Goal: Task Accomplishment & Management: Complete application form

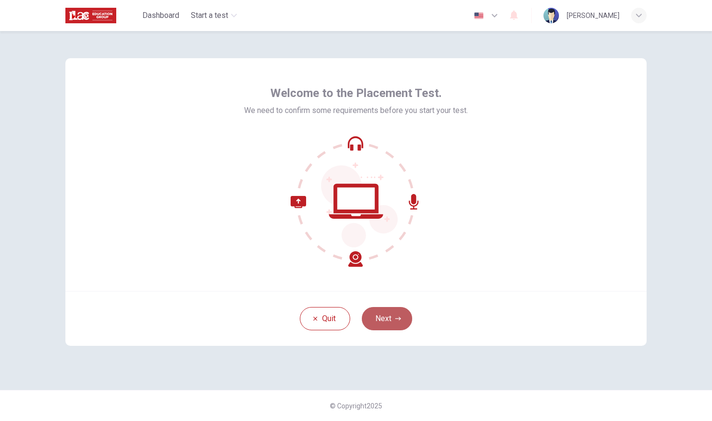
click at [390, 323] on button "Next" at bounding box center [387, 318] width 50 height 23
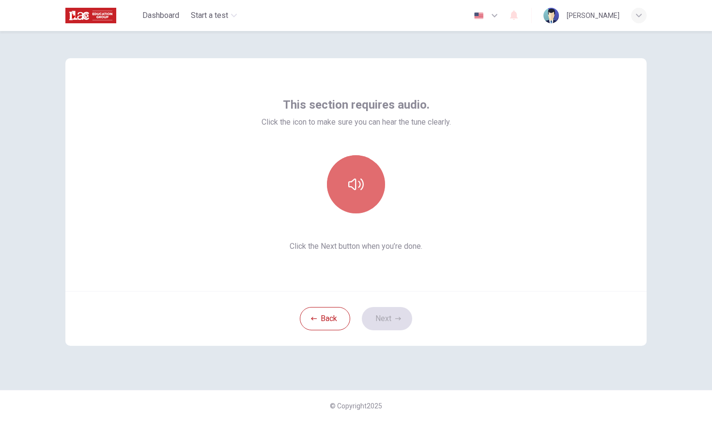
click at [360, 183] on icon "button" at bounding box center [356, 184] width 16 height 12
click at [360, 184] on icon "button" at bounding box center [356, 184] width 16 height 12
click at [364, 200] on button "button" at bounding box center [356, 184] width 58 height 58
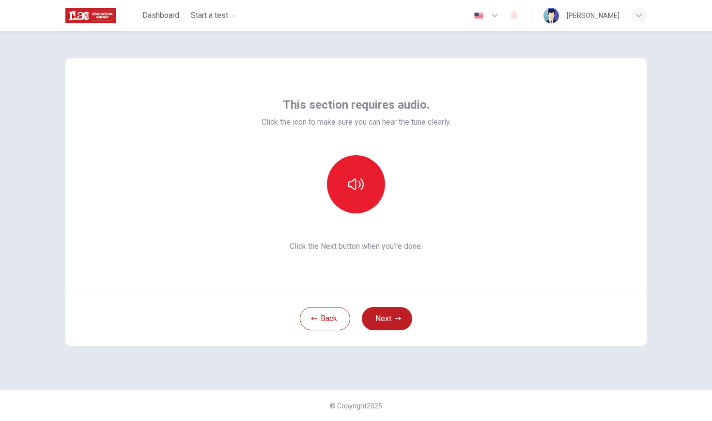
click at [352, 179] on icon "button" at bounding box center [356, 184] width 16 height 16
click at [362, 191] on icon "button" at bounding box center [356, 184] width 16 height 16
click at [391, 321] on button "Next" at bounding box center [387, 318] width 50 height 23
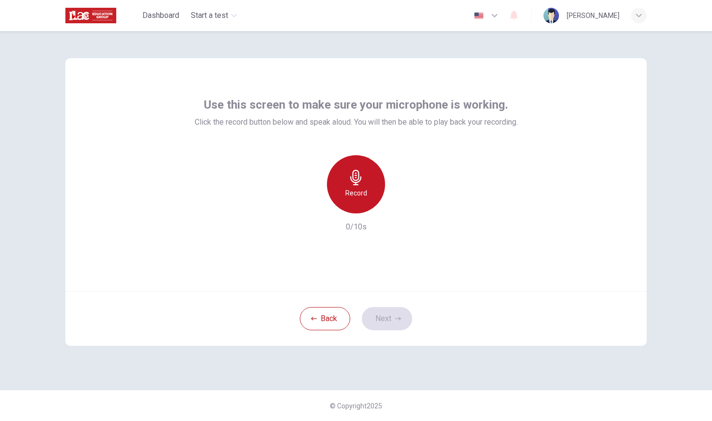
click at [358, 182] on icon "button" at bounding box center [355, 178] width 11 height 16
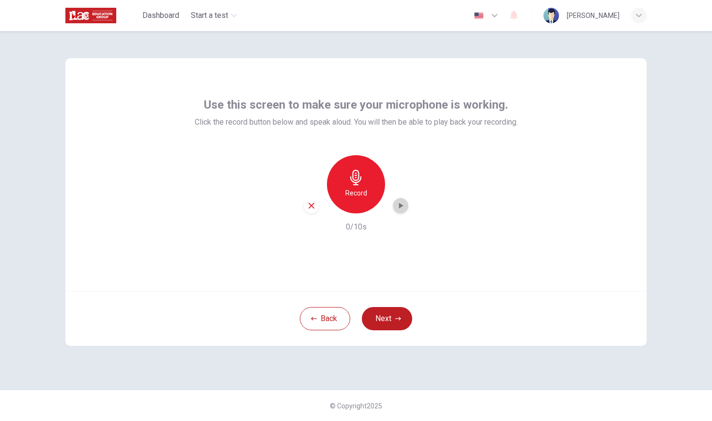
click at [401, 207] on icon "button" at bounding box center [401, 206] width 4 height 6
click at [317, 204] on div "button" at bounding box center [312, 206] width 16 height 16
click at [356, 187] on h6 "Record" at bounding box center [356, 193] width 22 height 12
click at [356, 187] on h6 "Stop" at bounding box center [356, 193] width 15 height 12
click at [403, 208] on icon "button" at bounding box center [401, 206] width 10 height 10
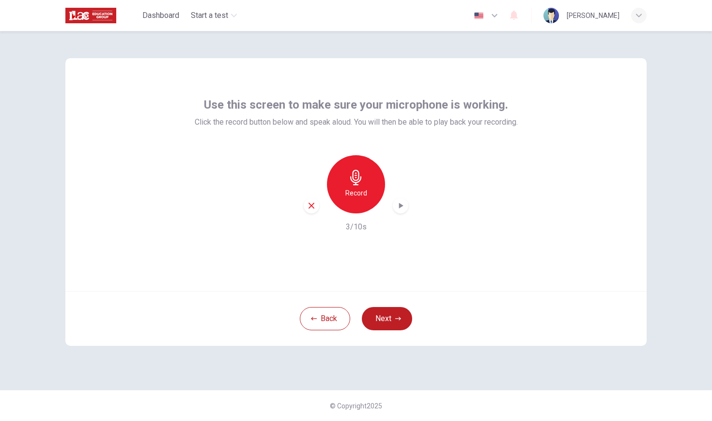
click at [309, 209] on icon "button" at bounding box center [311, 205] width 9 height 9
click at [386, 316] on button "Next" at bounding box center [387, 318] width 50 height 23
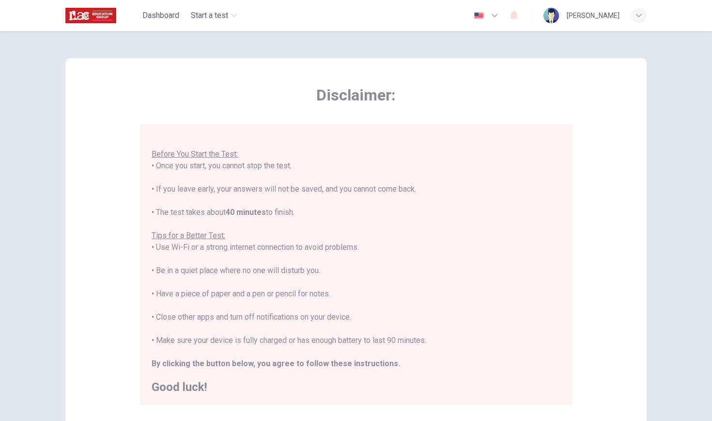
scroll to position [10, 0]
drag, startPoint x: 239, startPoint y: 163, endPoint x: 326, endPoint y: 173, distance: 87.3
click at [326, 173] on div "You are about to start a Placement Test . Before You Start the Test: • Once you…" at bounding box center [356, 258] width 409 height 267
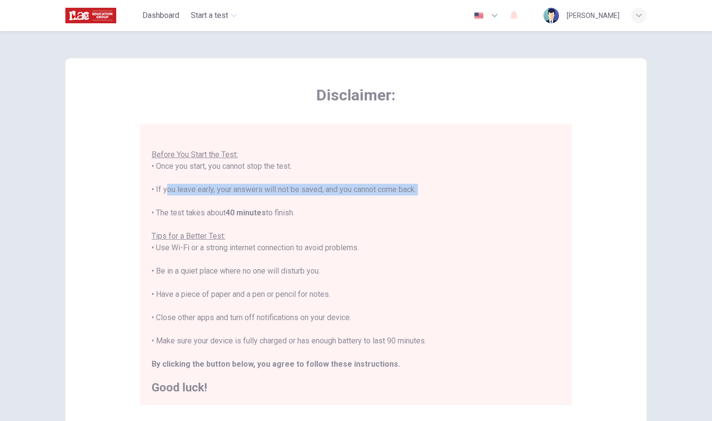
drag, startPoint x: 162, startPoint y: 188, endPoint x: 414, endPoint y: 200, distance: 252.6
click at [414, 199] on div "You are about to start a Placement Test . Before You Start the Test: • Once you…" at bounding box center [356, 258] width 409 height 267
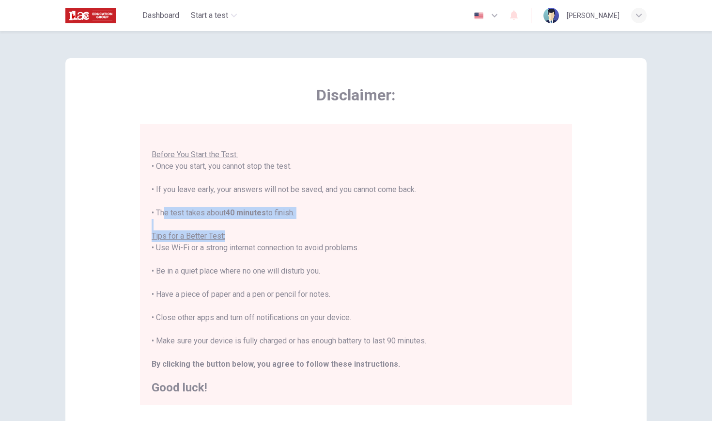
drag, startPoint x: 162, startPoint y: 211, endPoint x: 359, endPoint y: 232, distance: 197.8
click at [359, 232] on div "You are about to start a Placement Test . Before You Start the Test: • Once you…" at bounding box center [356, 258] width 409 height 267
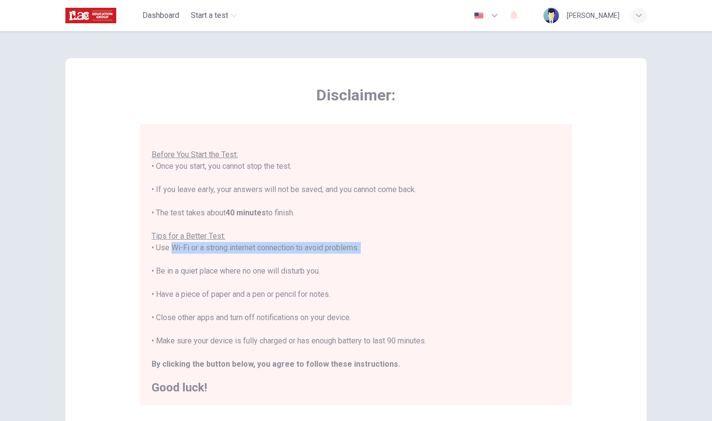
drag, startPoint x: 169, startPoint y: 247, endPoint x: 344, endPoint y: 260, distance: 175.9
click at [344, 260] on div "You are about to start a Placement Test . Before You Start the Test: • Once you…" at bounding box center [356, 258] width 409 height 267
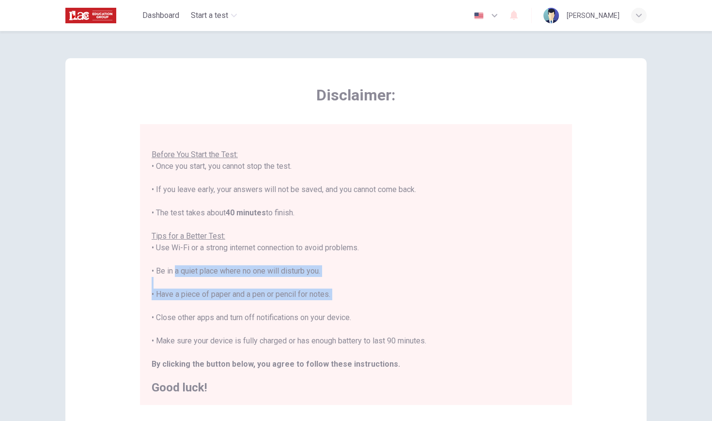
drag, startPoint x: 172, startPoint y: 271, endPoint x: 242, endPoint y: 302, distance: 75.7
click at [242, 302] on div "You are about to start a Placement Test . Before You Start the Test: • Once you…" at bounding box center [356, 258] width 409 height 267
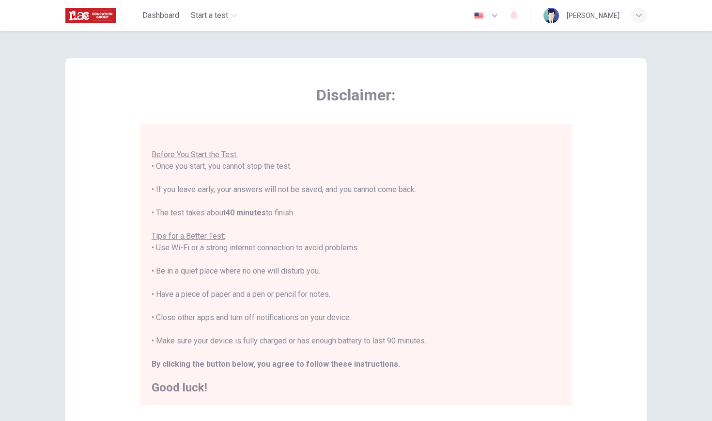
drag, startPoint x: 87, startPoint y: 43, endPoint x: 456, endPoint y: 69, distance: 370.6
click at [456, 69] on div "Disclaimer: You are about to start a Placement Test . Before You Start the Test…" at bounding box center [355, 242] width 581 height 368
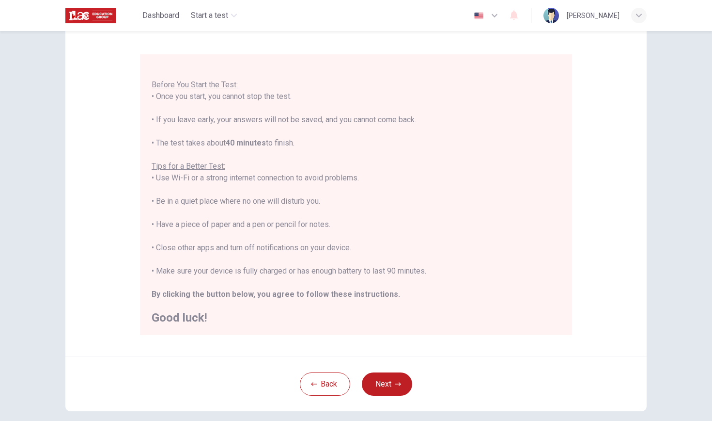
scroll to position [81, 0]
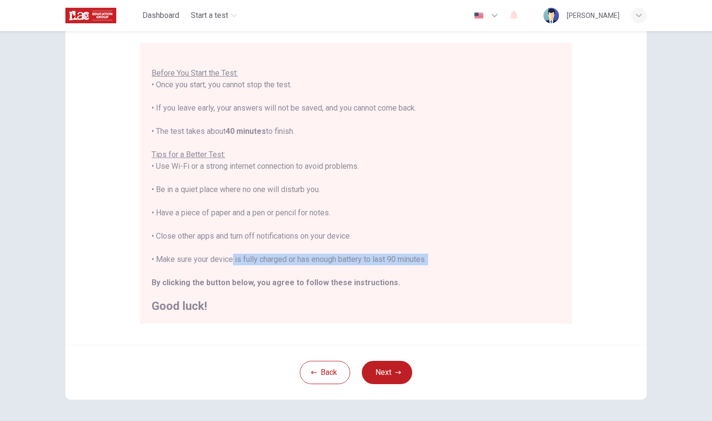
drag, startPoint x: 226, startPoint y: 259, endPoint x: 415, endPoint y: 265, distance: 189.0
click at [415, 265] on div "You are about to start a Placement Test . Before You Start the Test: • Once you…" at bounding box center [356, 177] width 409 height 267
click at [469, 181] on div "You are about to start a Placement Test . Before You Start the Test: • Once you…" at bounding box center [356, 177] width 409 height 267
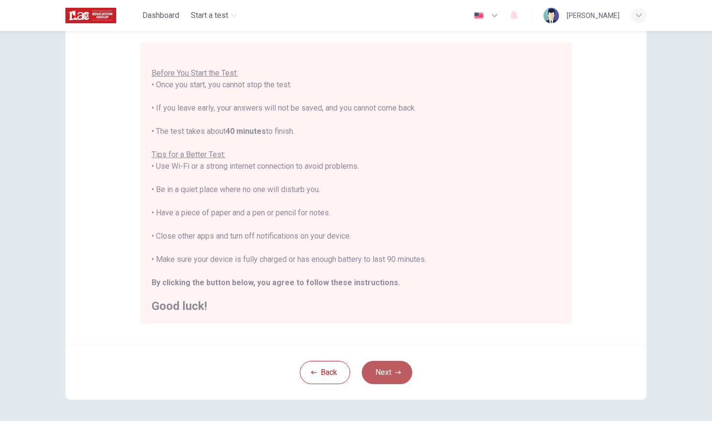
click at [390, 369] on button "Next" at bounding box center [387, 371] width 50 height 23
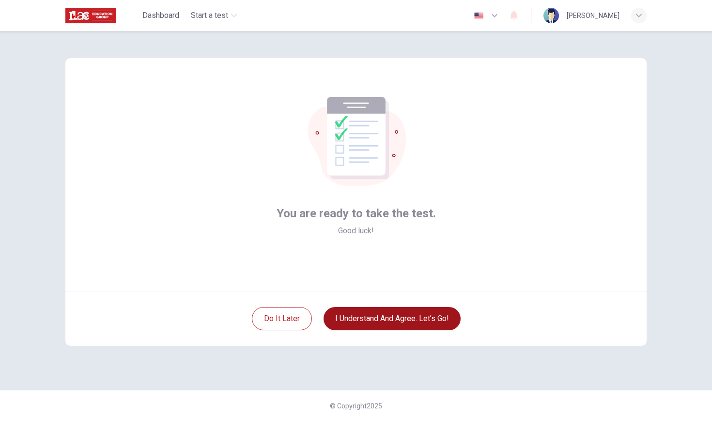
scroll to position [0, 0]
click at [415, 325] on button "I understand and agree. Let’s go!" at bounding box center [392, 318] width 137 height 23
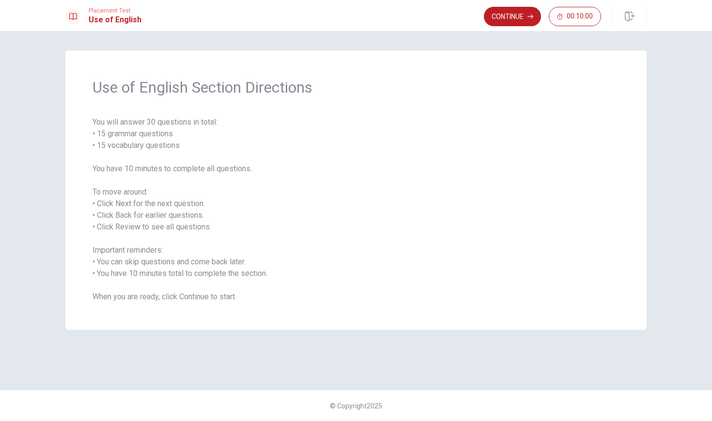
drag, startPoint x: 154, startPoint y: 133, endPoint x: 179, endPoint y: 135, distance: 25.7
click at [179, 135] on span "You will answer 30 questions in total: • 15 grammar questions • 15 vocabulary q…" at bounding box center [356, 209] width 527 height 186
drag, startPoint x: 122, startPoint y: 140, endPoint x: 180, endPoint y: 148, distance: 58.6
click at [180, 148] on span "You will answer 30 questions in total: • 15 grammar questions • 15 vocabulary q…" at bounding box center [356, 209] width 527 height 186
drag, startPoint x: 156, startPoint y: 169, endPoint x: 302, endPoint y: 193, distance: 148.9
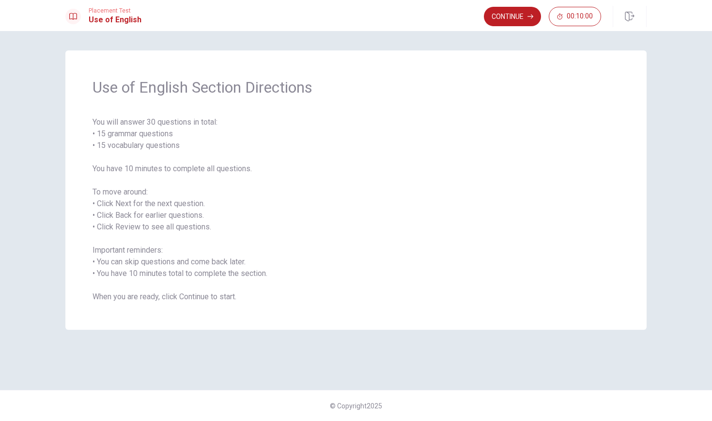
click at [303, 193] on span "You will answer 30 questions in total: • 15 grammar questions • 15 vocabulary q…" at bounding box center [356, 209] width 527 height 186
drag, startPoint x: 166, startPoint y: 226, endPoint x: 211, endPoint y: 230, distance: 45.2
click at [211, 230] on span "You will answer 30 questions in total: • 15 grammar questions • 15 vocabulary q…" at bounding box center [356, 209] width 527 height 186
click at [528, 16] on icon "button" at bounding box center [531, 17] width 6 height 6
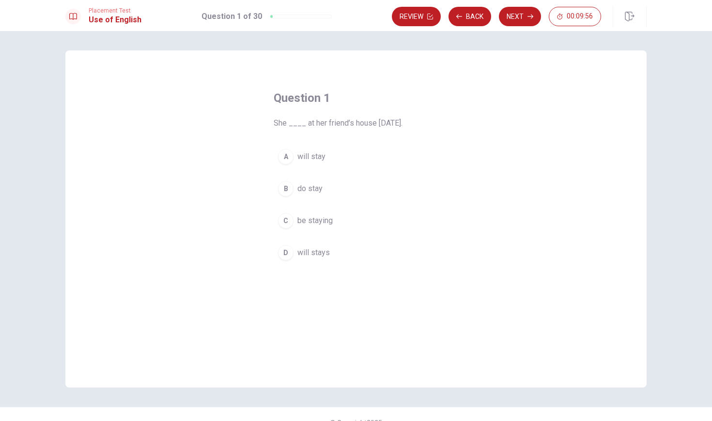
drag, startPoint x: 310, startPoint y: 125, endPoint x: 405, endPoint y: 125, distance: 95.4
click at [405, 125] on span "She ____ at her friend’s house [DATE]." at bounding box center [356, 123] width 165 height 12
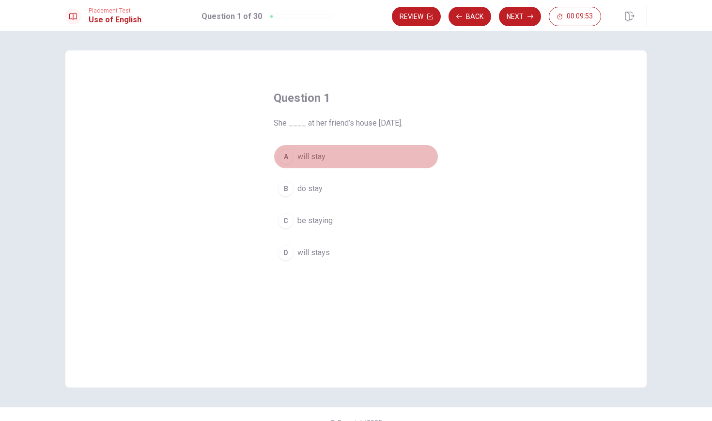
click at [283, 156] on div "A" at bounding box center [286, 157] width 16 height 16
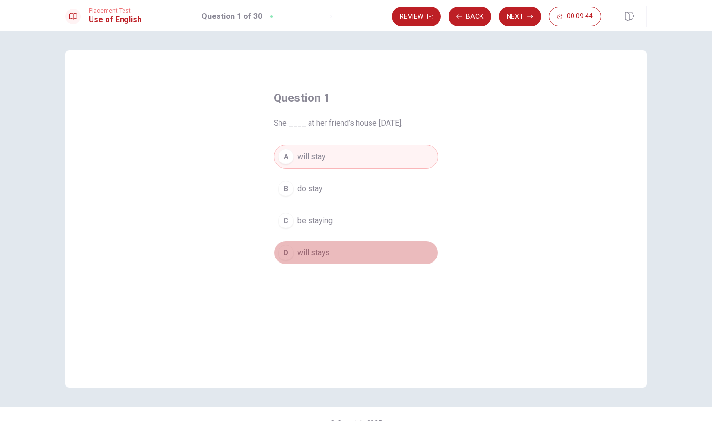
click at [283, 248] on div "D" at bounding box center [286, 253] width 16 height 16
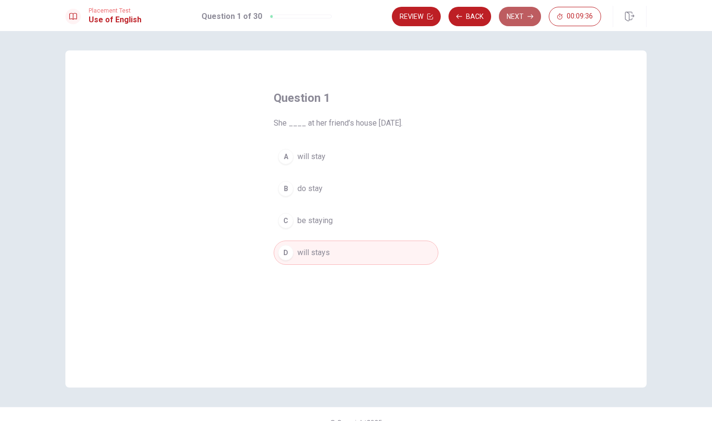
click at [513, 22] on button "Next" at bounding box center [520, 16] width 42 height 19
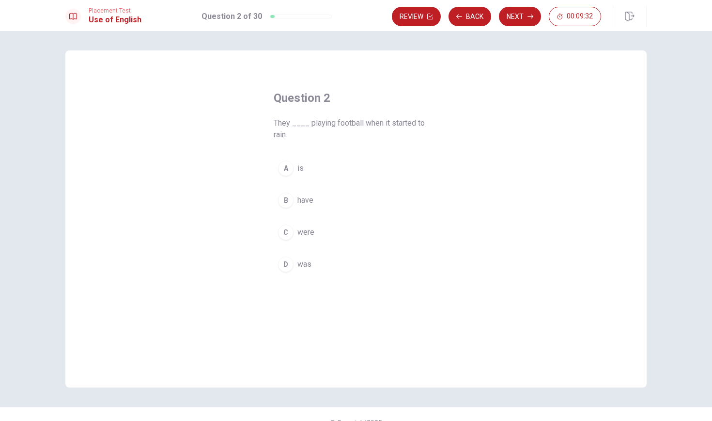
drag, startPoint x: 318, startPoint y: 131, endPoint x: 387, endPoint y: 134, distance: 68.8
click at [387, 134] on span "They ____ playing football when it started to rain." at bounding box center [356, 128] width 165 height 23
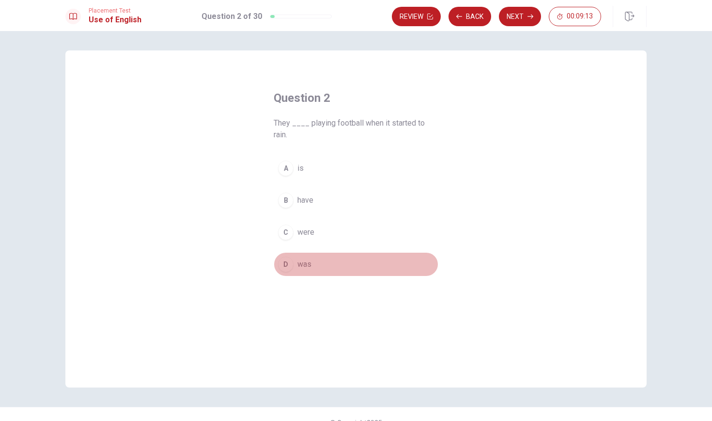
click at [287, 262] on div "D" at bounding box center [286, 264] width 16 height 16
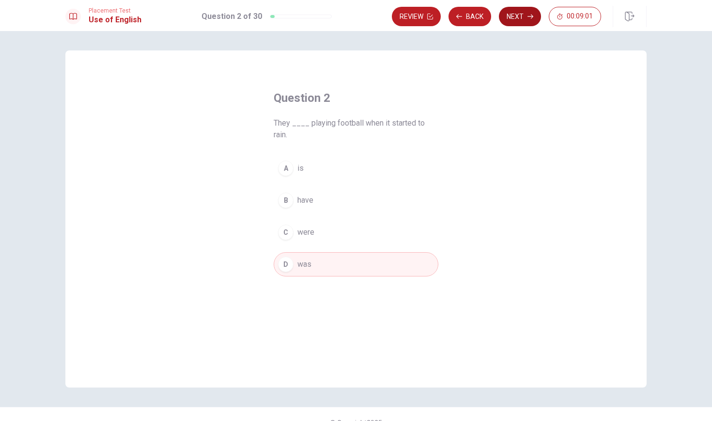
click at [524, 22] on button "Next" at bounding box center [520, 16] width 42 height 19
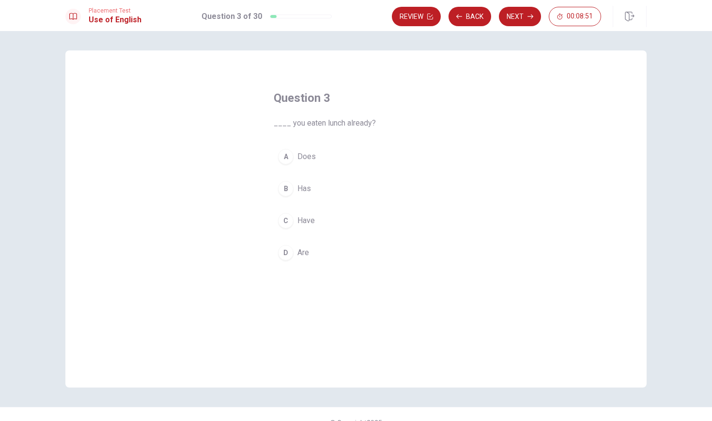
drag, startPoint x: 298, startPoint y: 125, endPoint x: 363, endPoint y: 125, distance: 64.9
click at [363, 125] on span "____ you eaten lunch already?" at bounding box center [356, 123] width 165 height 12
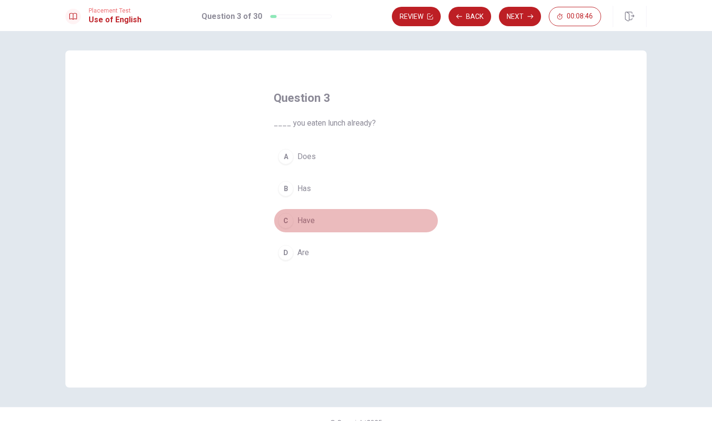
click at [286, 221] on div "C" at bounding box center [286, 221] width 16 height 16
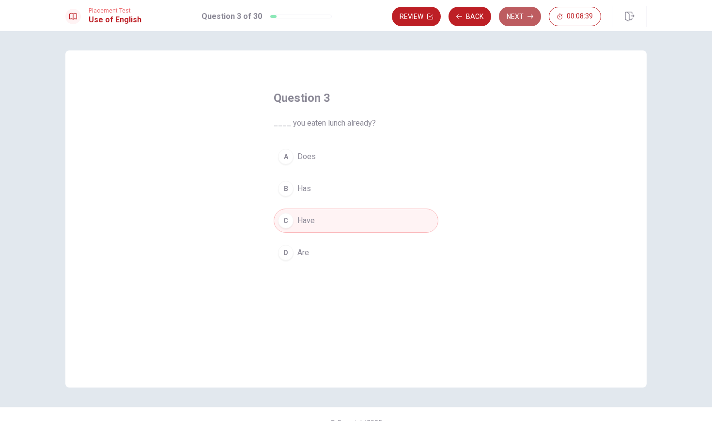
click at [519, 17] on button "Next" at bounding box center [520, 16] width 42 height 19
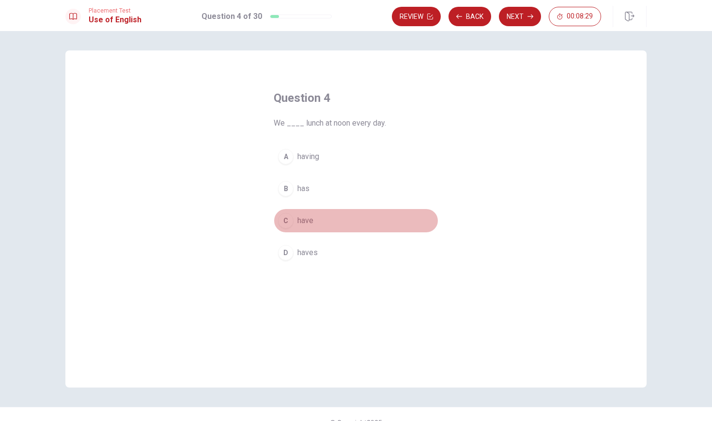
click at [284, 218] on div "C" at bounding box center [286, 221] width 16 height 16
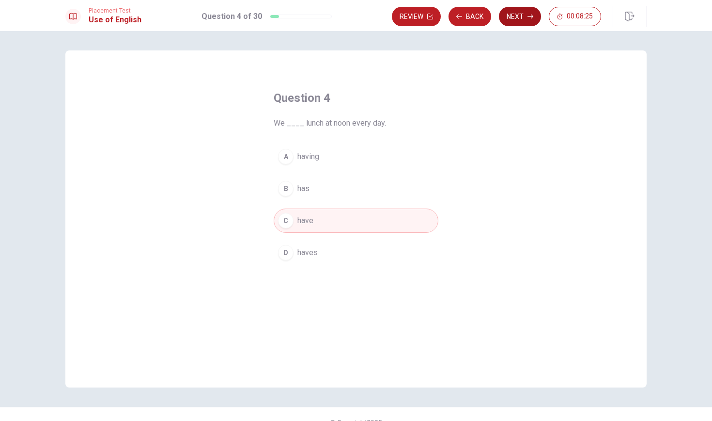
click at [519, 13] on button "Next" at bounding box center [520, 16] width 42 height 19
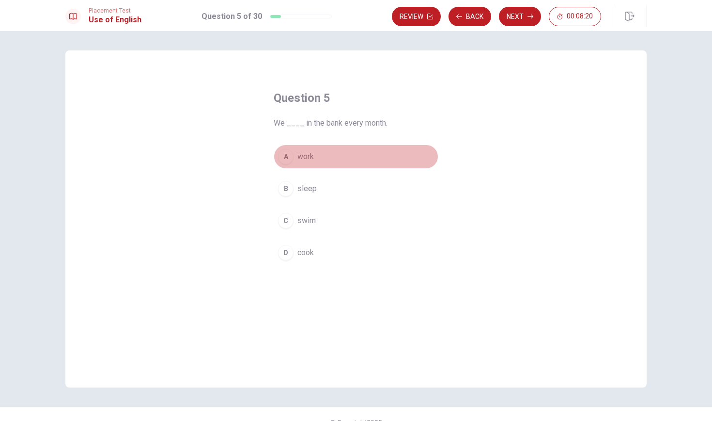
click at [285, 159] on div "A" at bounding box center [286, 157] width 16 height 16
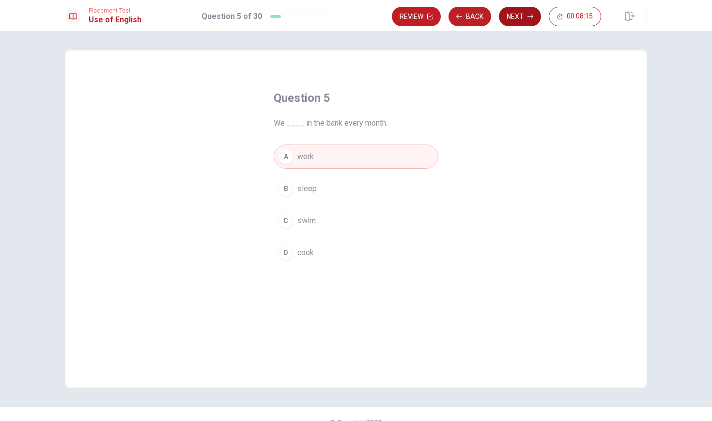
click at [524, 20] on button "Next" at bounding box center [520, 16] width 42 height 19
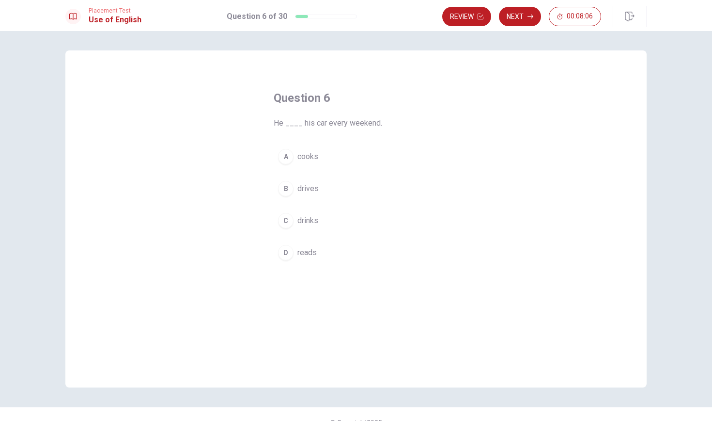
drag, startPoint x: 290, startPoint y: 126, endPoint x: 300, endPoint y: 126, distance: 10.2
click at [300, 126] on span "He ____ his car every weekend." at bounding box center [356, 123] width 165 height 12
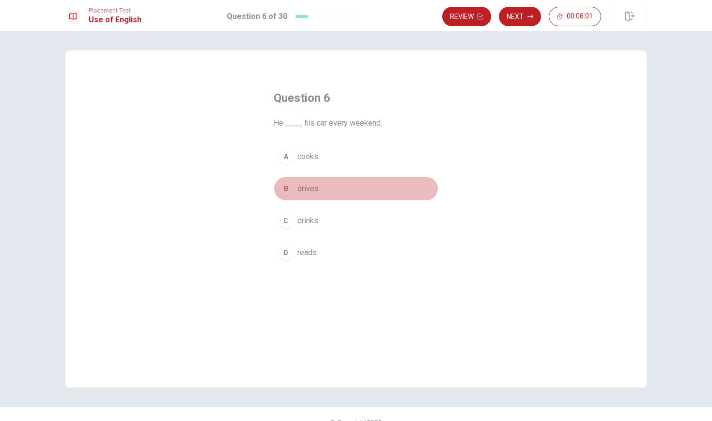
click at [286, 189] on div "B" at bounding box center [286, 189] width 16 height 16
click at [530, 11] on button "Next" at bounding box center [520, 16] width 42 height 19
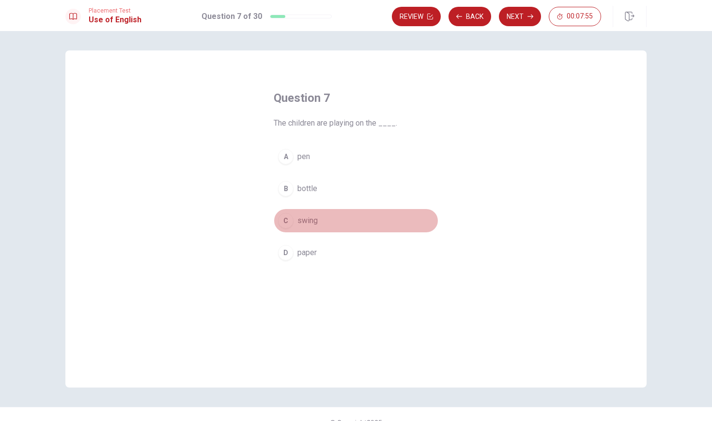
click at [288, 220] on div "C" at bounding box center [286, 221] width 16 height 16
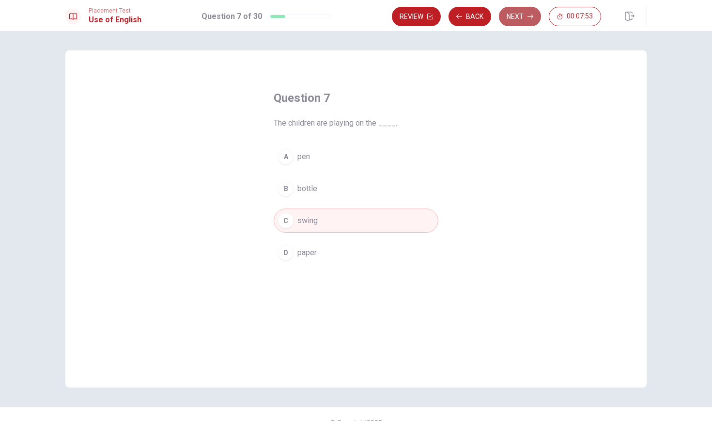
click at [528, 17] on icon "button" at bounding box center [531, 17] width 6 height 6
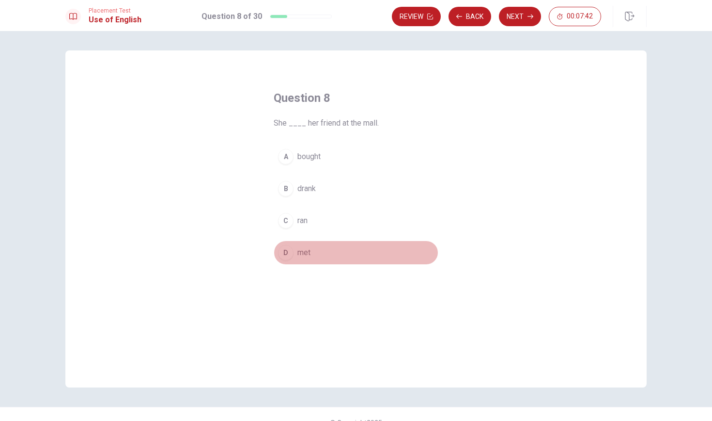
click at [285, 255] on div "D" at bounding box center [286, 253] width 16 height 16
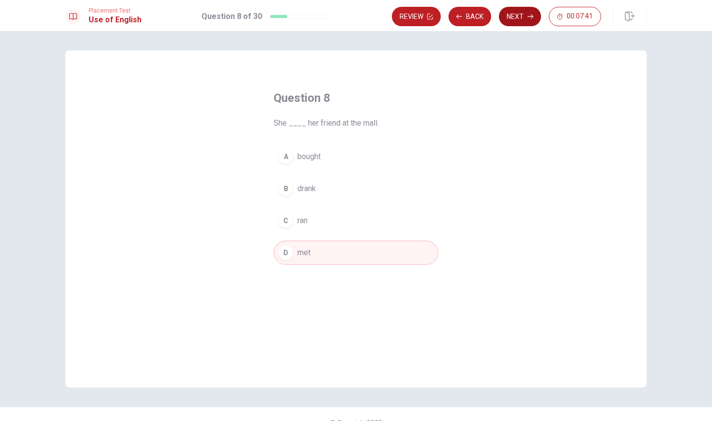
click at [525, 20] on button "Next" at bounding box center [520, 16] width 42 height 19
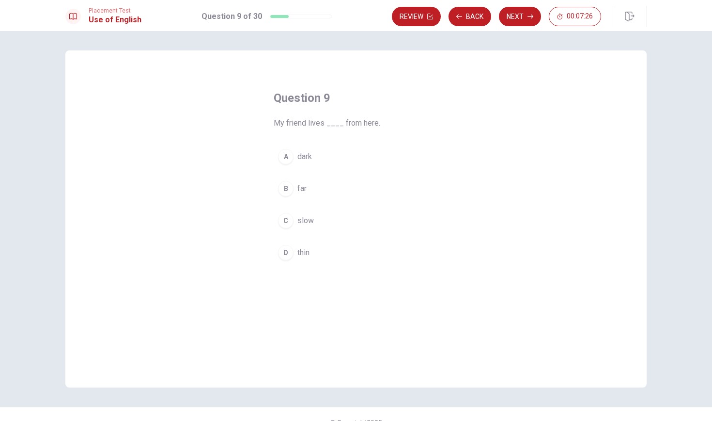
click at [288, 188] on div "B" at bounding box center [286, 189] width 16 height 16
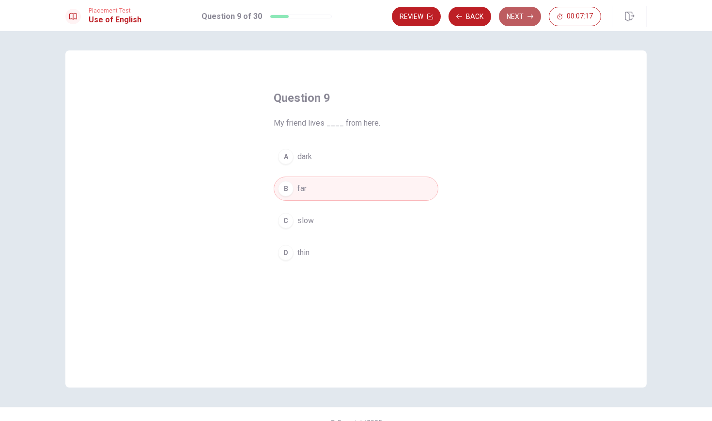
click at [518, 16] on button "Next" at bounding box center [520, 16] width 42 height 19
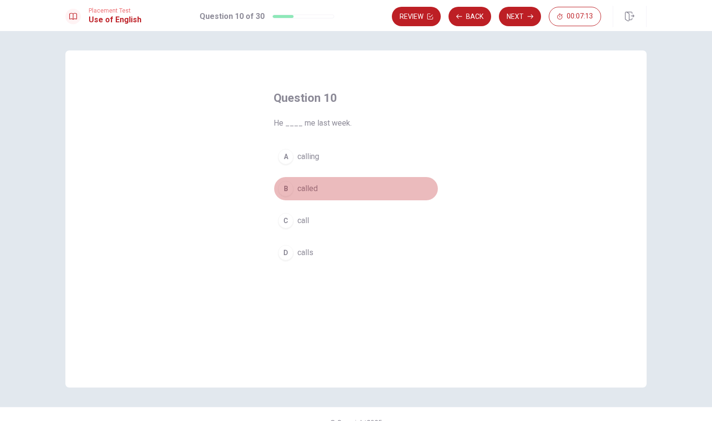
click at [284, 188] on div "B" at bounding box center [286, 189] width 16 height 16
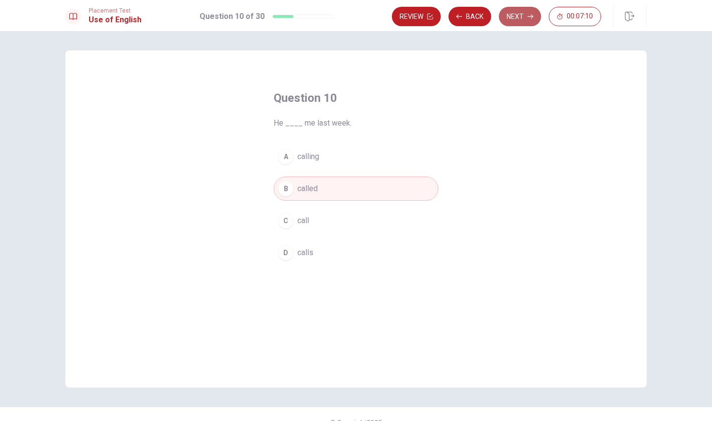
click at [524, 18] on button "Next" at bounding box center [520, 16] width 42 height 19
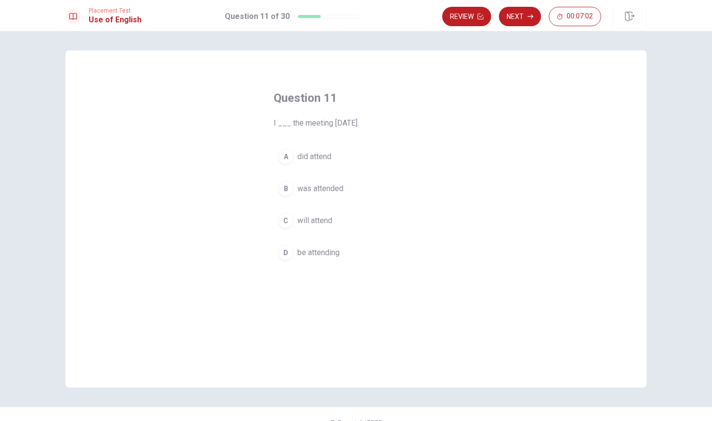
drag, startPoint x: 293, startPoint y: 125, endPoint x: 381, endPoint y: 129, distance: 88.3
click at [381, 129] on div "Question 11 I ___ the meeting [DATE]. A did attend B was attended C will attend…" at bounding box center [355, 177] width 203 height 205
drag, startPoint x: 304, startPoint y: 126, endPoint x: 357, endPoint y: 125, distance: 52.8
click at [357, 125] on span "I ___ the meeting [DATE]." at bounding box center [356, 123] width 165 height 12
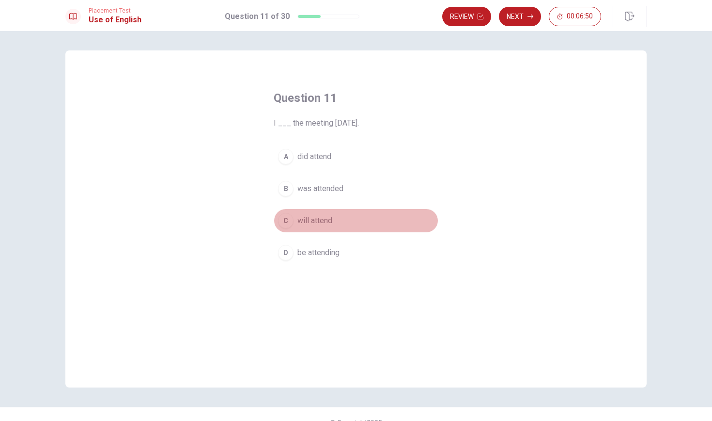
click at [290, 221] on div "C" at bounding box center [286, 221] width 16 height 16
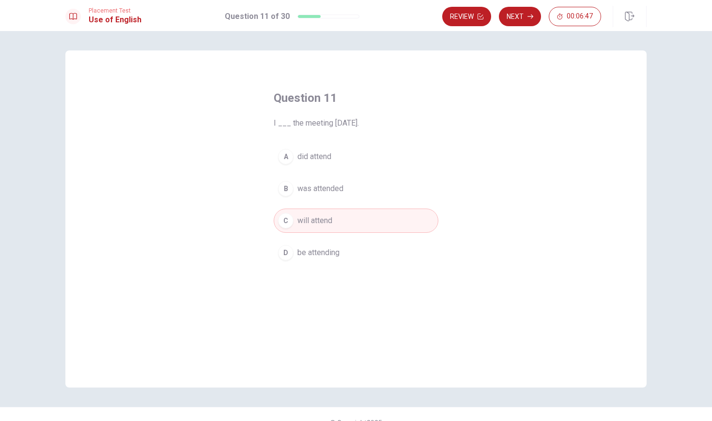
drag, startPoint x: 307, startPoint y: 123, endPoint x: 372, endPoint y: 125, distance: 64.9
click at [372, 125] on span "I ___ the meeting [DATE]." at bounding box center [356, 123] width 165 height 12
click at [524, 18] on button "Next" at bounding box center [520, 16] width 42 height 19
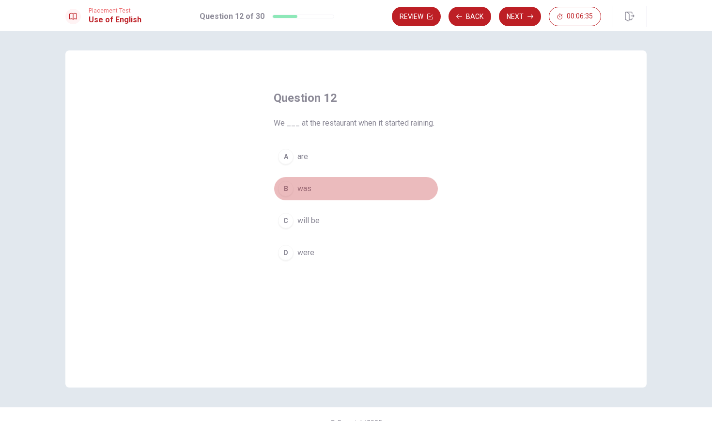
click at [286, 189] on div "B" at bounding box center [286, 189] width 16 height 16
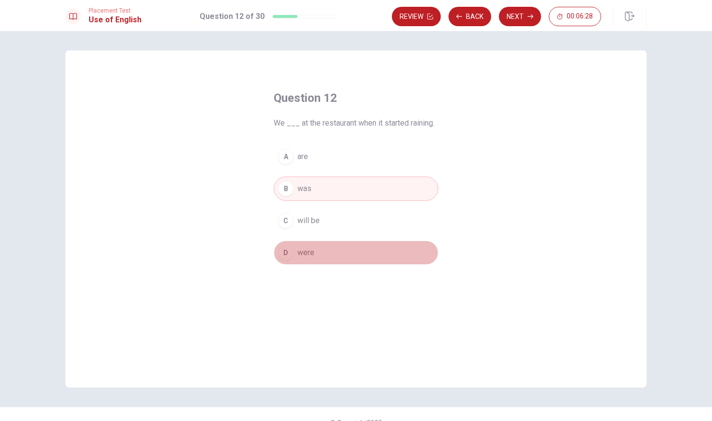
click at [289, 250] on div "D" at bounding box center [286, 253] width 16 height 16
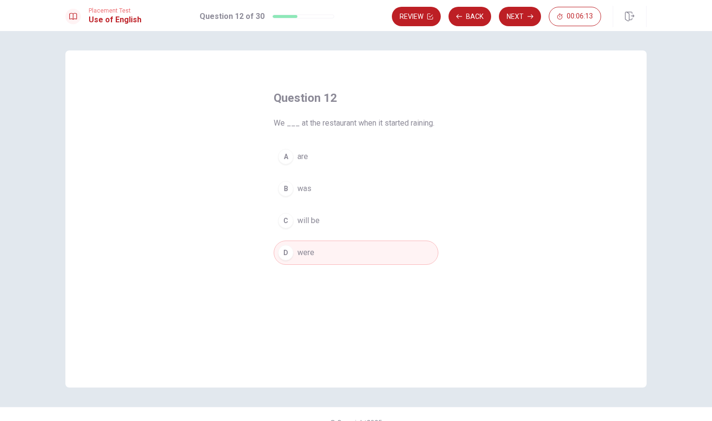
click at [284, 183] on div "B" at bounding box center [286, 189] width 16 height 16
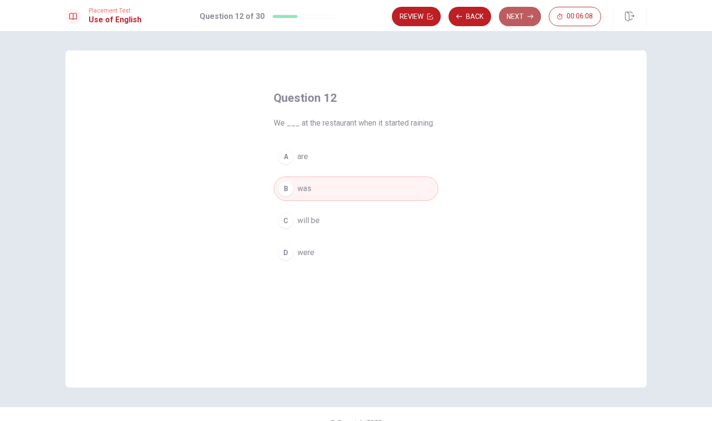
click at [524, 17] on button "Next" at bounding box center [520, 16] width 42 height 19
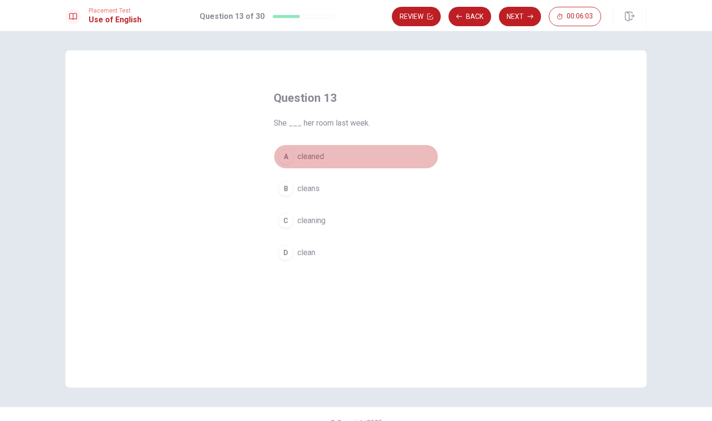
click at [288, 155] on div "A" at bounding box center [286, 157] width 16 height 16
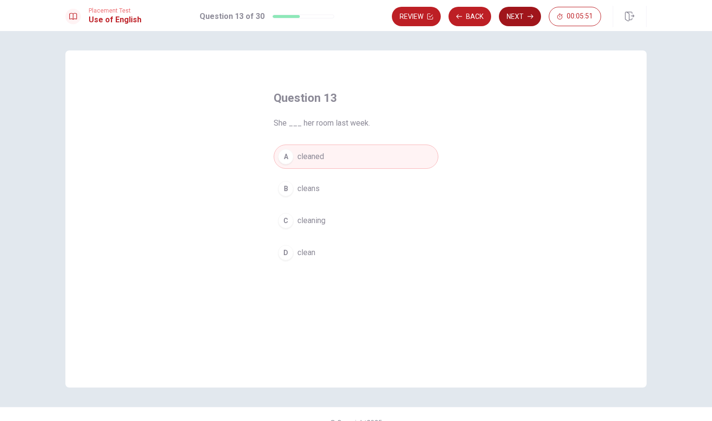
click at [529, 19] on icon "button" at bounding box center [531, 17] width 6 height 6
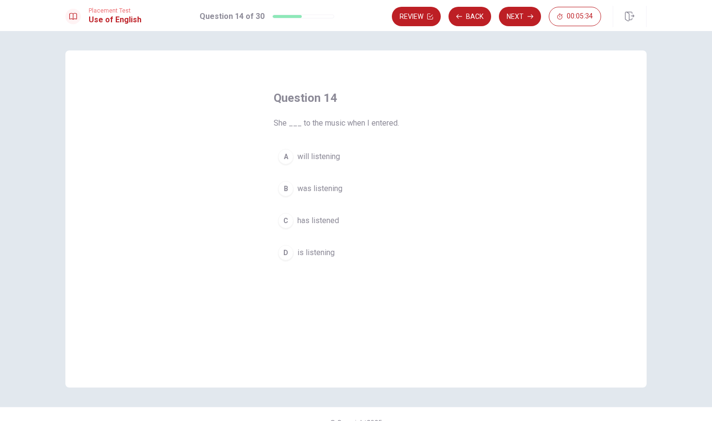
drag, startPoint x: 370, startPoint y: 123, endPoint x: 397, endPoint y: 125, distance: 26.7
click at [397, 125] on span "She ___ to the music when I entered." at bounding box center [356, 123] width 165 height 12
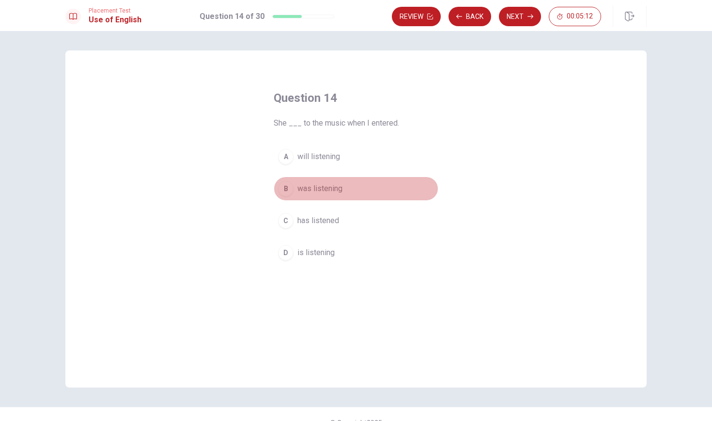
click at [290, 190] on div "B" at bounding box center [286, 189] width 16 height 16
click at [527, 19] on button "Next" at bounding box center [520, 16] width 42 height 19
click at [284, 191] on div "B" at bounding box center [286, 189] width 16 height 16
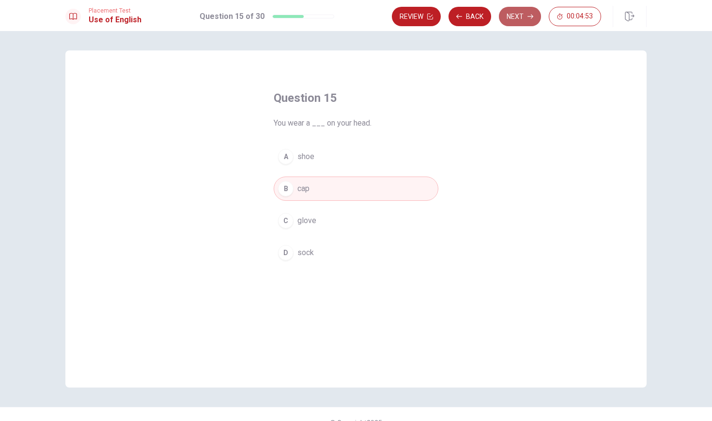
click at [523, 17] on button "Next" at bounding box center [520, 16] width 42 height 19
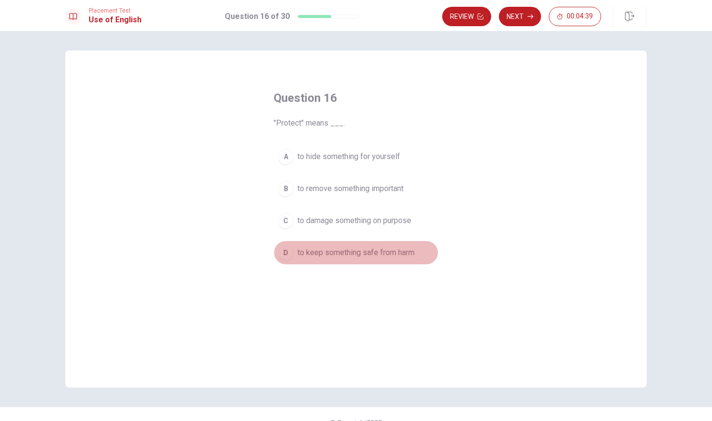
click at [284, 250] on div "D" at bounding box center [286, 253] width 16 height 16
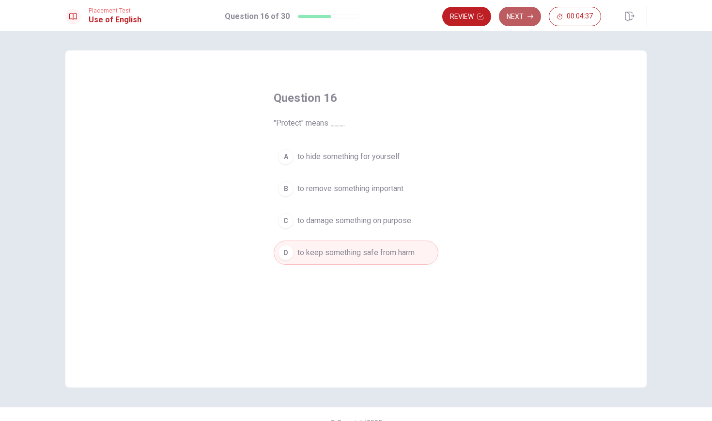
click at [526, 18] on button "Next" at bounding box center [520, 16] width 42 height 19
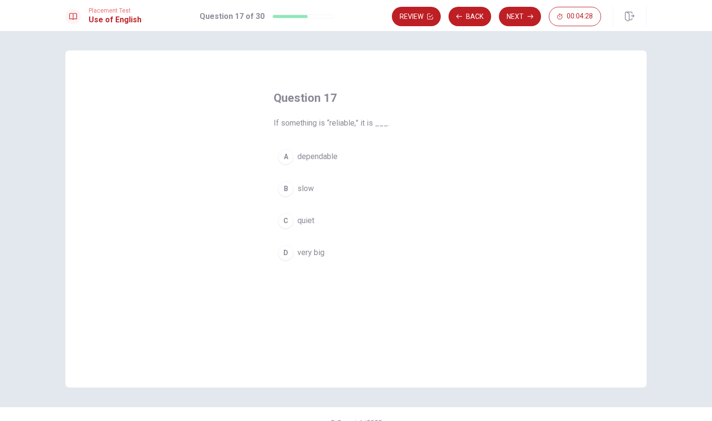
drag, startPoint x: 280, startPoint y: 124, endPoint x: 355, endPoint y: 126, distance: 75.1
click at [355, 126] on span "If something is “reliable,” it is ___." at bounding box center [356, 123] width 165 height 12
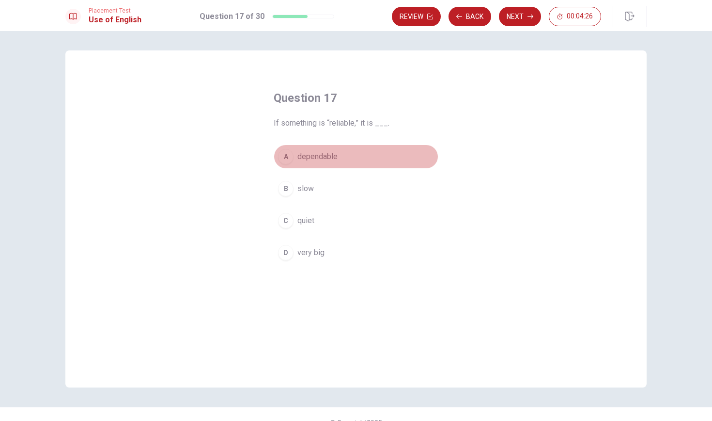
click at [286, 158] on div "A" at bounding box center [286, 157] width 16 height 16
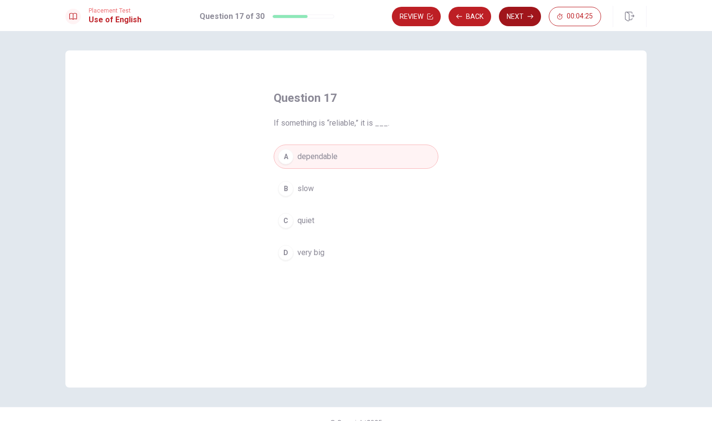
click at [525, 18] on button "Next" at bounding box center [520, 16] width 42 height 19
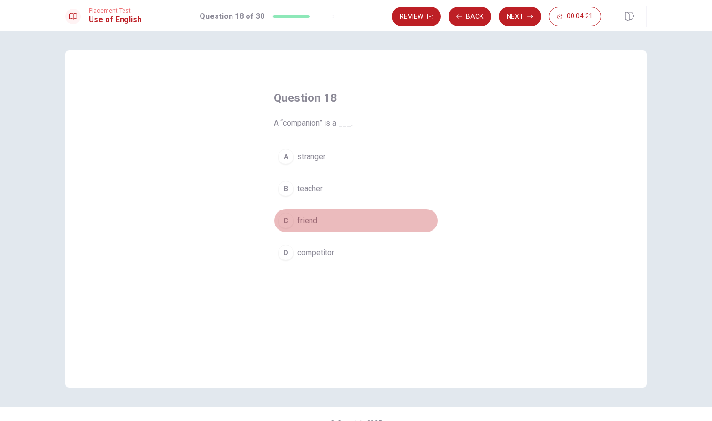
click at [288, 223] on div "C" at bounding box center [286, 221] width 16 height 16
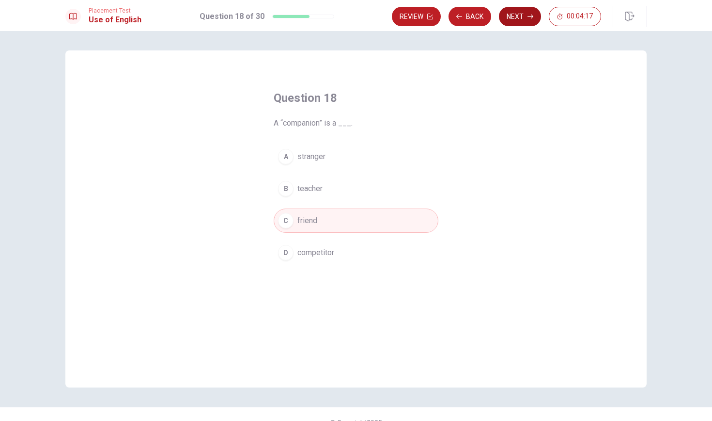
click at [532, 17] on icon "button" at bounding box center [531, 17] width 6 height 4
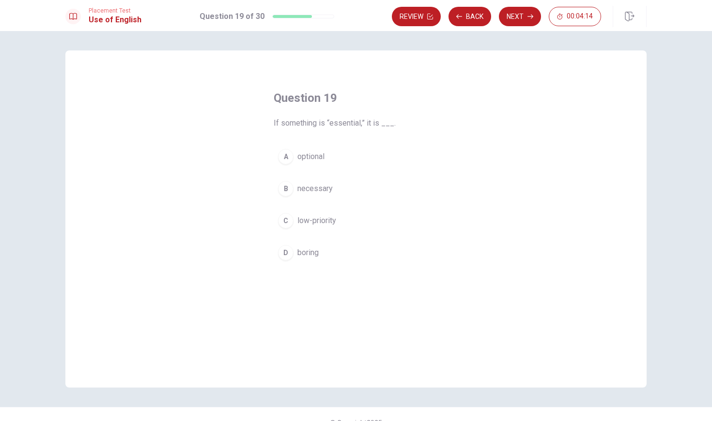
click at [286, 194] on div "B" at bounding box center [286, 189] width 16 height 16
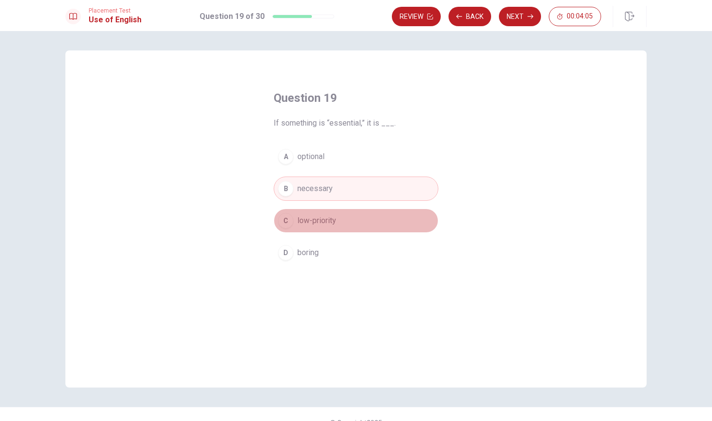
click at [285, 223] on div "C" at bounding box center [286, 221] width 16 height 16
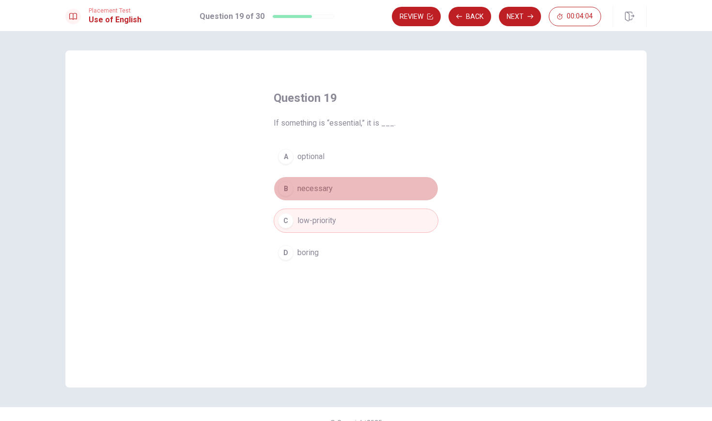
click at [288, 183] on div "B" at bounding box center [286, 189] width 16 height 16
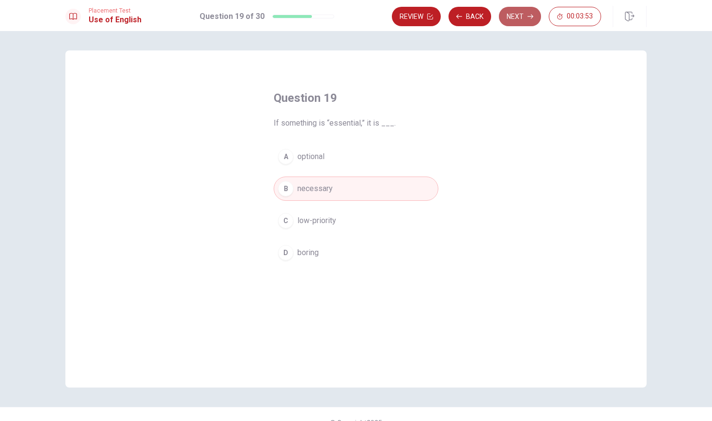
click at [523, 16] on button "Next" at bounding box center [520, 16] width 42 height 19
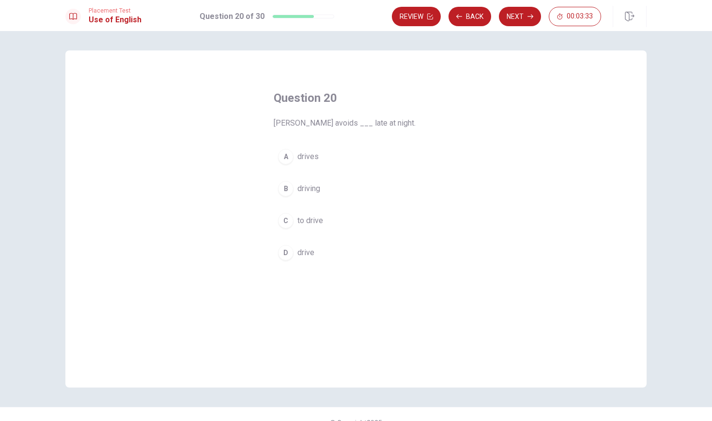
drag, startPoint x: 298, startPoint y: 125, endPoint x: 323, endPoint y: 125, distance: 24.7
click at [324, 125] on span "[PERSON_NAME] avoids ___ late at night." at bounding box center [356, 123] width 165 height 12
drag, startPoint x: 296, startPoint y: 121, endPoint x: 325, endPoint y: 123, distance: 28.6
click at [325, 124] on span "[PERSON_NAME] avoids ___ late at night." at bounding box center [356, 123] width 165 height 12
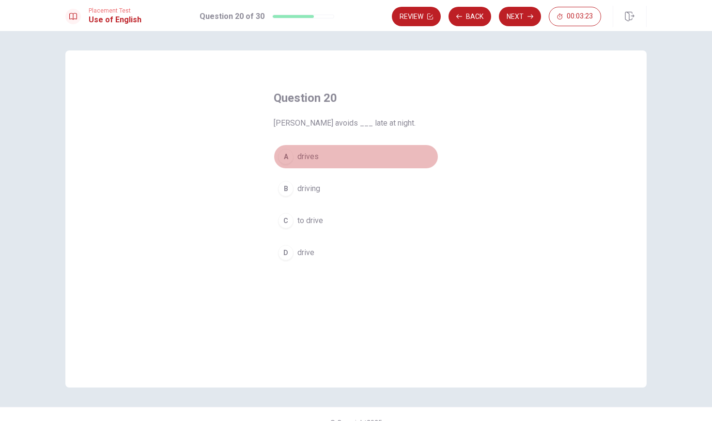
click at [283, 158] on div "A" at bounding box center [286, 157] width 16 height 16
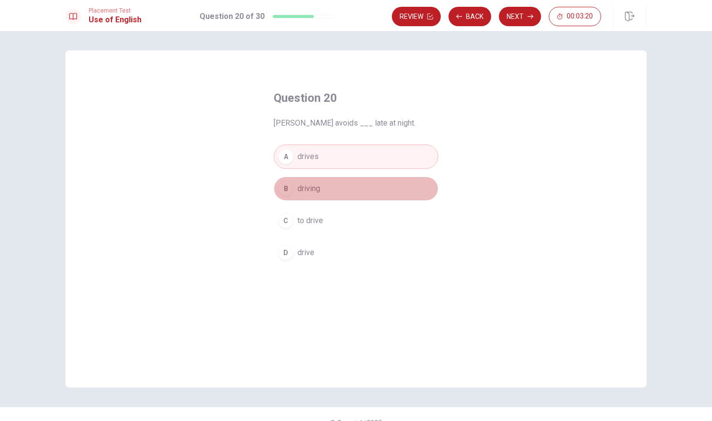
click at [285, 193] on div "B" at bounding box center [286, 189] width 16 height 16
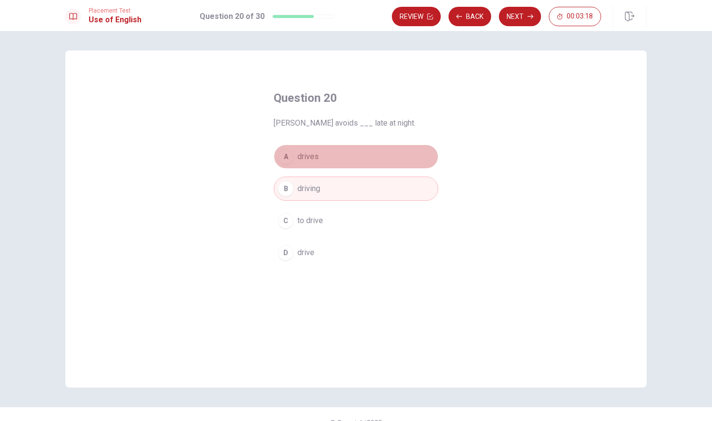
click at [284, 156] on div "A" at bounding box center [286, 157] width 16 height 16
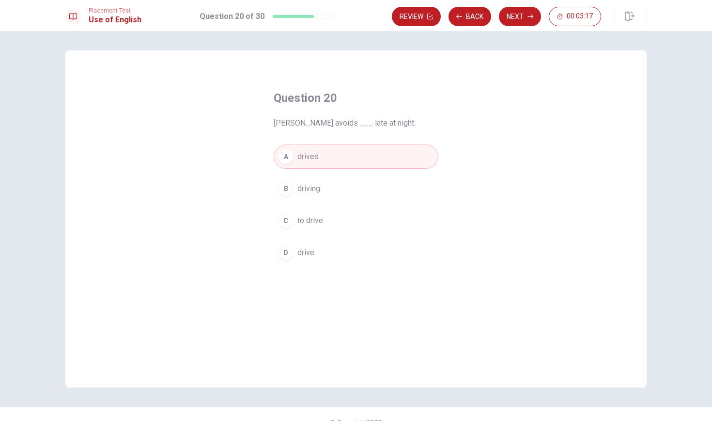
click at [287, 187] on div "B" at bounding box center [286, 189] width 16 height 16
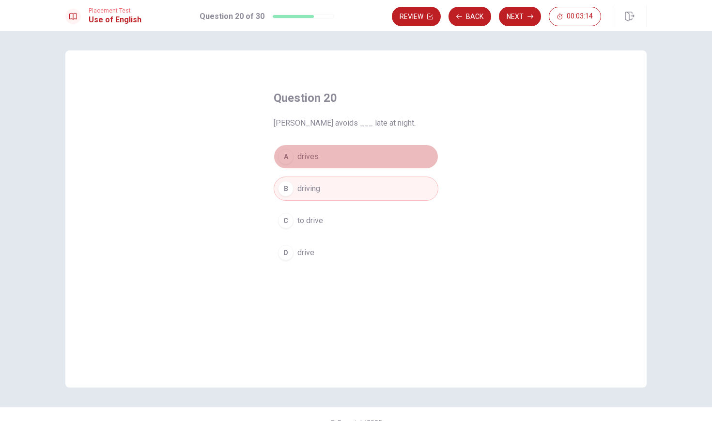
click at [286, 158] on div "A" at bounding box center [286, 157] width 16 height 16
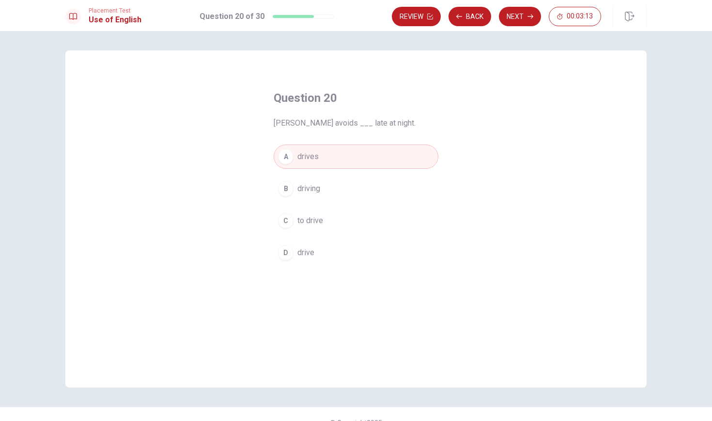
click at [287, 225] on div "C" at bounding box center [286, 221] width 16 height 16
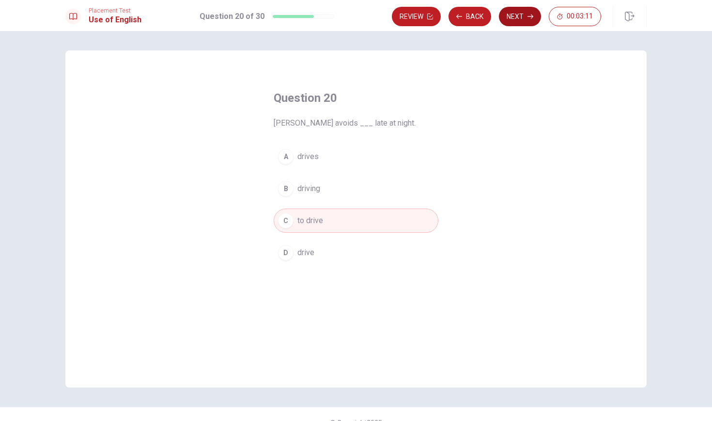
click at [517, 10] on button "Next" at bounding box center [520, 16] width 42 height 19
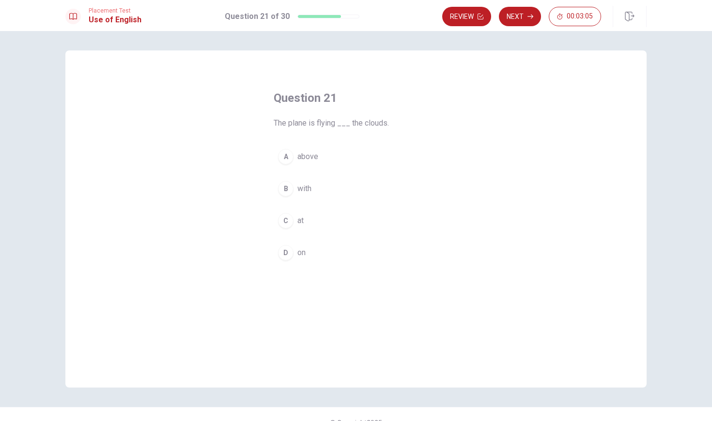
drag, startPoint x: 294, startPoint y: 124, endPoint x: 377, endPoint y: 126, distance: 82.9
click at [377, 126] on span "The plane is flying ___ the clouds." at bounding box center [356, 123] width 165 height 12
click at [284, 252] on div "D" at bounding box center [286, 253] width 16 height 16
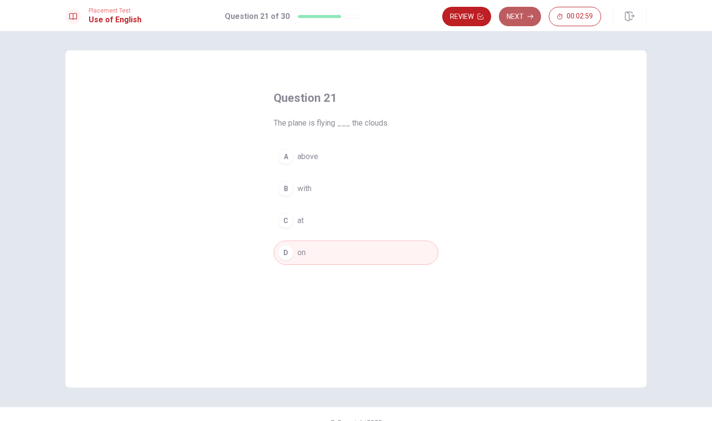
click at [523, 19] on button "Next" at bounding box center [520, 16] width 42 height 19
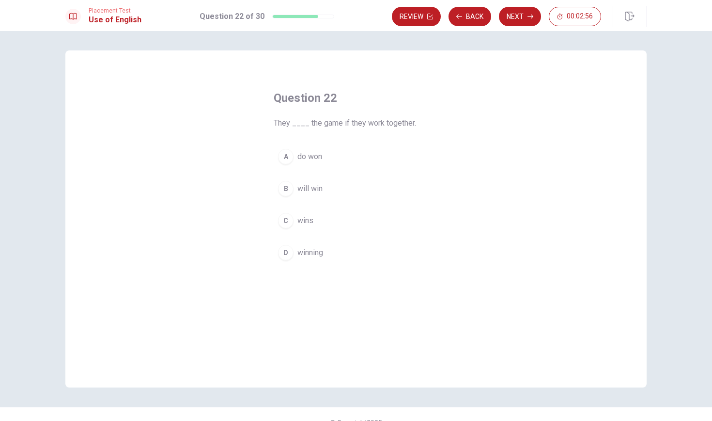
drag, startPoint x: 290, startPoint y: 124, endPoint x: 317, endPoint y: 124, distance: 26.6
click at [317, 124] on span "They ____ the game if they work together." at bounding box center [356, 123] width 165 height 12
click at [286, 221] on div "C" at bounding box center [286, 221] width 16 height 16
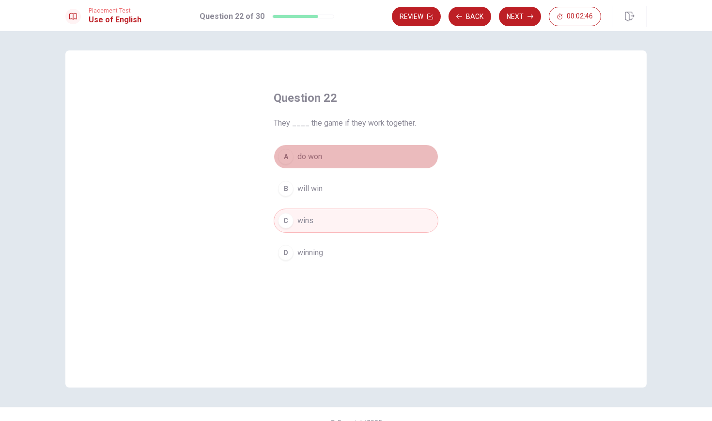
click at [288, 156] on div "A" at bounding box center [286, 157] width 16 height 16
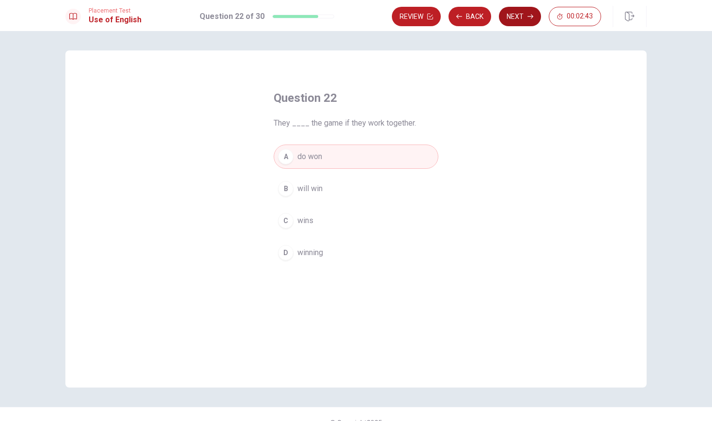
click at [523, 17] on button "Next" at bounding box center [520, 16] width 42 height 19
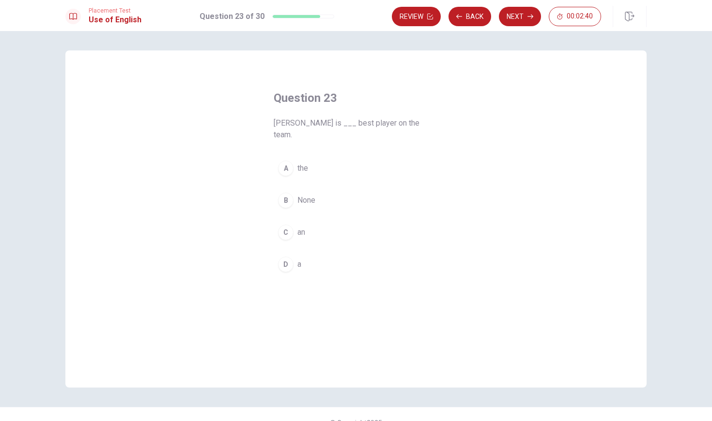
click at [287, 160] on div "A" at bounding box center [286, 168] width 16 height 16
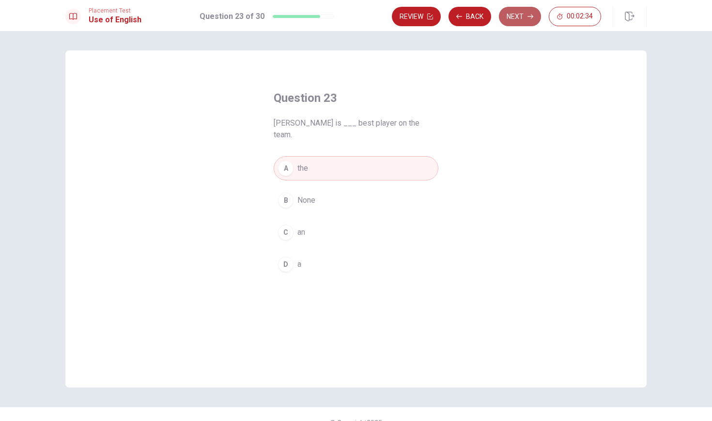
click at [524, 15] on button "Next" at bounding box center [520, 16] width 42 height 19
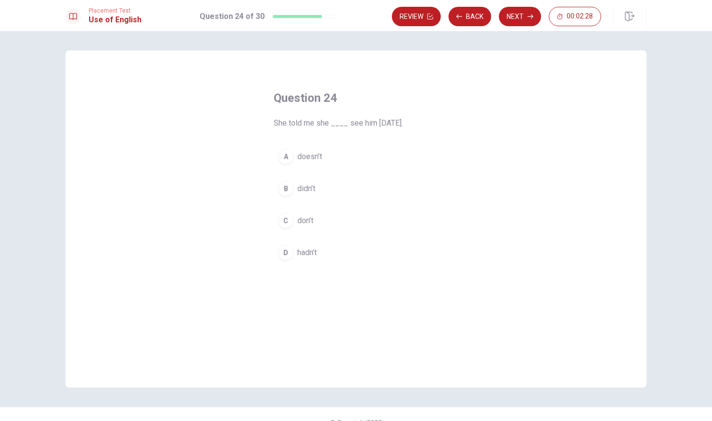
click at [286, 153] on div "A" at bounding box center [286, 157] width 16 height 16
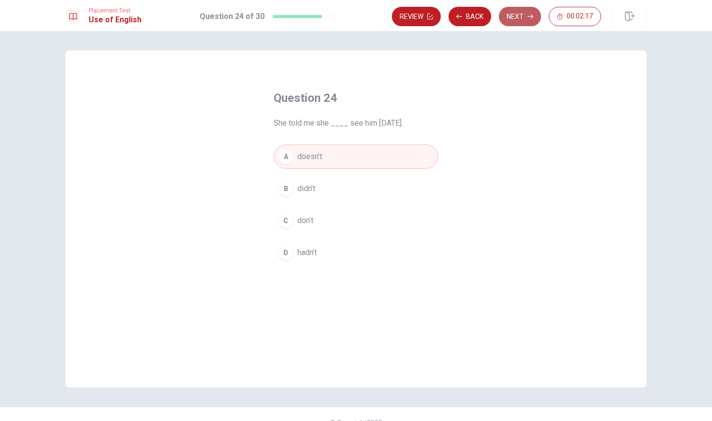
click at [530, 18] on icon "button" at bounding box center [531, 17] width 6 height 6
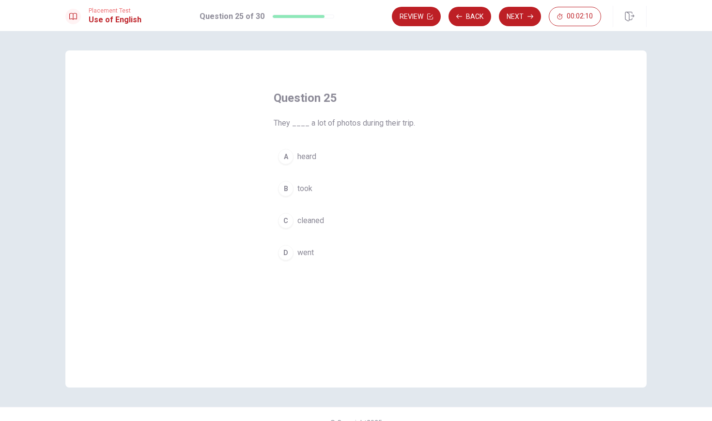
click at [287, 185] on div "B" at bounding box center [286, 189] width 16 height 16
click at [527, 20] on button "Next" at bounding box center [520, 16] width 42 height 19
click at [287, 220] on div "C" at bounding box center [286, 221] width 16 height 16
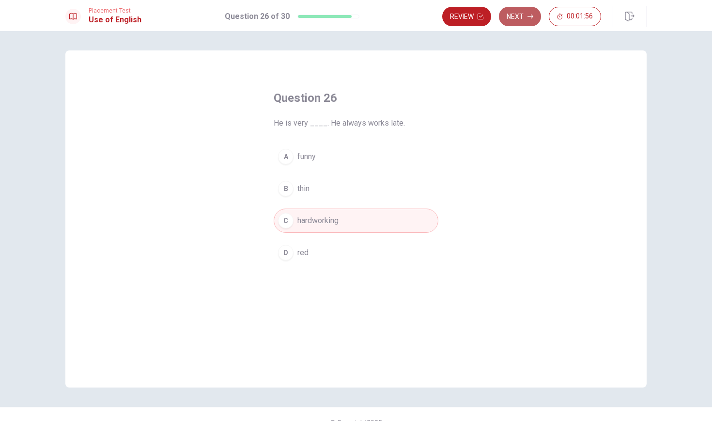
click at [520, 17] on button "Next" at bounding box center [520, 16] width 42 height 19
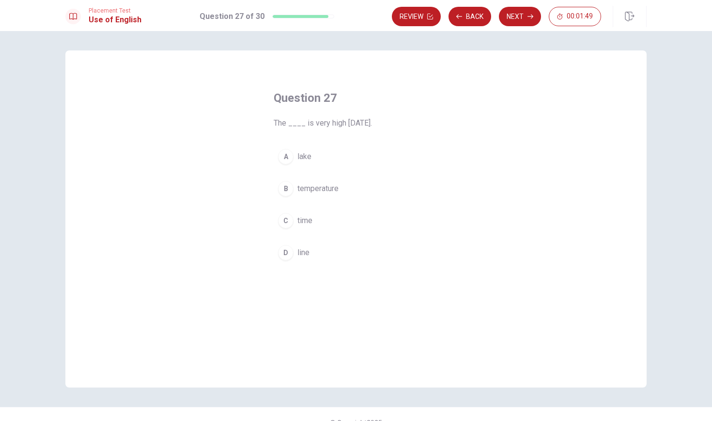
click at [283, 190] on div "B" at bounding box center [286, 189] width 16 height 16
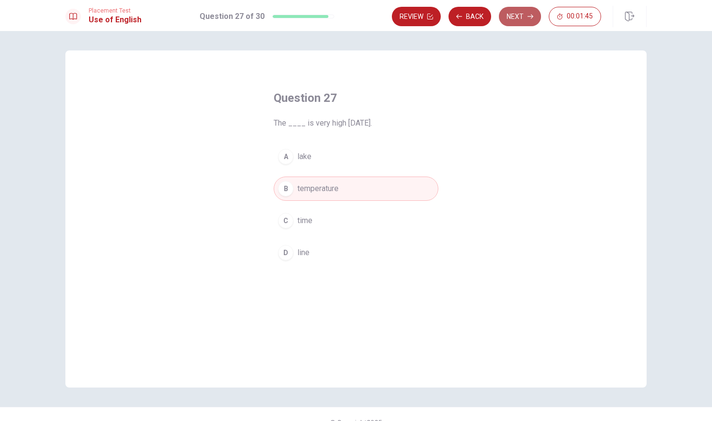
click at [522, 14] on button "Next" at bounding box center [520, 16] width 42 height 19
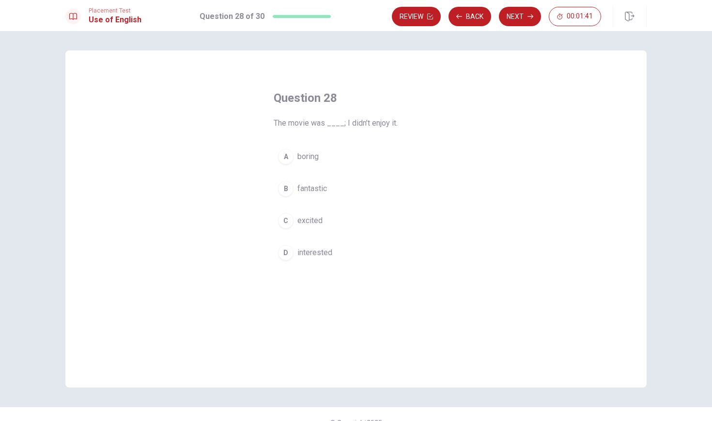
click at [283, 158] on div "A" at bounding box center [286, 157] width 16 height 16
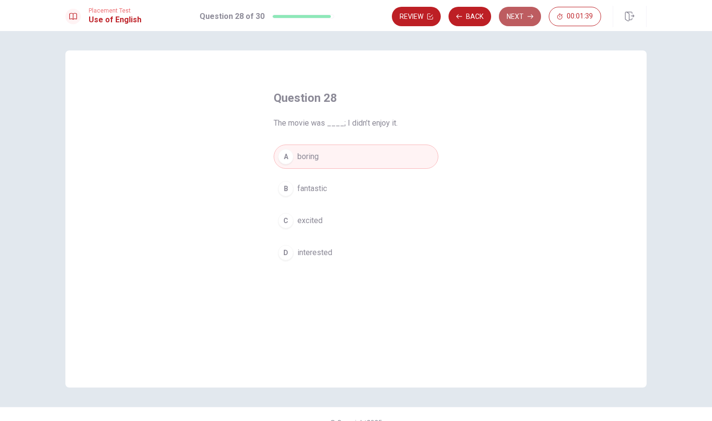
click at [512, 18] on button "Next" at bounding box center [520, 16] width 42 height 19
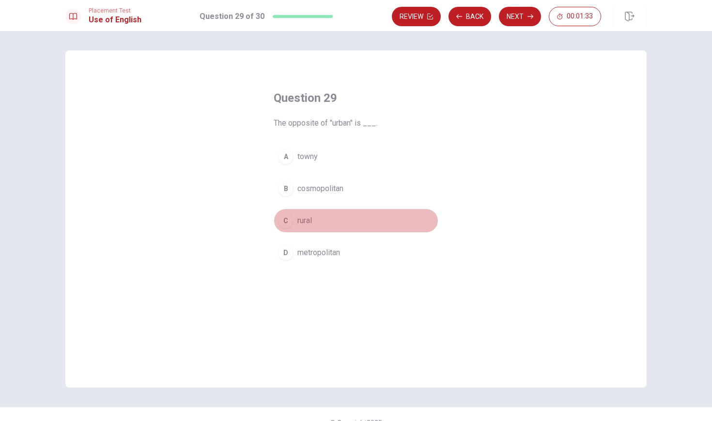
click at [285, 222] on div "C" at bounding box center [286, 221] width 16 height 16
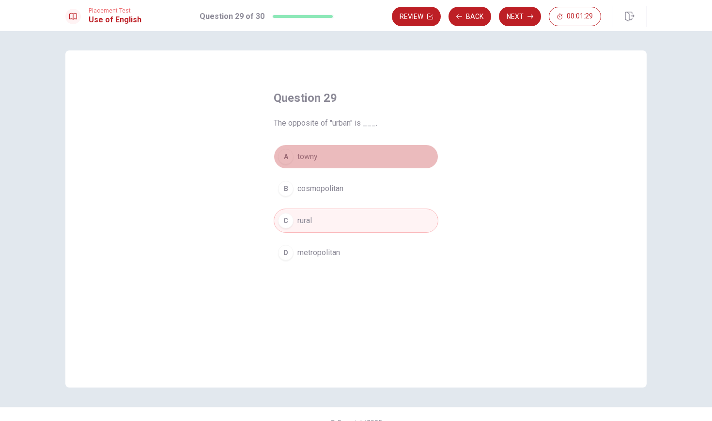
click at [288, 156] on div "A" at bounding box center [286, 157] width 16 height 16
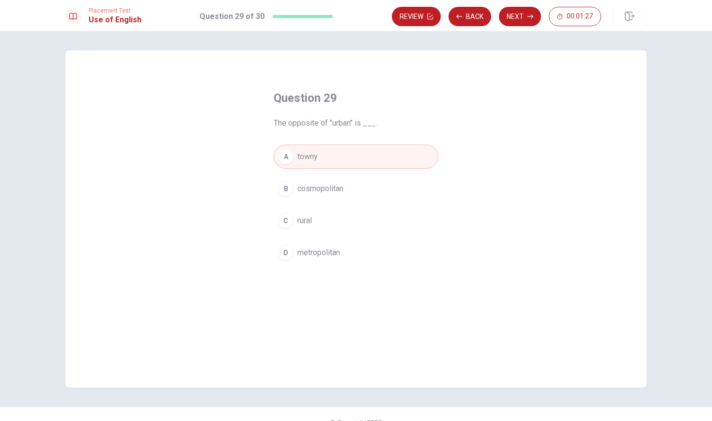
click at [286, 252] on div "D" at bounding box center [286, 253] width 16 height 16
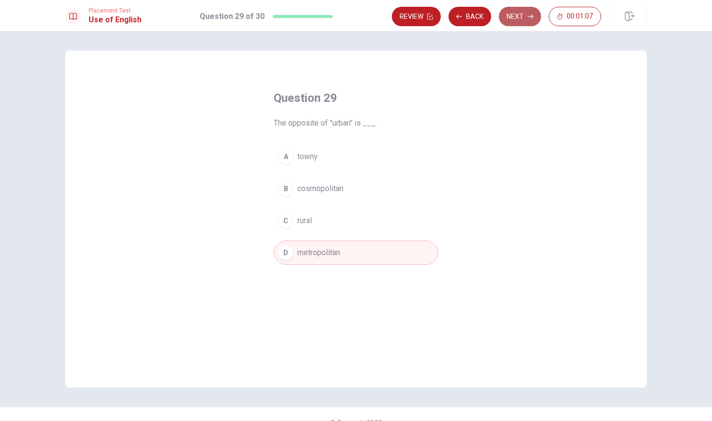
click at [531, 18] on icon "button" at bounding box center [531, 17] width 6 height 4
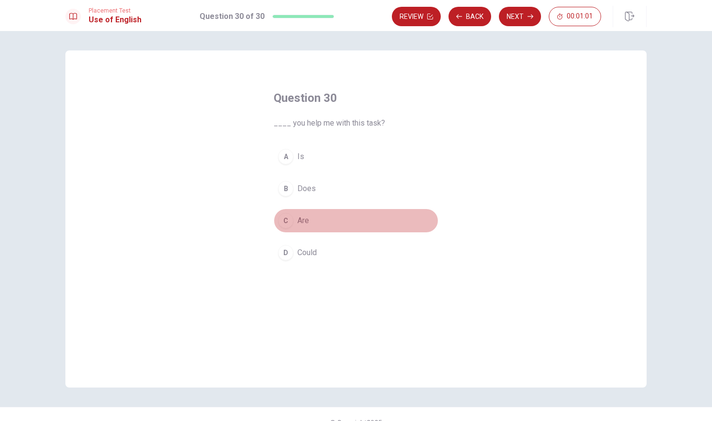
click at [282, 221] on div "C" at bounding box center [286, 221] width 16 height 16
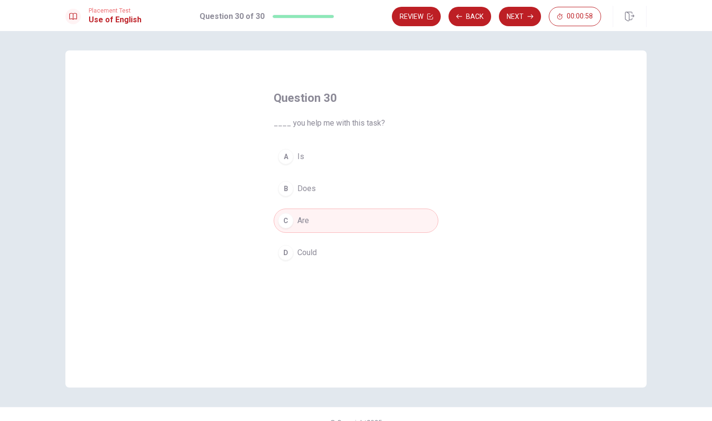
click at [287, 249] on div "D" at bounding box center [286, 253] width 16 height 16
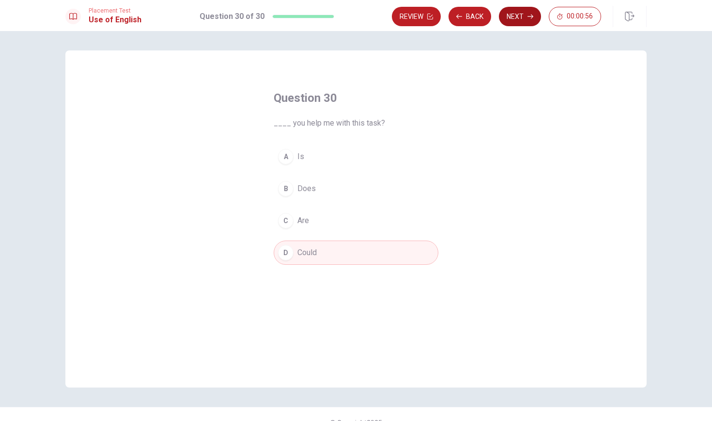
click at [526, 20] on button "Next" at bounding box center [520, 16] width 42 height 19
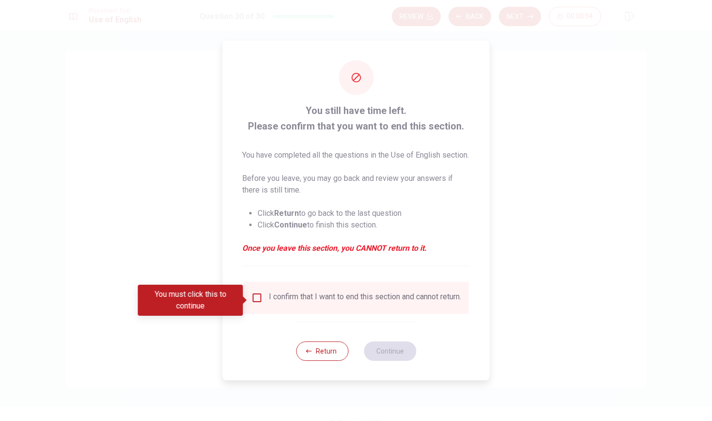
click at [257, 302] on input "You must click this to continue" at bounding box center [257, 298] width 12 height 12
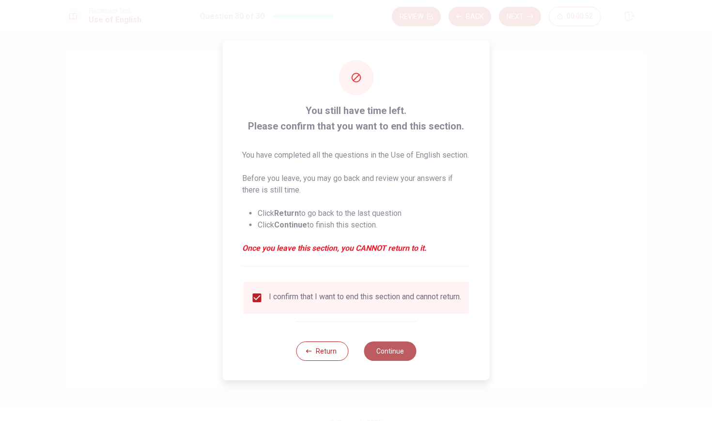
click at [400, 359] on button "Continue" at bounding box center [390, 350] width 52 height 19
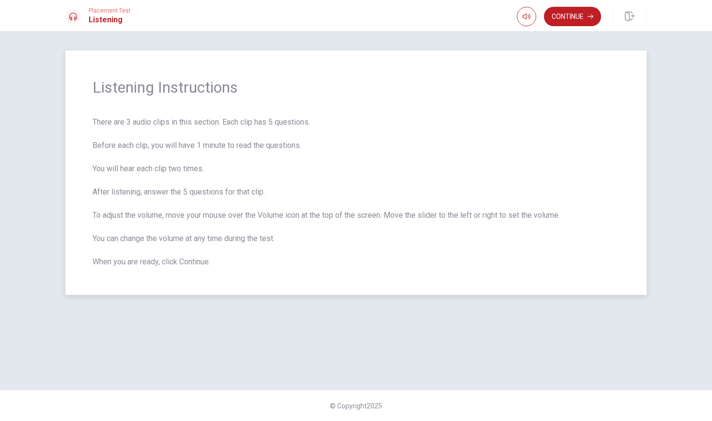
drag, startPoint x: 149, startPoint y: 120, endPoint x: 219, endPoint y: 127, distance: 70.6
click at [219, 127] on span "There are 3 audio clips in this section. Each clip has 5 questions. Before each…" at bounding box center [356, 191] width 527 height 151
click at [180, 147] on span "There are 3 audio clips in this section. Each clip has 5 questions. Before each…" at bounding box center [356, 191] width 527 height 151
click at [212, 147] on span "There are 3 audio clips in this section. Each clip has 5 questions. Before each…" at bounding box center [356, 191] width 527 height 151
click at [152, 171] on span "There are 3 audio clips in this section. Each clip has 5 questions. Before each…" at bounding box center [356, 191] width 527 height 151
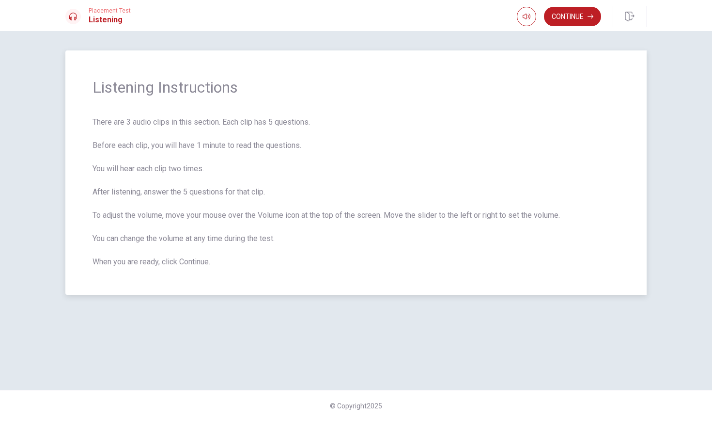
click at [167, 171] on span "There are 3 audio clips in this section. Each clip has 5 questions. Before each…" at bounding box center [356, 191] width 527 height 151
click at [199, 193] on span "There are 3 audio clips in this section. Each clip has 5 questions. Before each…" at bounding box center [356, 191] width 527 height 151
click at [574, 14] on button "Continue" at bounding box center [572, 16] width 57 height 19
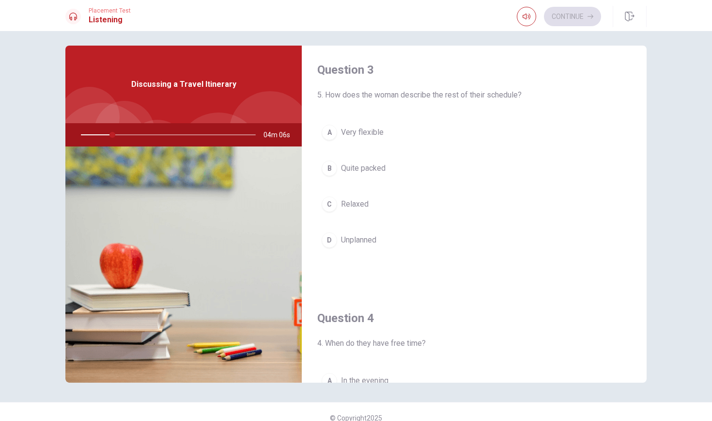
scroll to position [500, 0]
drag, startPoint x: 489, startPoint y: 93, endPoint x: 518, endPoint y: 95, distance: 29.1
click at [518, 95] on span "5. How does the woman describe the rest of their schedule?" at bounding box center [474, 94] width 314 height 12
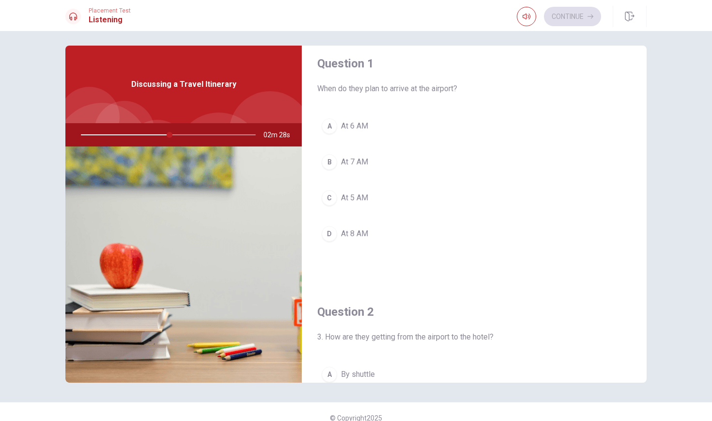
scroll to position [16, 0]
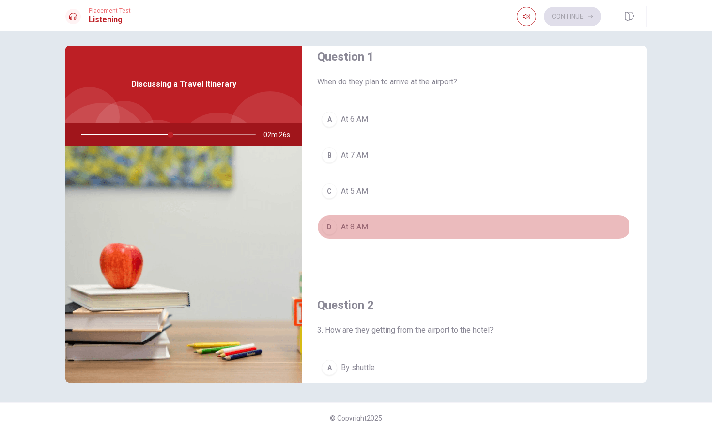
click at [330, 225] on div "D" at bounding box center [330, 227] width 16 height 16
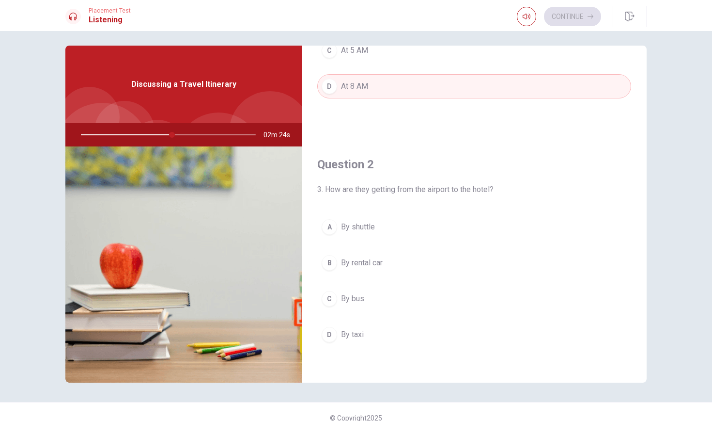
scroll to position [159, 0]
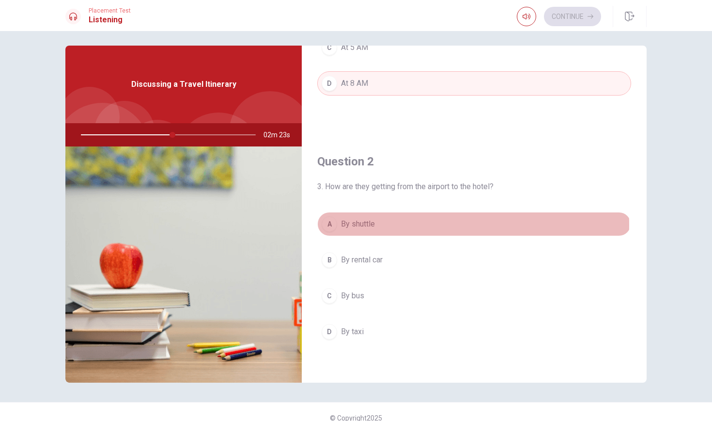
click at [327, 225] on div "A" at bounding box center [330, 224] width 16 height 16
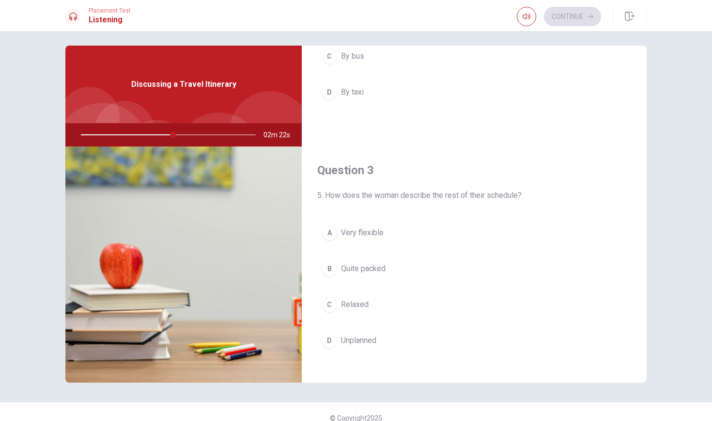
scroll to position [406, 0]
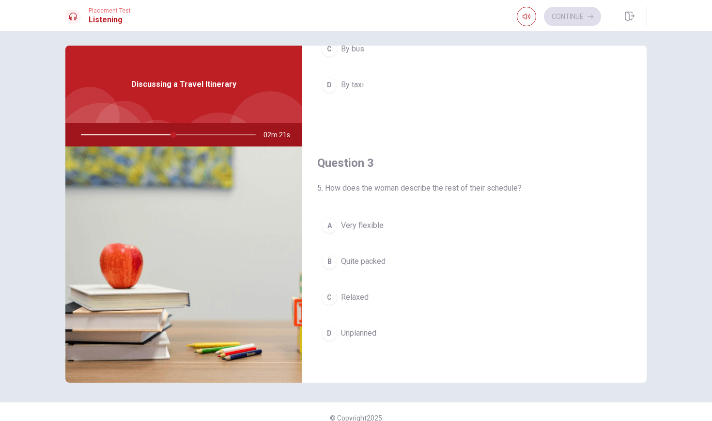
click at [326, 259] on div "B" at bounding box center [330, 261] width 16 height 16
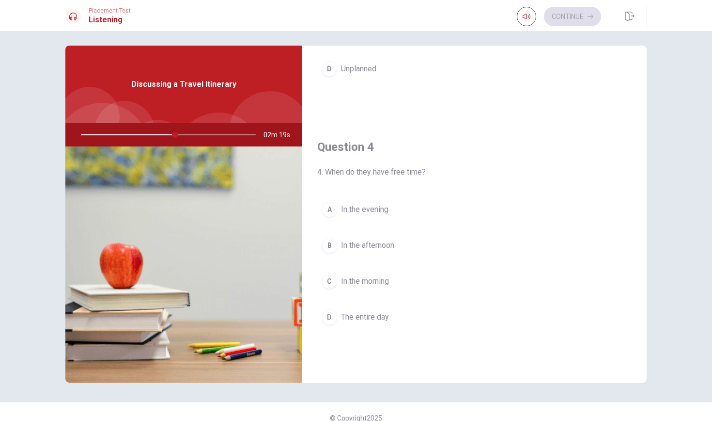
scroll to position [669, 0]
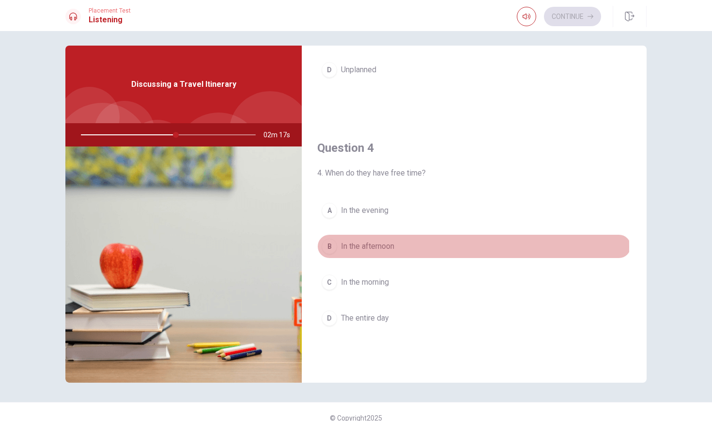
click at [326, 247] on div "B" at bounding box center [330, 246] width 16 height 16
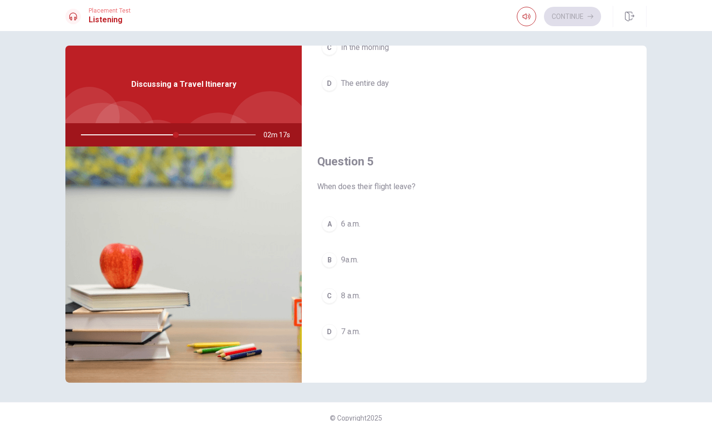
scroll to position [11, 0]
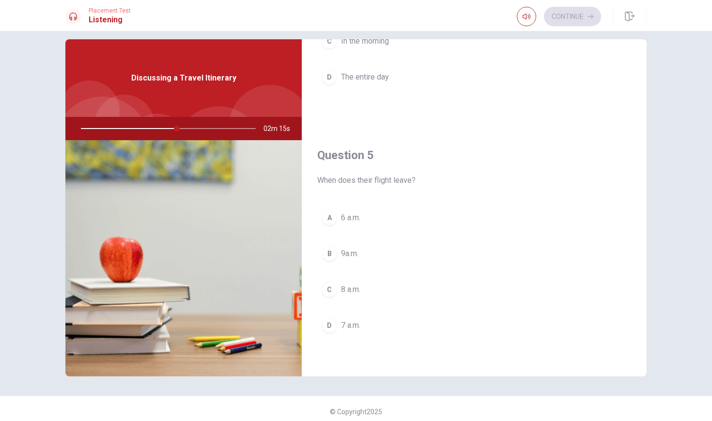
click at [325, 222] on div "A" at bounding box center [330, 218] width 16 height 16
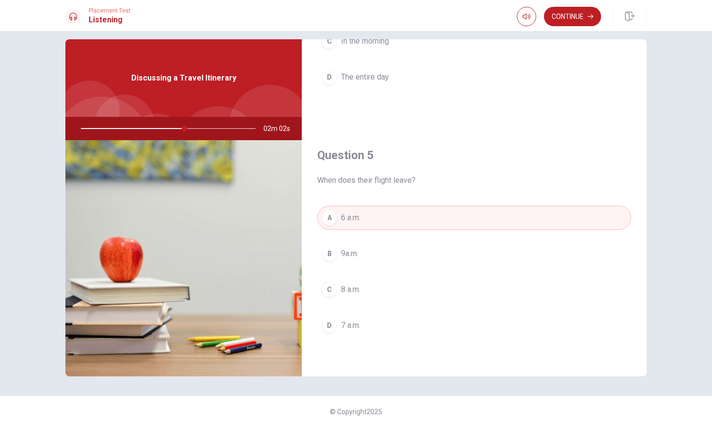
scroll to position [903, 0]
click at [335, 293] on button "C 8 a.m." at bounding box center [474, 289] width 314 height 24
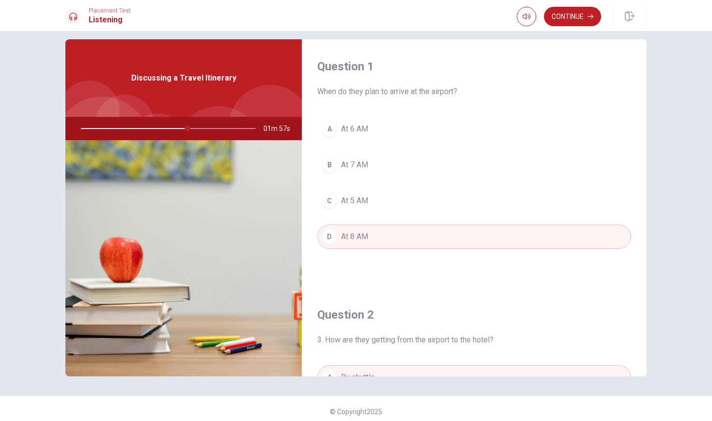
scroll to position [0, 0]
click at [341, 128] on span "At 6 AM" at bounding box center [354, 129] width 27 height 12
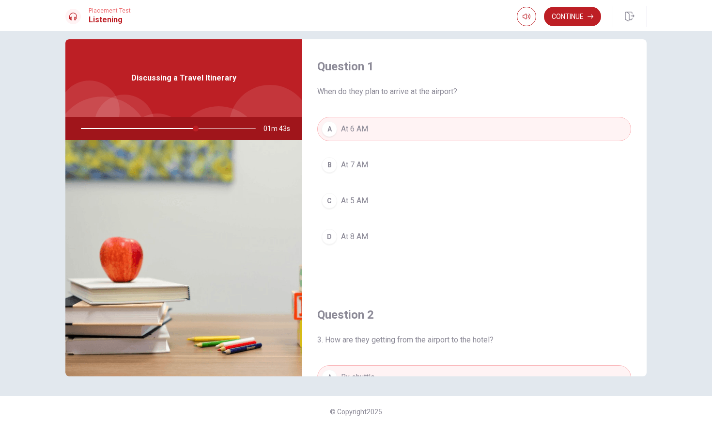
drag, startPoint x: 199, startPoint y: 129, endPoint x: 214, endPoint y: 131, distance: 15.6
click at [214, 131] on div at bounding box center [166, 128] width 194 height 23
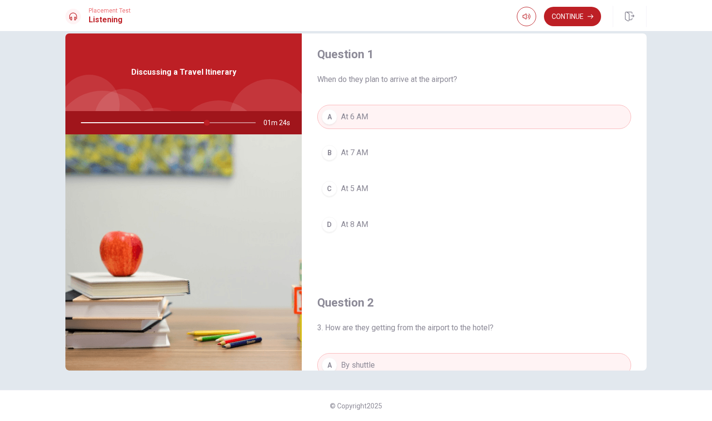
scroll to position [8, 0]
click at [573, 16] on button "Continue" at bounding box center [572, 16] width 57 height 19
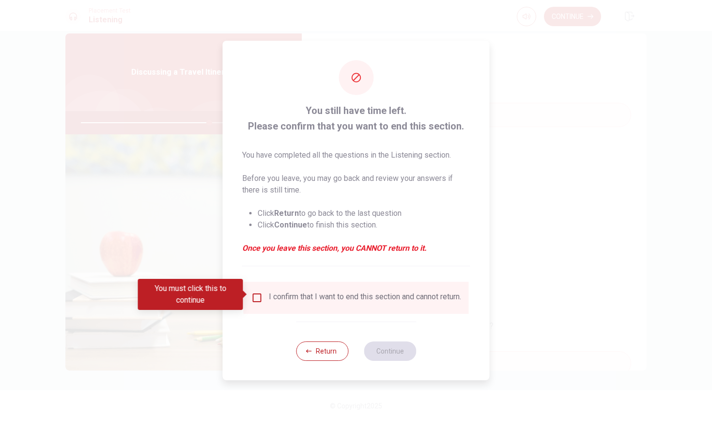
click at [262, 296] on div "I confirm that I want to end this section and cannot return." at bounding box center [356, 298] width 210 height 12
click at [255, 295] on input "You must click this to continue" at bounding box center [257, 298] width 12 height 12
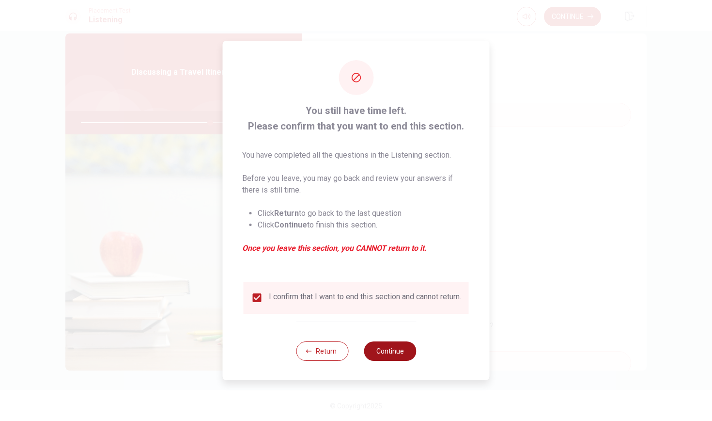
click at [388, 360] on button "Continue" at bounding box center [390, 350] width 52 height 19
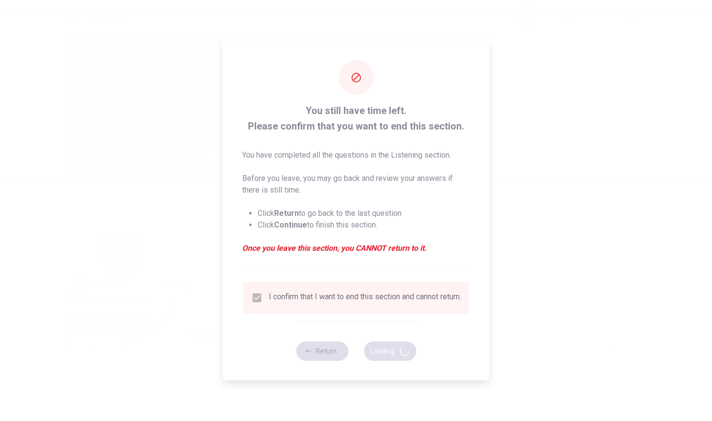
type input "75"
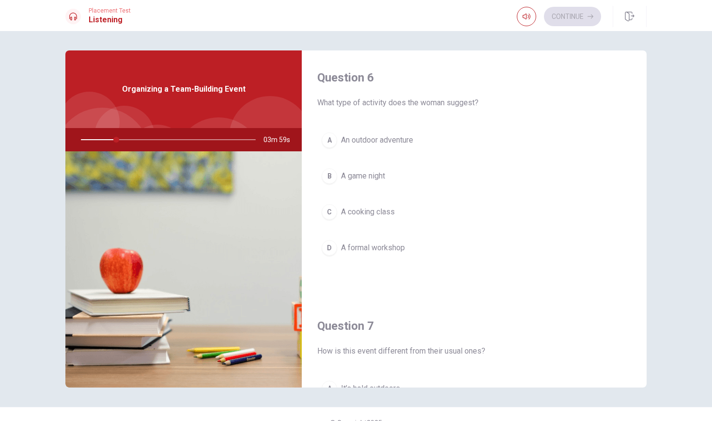
scroll to position [0, 0]
click at [332, 249] on div "D" at bounding box center [330, 248] width 16 height 16
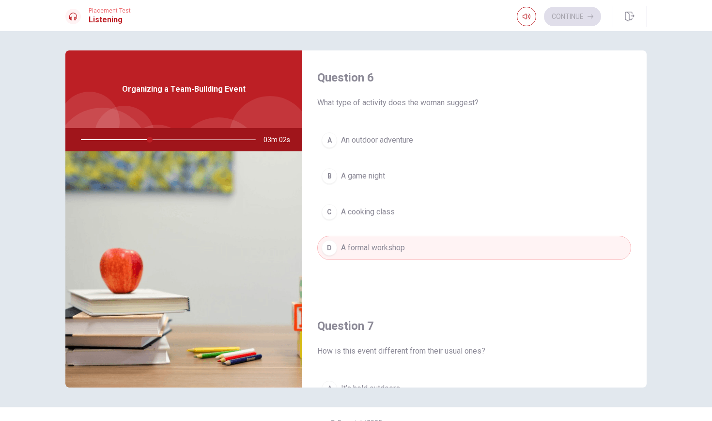
click at [328, 140] on div "A" at bounding box center [330, 140] width 16 height 16
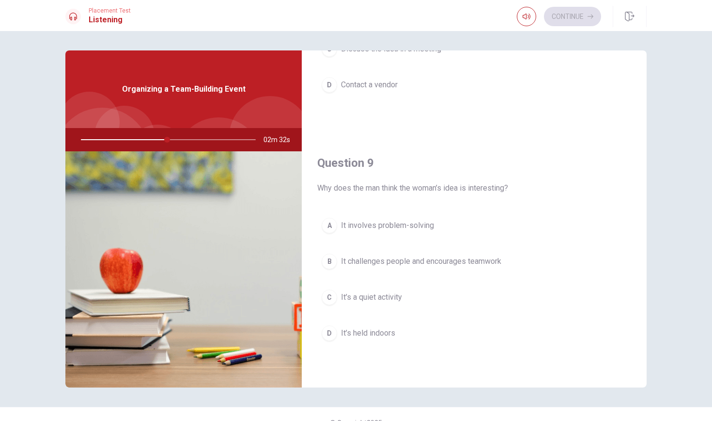
scroll to position [660, 0]
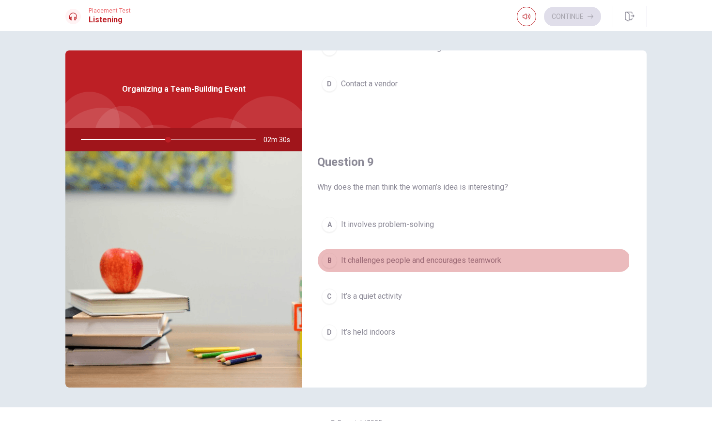
click at [327, 265] on div "B" at bounding box center [330, 260] width 16 height 16
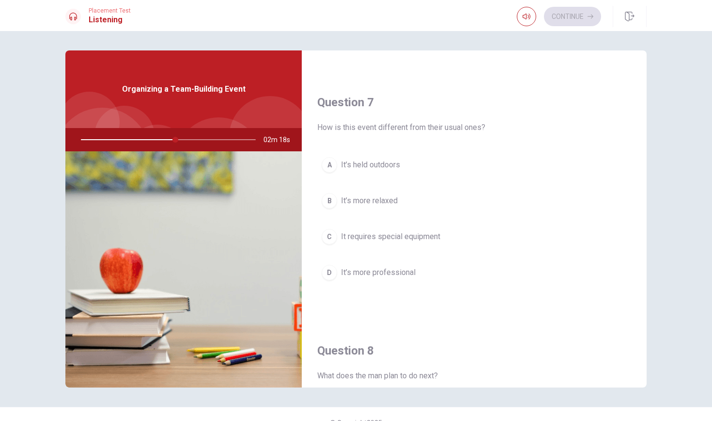
scroll to position [224, 0]
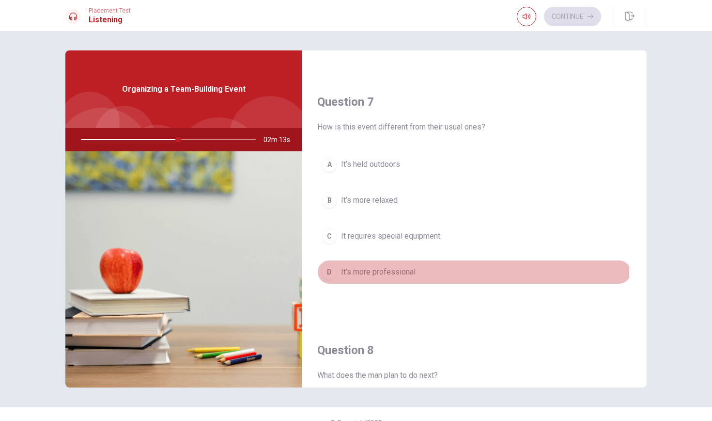
click at [327, 272] on div "D" at bounding box center [330, 272] width 16 height 16
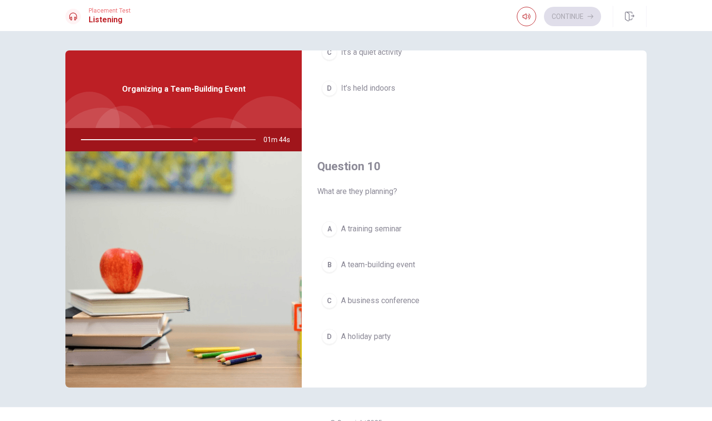
scroll to position [903, 0]
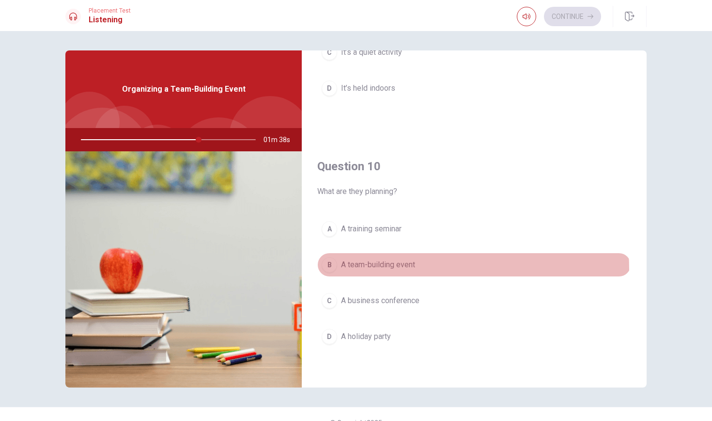
click at [333, 270] on div "B" at bounding box center [330, 265] width 16 height 16
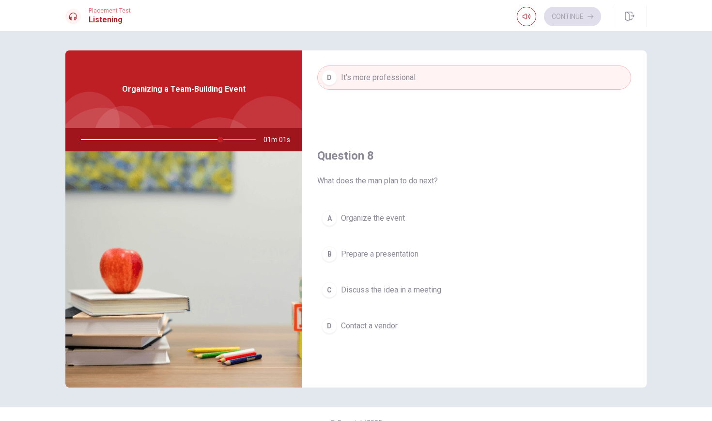
scroll to position [425, 0]
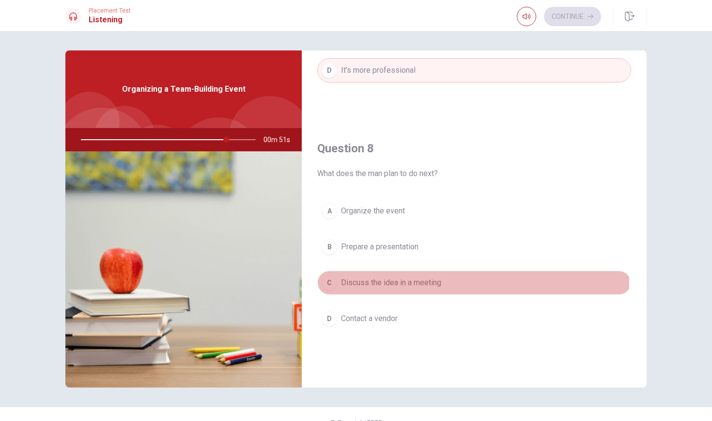
click at [328, 281] on div "C" at bounding box center [330, 283] width 16 height 16
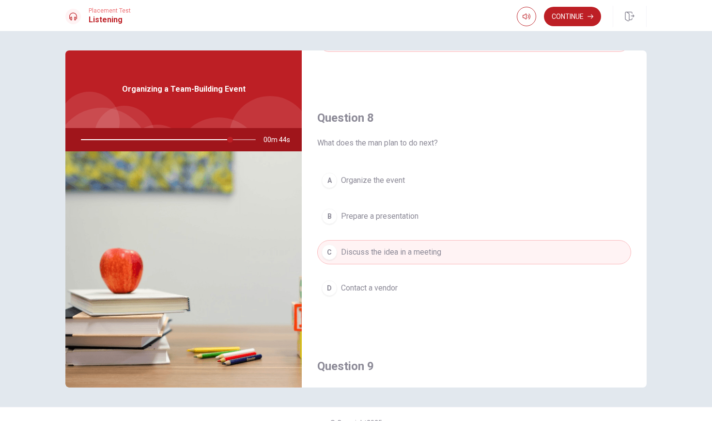
scroll to position [0, 0]
click at [585, 16] on button "Continue" at bounding box center [572, 16] width 57 height 19
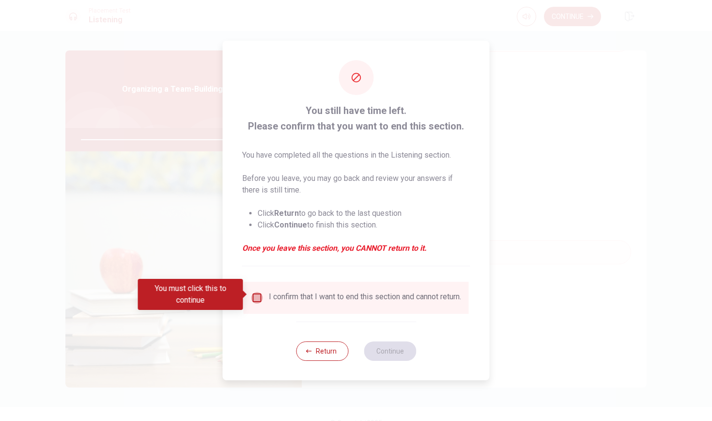
click at [254, 295] on input "You must click this to continue" at bounding box center [257, 298] width 12 height 12
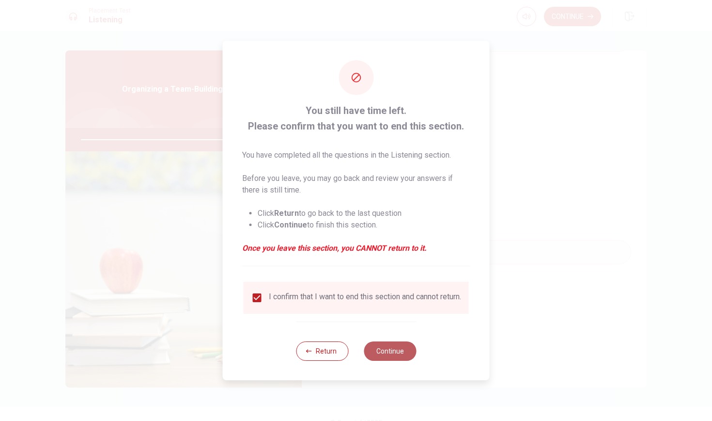
click at [391, 349] on button "Continue" at bounding box center [390, 350] width 52 height 19
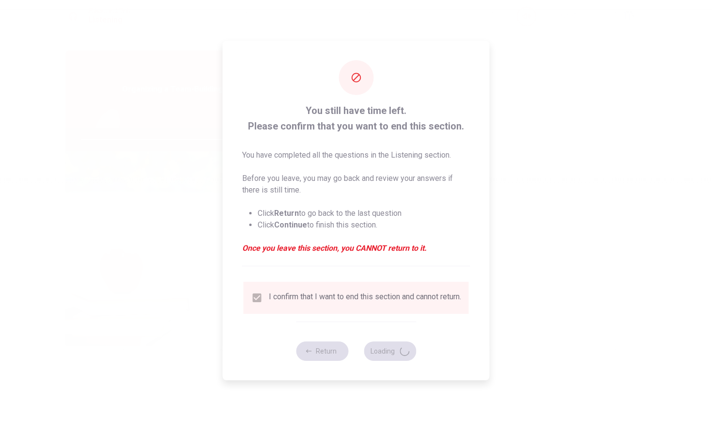
type input "88"
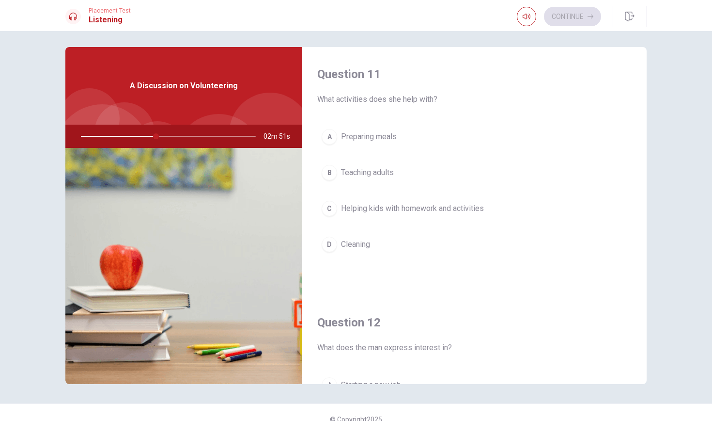
click at [335, 211] on div "C" at bounding box center [330, 209] width 16 height 16
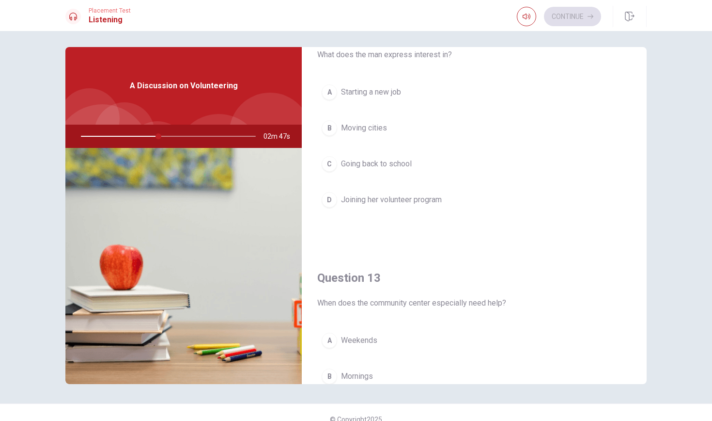
scroll to position [292, 0]
click at [328, 203] on div "D" at bounding box center [330, 200] width 16 height 16
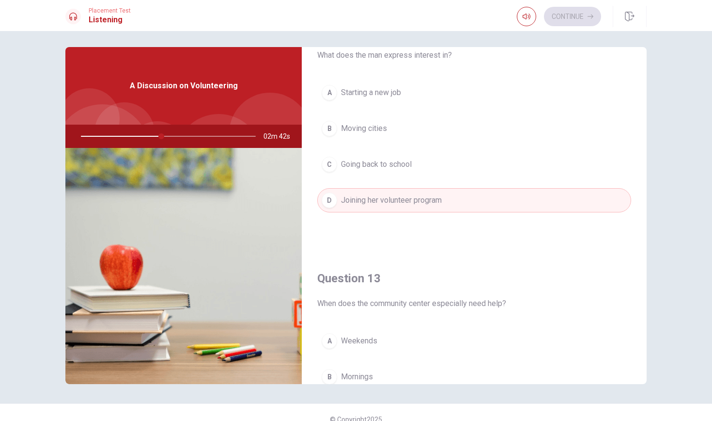
click at [327, 340] on div "A" at bounding box center [330, 341] width 16 height 16
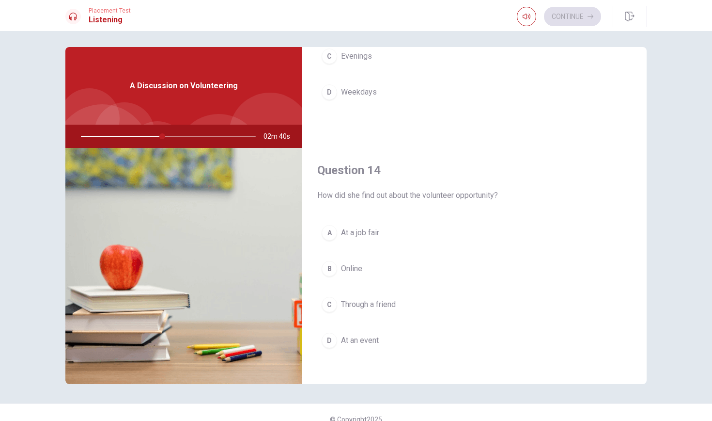
scroll to position [649, 0]
click at [334, 270] on div "B" at bounding box center [330, 268] width 16 height 16
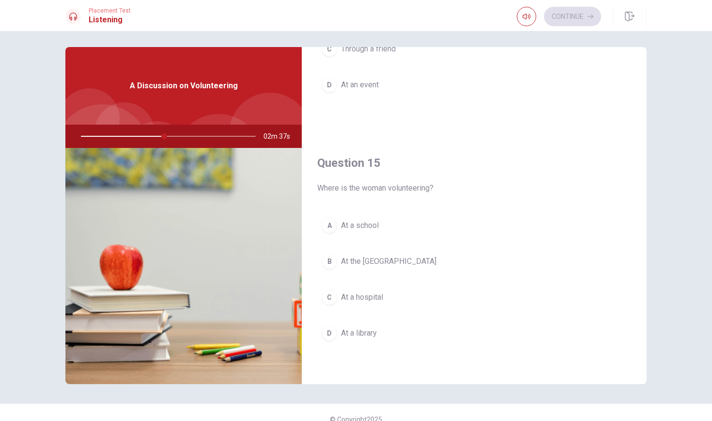
scroll to position [903, 0]
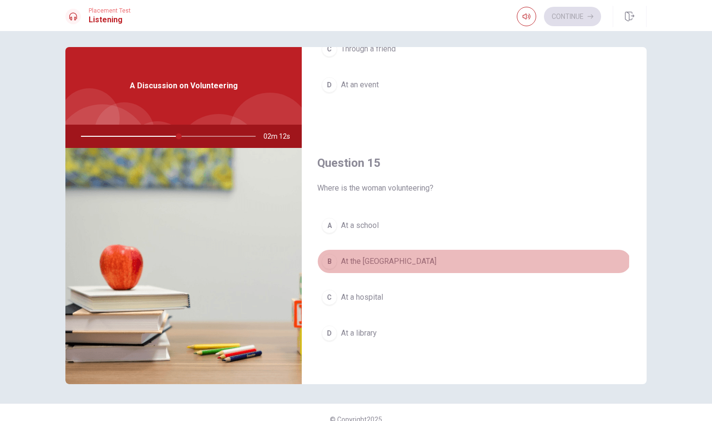
click at [334, 259] on div "B" at bounding box center [330, 261] width 16 height 16
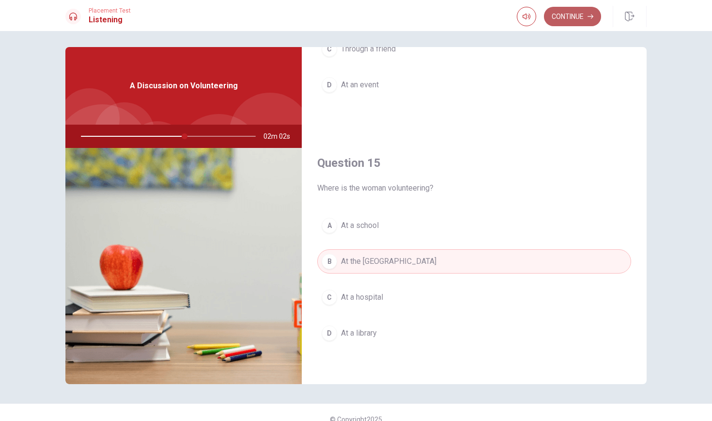
click at [589, 16] on icon "button" at bounding box center [591, 17] width 6 height 4
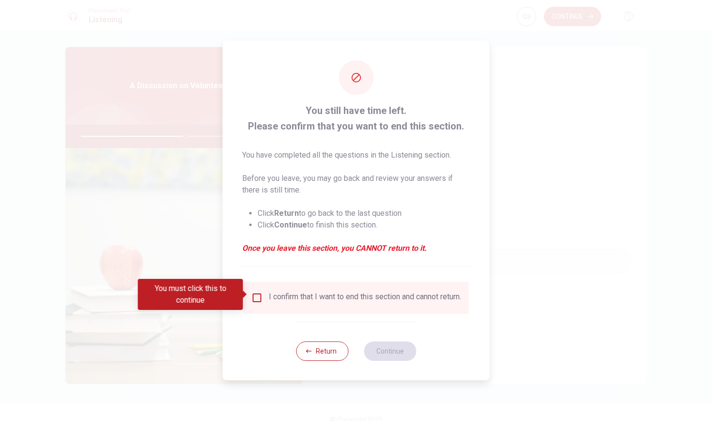
click at [252, 293] on input "You must click this to continue" at bounding box center [257, 298] width 12 height 12
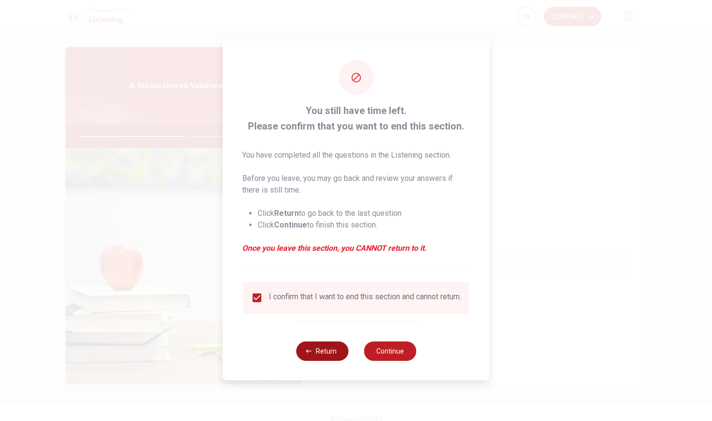
click at [314, 360] on button "Return" at bounding box center [322, 350] width 52 height 19
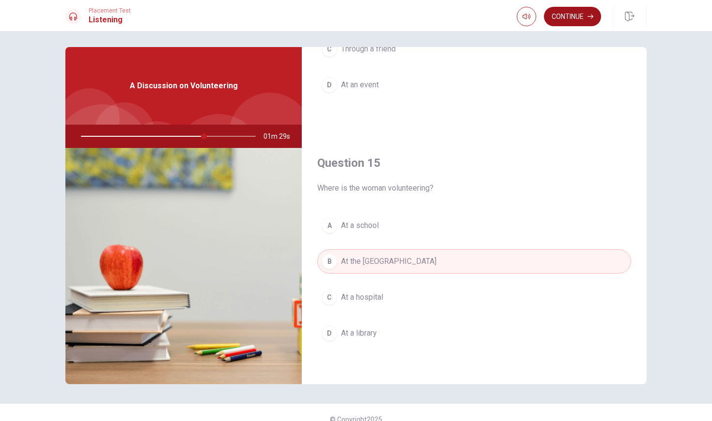
click at [585, 22] on button "Continue" at bounding box center [572, 16] width 57 height 19
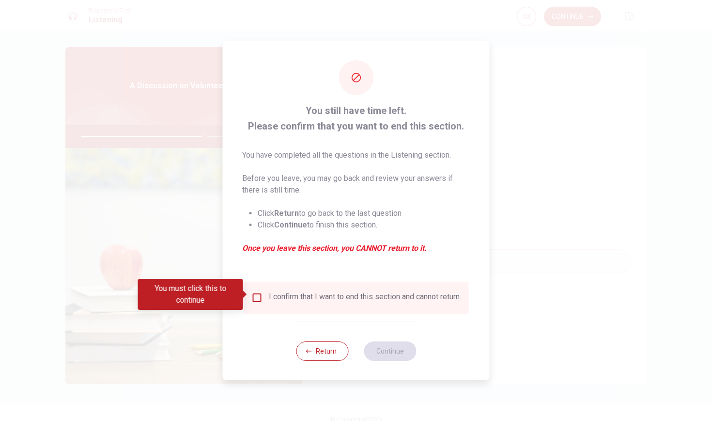
click at [257, 300] on div "I confirm that I want to end this section and cannot return." at bounding box center [356, 298] width 210 height 12
click at [256, 295] on input "You must click this to continue" at bounding box center [257, 298] width 12 height 12
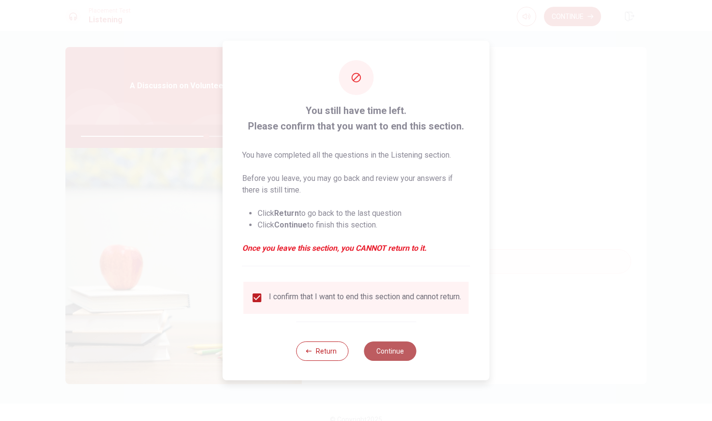
click at [394, 358] on button "Continue" at bounding box center [390, 350] width 52 height 19
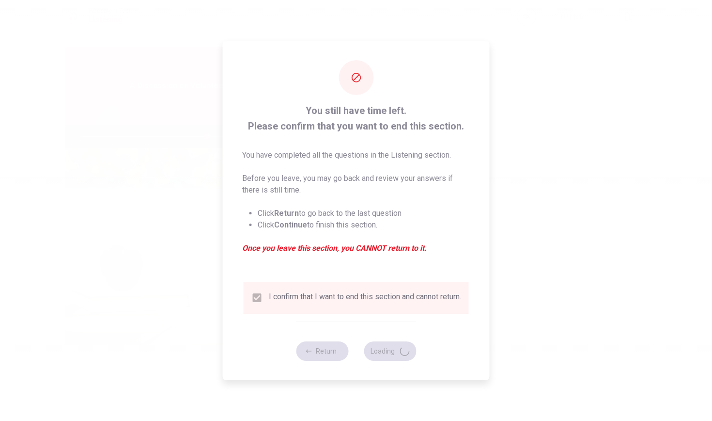
type input "73"
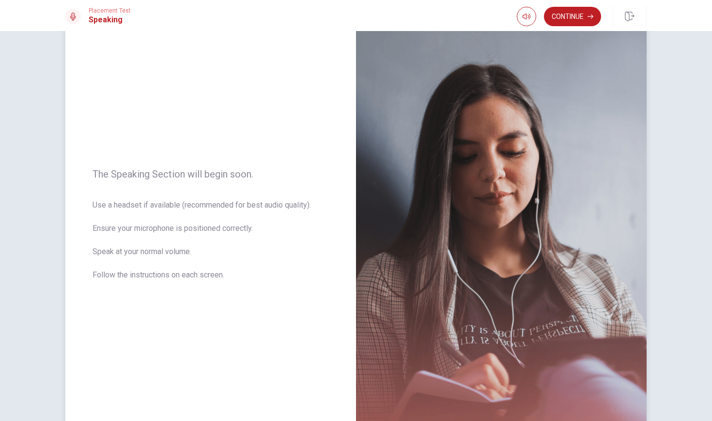
scroll to position [28, 0]
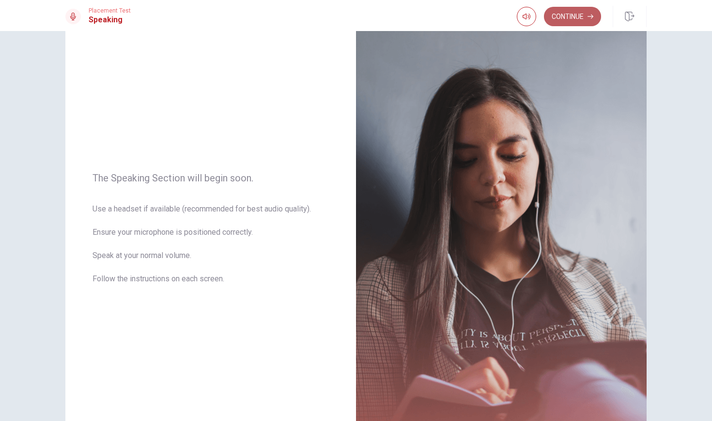
click at [587, 16] on button "Continue" at bounding box center [572, 16] width 57 height 19
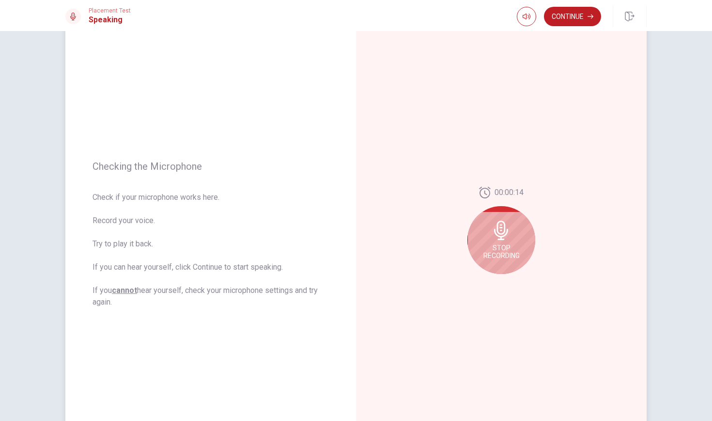
click at [496, 247] on span "Stop Recording" at bounding box center [501, 252] width 36 height 16
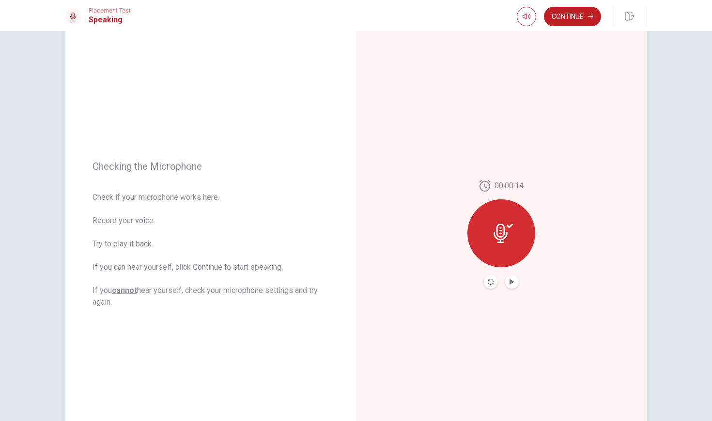
click at [508, 238] on icon at bounding box center [503, 232] width 19 height 19
click at [488, 280] on icon "Record Again" at bounding box center [491, 282] width 6 height 6
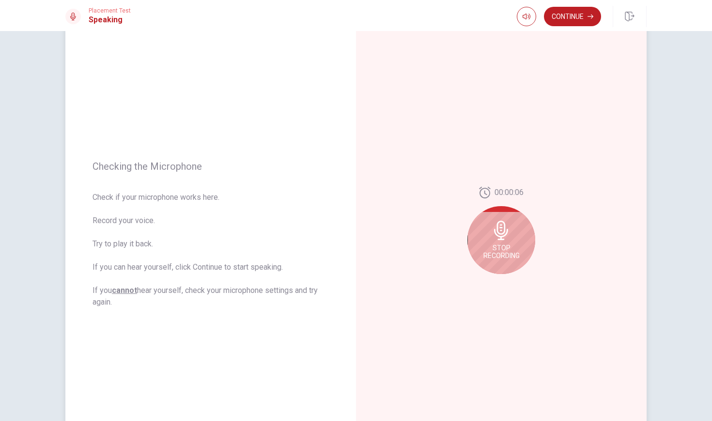
click at [498, 232] on icon at bounding box center [501, 229] width 14 height 19
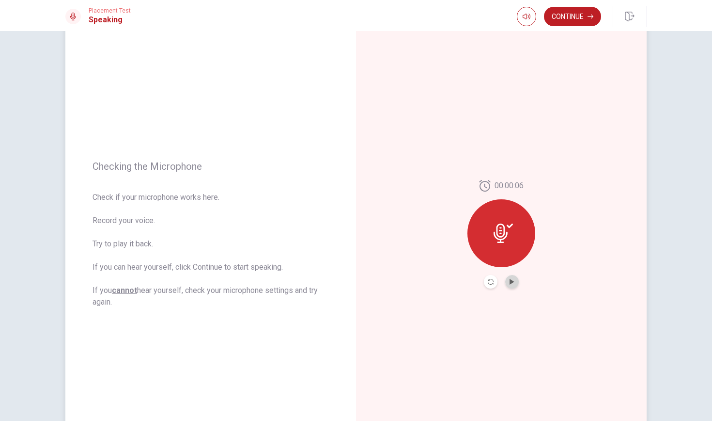
click at [511, 285] on button "Play Audio" at bounding box center [512, 282] width 14 height 14
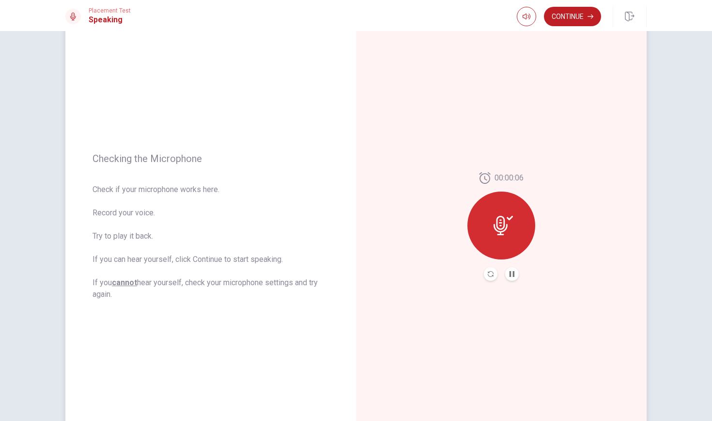
scroll to position [28, 0]
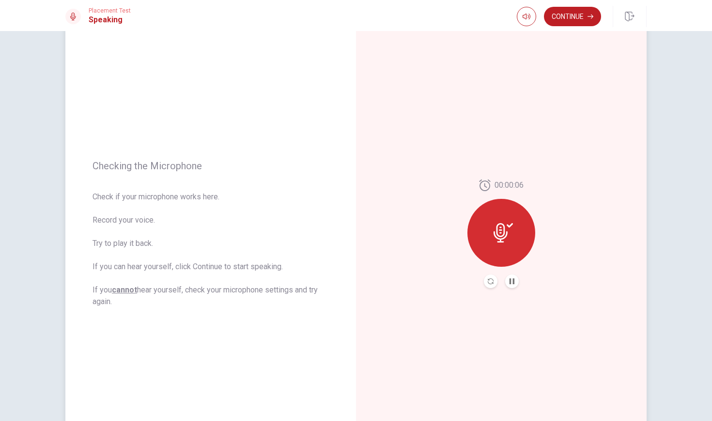
click at [511, 285] on button "Pause Audio" at bounding box center [512, 281] width 14 height 14
click at [586, 14] on button "Continue" at bounding box center [572, 16] width 57 height 19
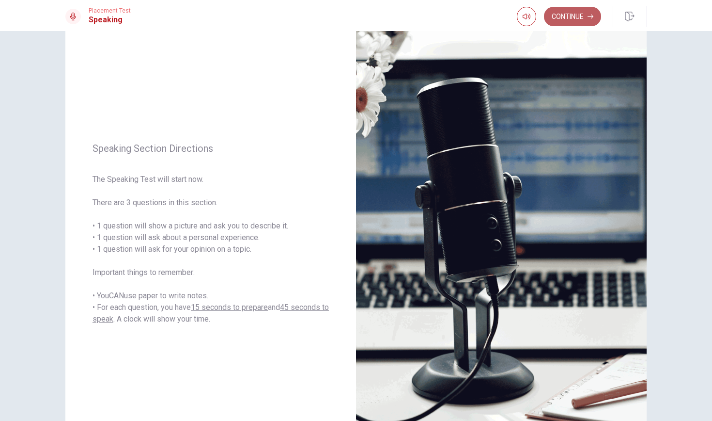
click at [586, 17] on button "Continue" at bounding box center [572, 16] width 57 height 19
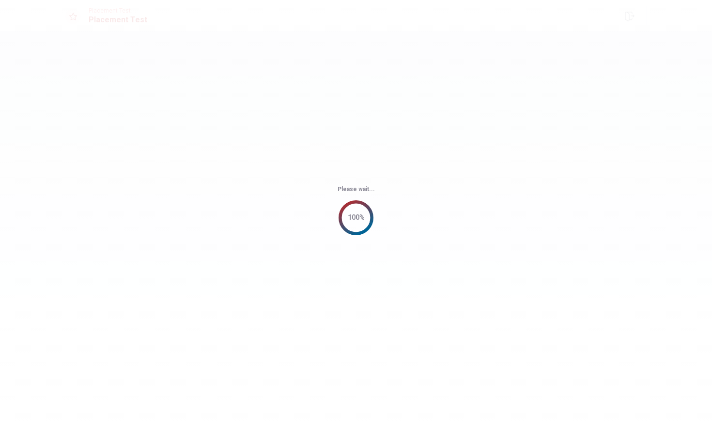
scroll to position [0, 0]
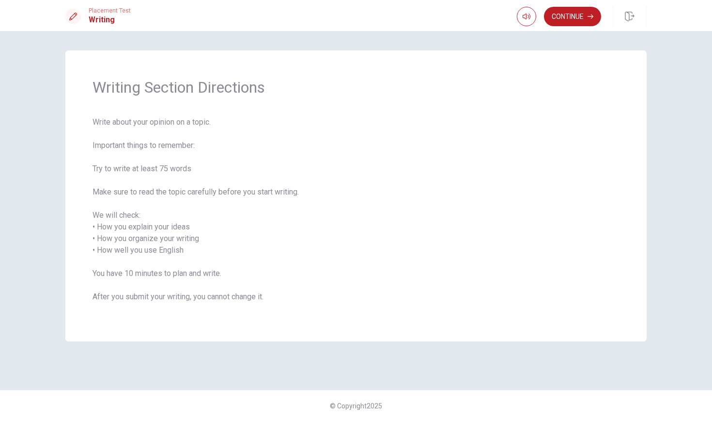
drag, startPoint x: 143, startPoint y: 170, endPoint x: 190, endPoint y: 169, distance: 47.5
click at [190, 169] on span "Write about your opinion on a topic. Important things to remember: Try to write…" at bounding box center [356, 215] width 527 height 198
drag, startPoint x: 127, startPoint y: 189, endPoint x: 304, endPoint y: 192, distance: 176.8
click at [304, 192] on span "Write about your opinion on a topic. Important things to remember: Try to write…" at bounding box center [356, 215] width 527 height 198
drag, startPoint x: 106, startPoint y: 226, endPoint x: 210, endPoint y: 322, distance: 141.3
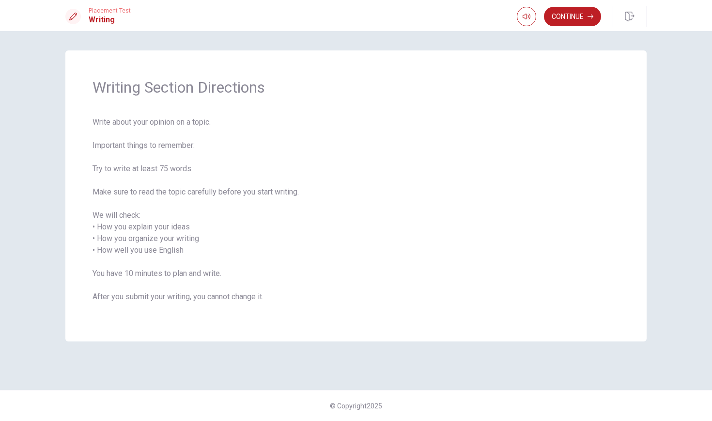
click at [210, 322] on div "Writing Section Directions Write about your opinion on a topic. Important thing…" at bounding box center [355, 195] width 581 height 291
click at [568, 20] on button "Continue" at bounding box center [572, 16] width 57 height 19
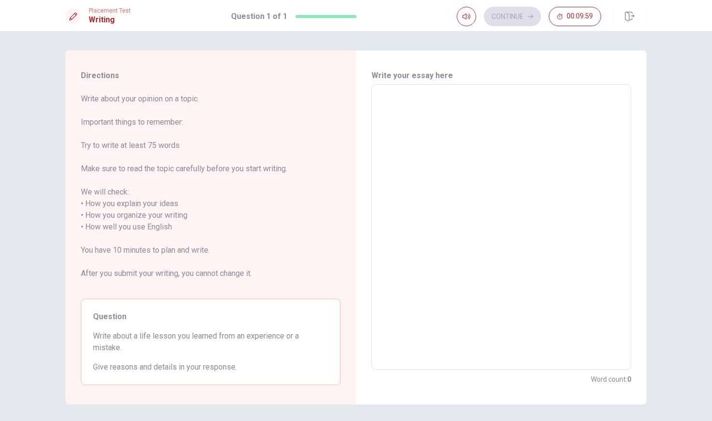
click at [422, 118] on textarea at bounding box center [501, 227] width 246 height 269
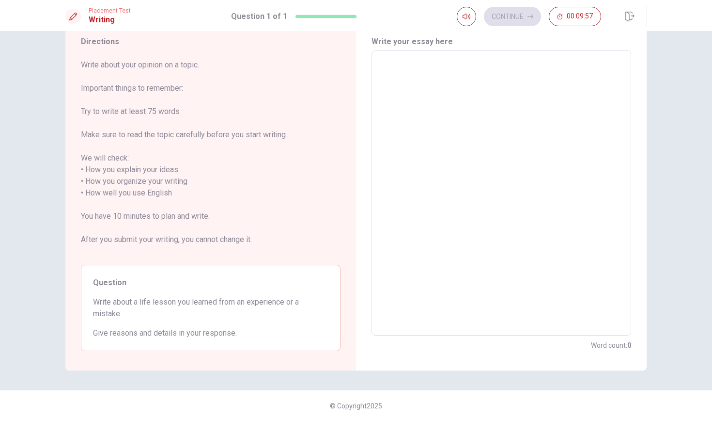
scroll to position [34, 0]
type textarea "w"
type textarea "x"
type textarea "wh"
type textarea "x"
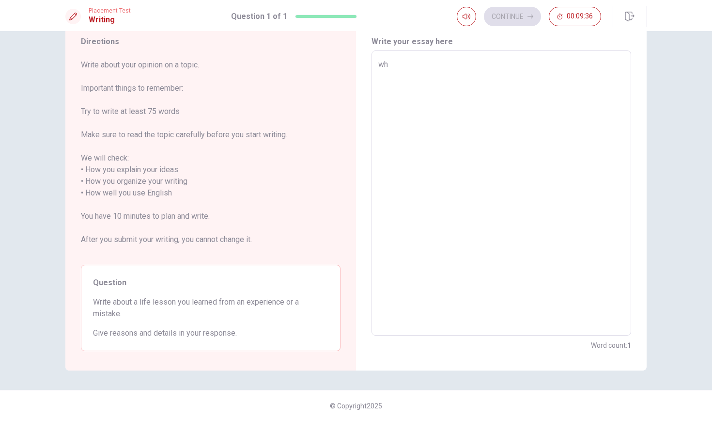
type textarea "whe"
type textarea "x"
type textarea "when"
type textarea "x"
type textarea "when"
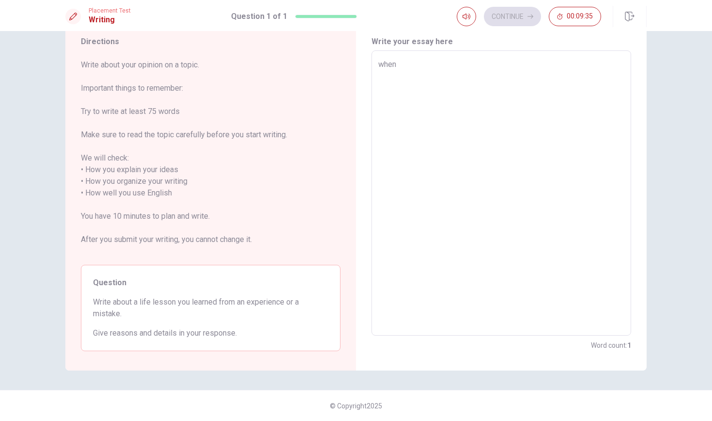
type textarea "x"
type textarea "when i"
type textarea "x"
type textarea "when i'"
type textarea "x"
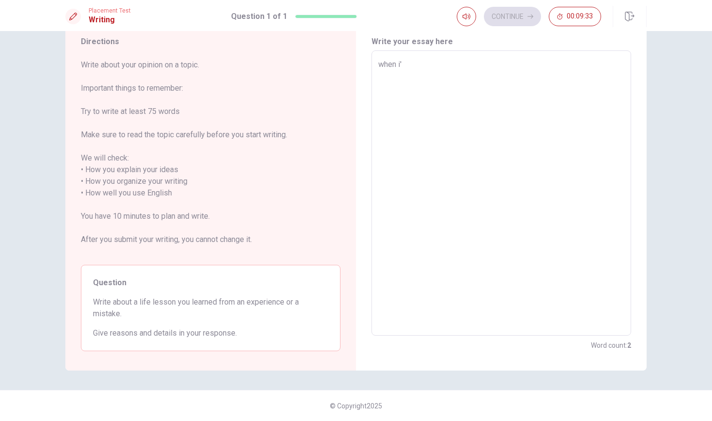
type textarea "when i'm"
type textarea "x"
type textarea "when i'm"
type textarea "x"
type textarea "when i'm 1"
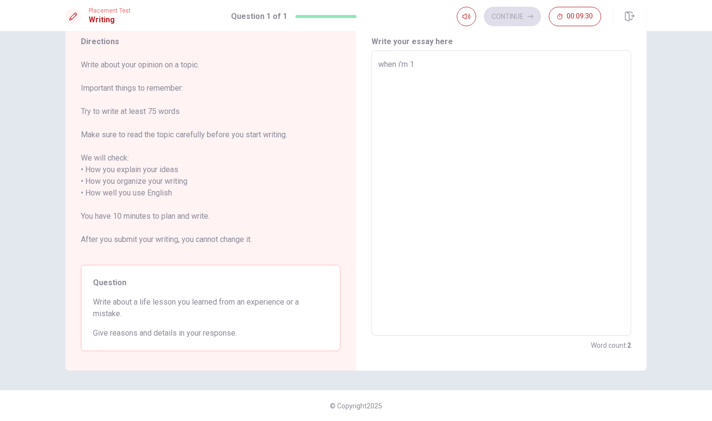
type textarea "x"
type textarea "when i'm 13"
type textarea "x"
type textarea "when i'm 13"
type textarea "x"
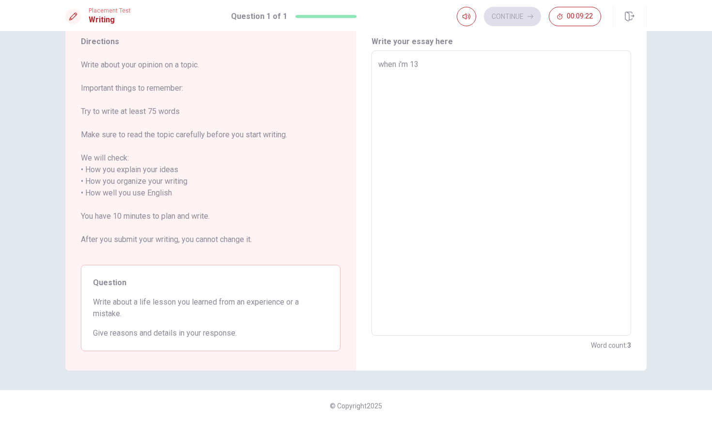
type textarea "when i'm 13 y"
type textarea "x"
type textarea "when i'm 13 ye"
type textarea "x"
type textarea "when i'm 13 yea"
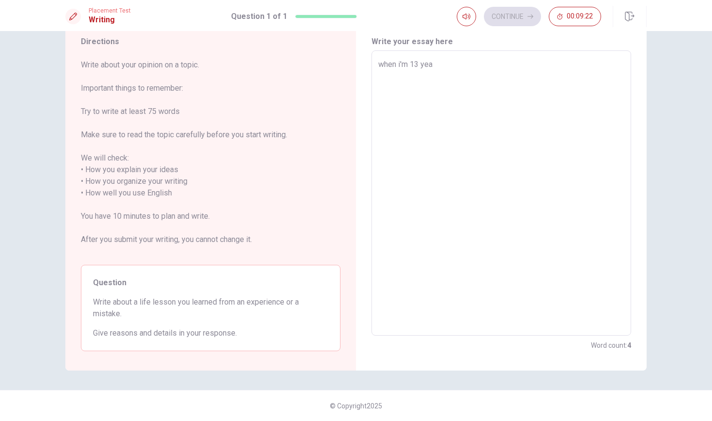
type textarea "x"
type textarea "when i'm 13 year"
type textarea "x"
type textarea "when i'm 13 years"
type textarea "x"
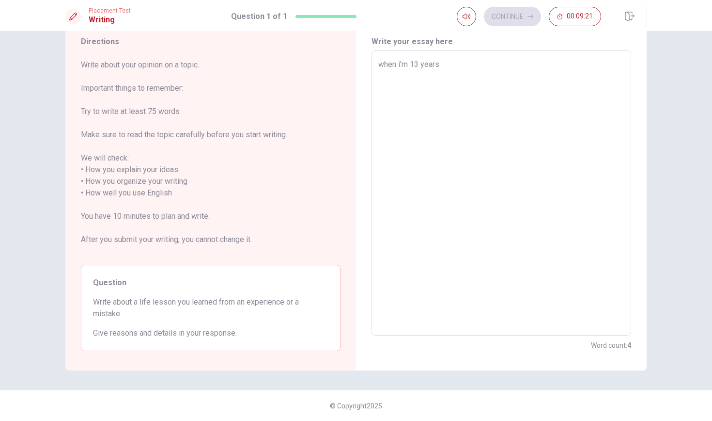
type textarea "when i'm 13 years"
type textarea "x"
type textarea "when i'm [DEMOGRAPHIC_DATA]"
type textarea "x"
type textarea "when i'm 13 years ol"
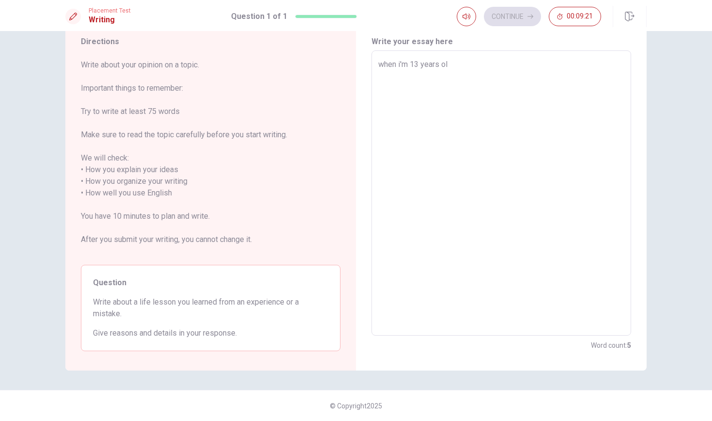
type textarea "x"
type textarea "when i'm 13 years ols"
type textarea "x"
type textarea "when i'm 13 years ols,"
type textarea "x"
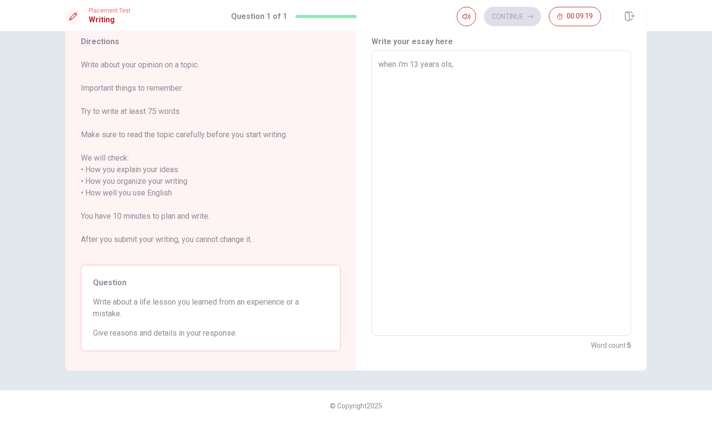
type textarea "when i'm 13 years ols,"
type textarea "x"
type textarea "when i'm 13 years ols,"
type textarea "x"
type textarea "when i'm 13 years ols"
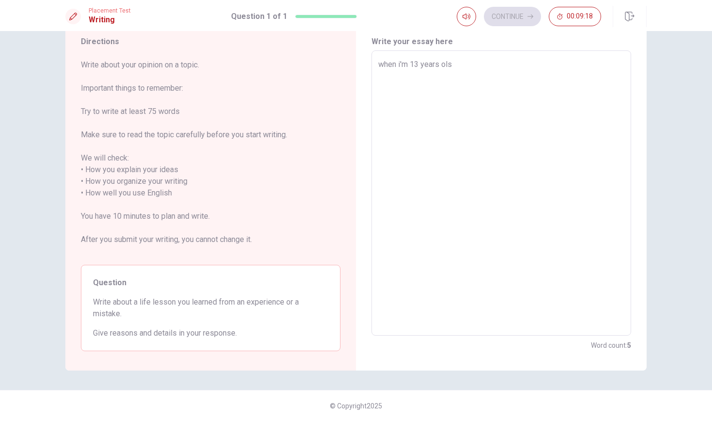
type textarea "x"
type textarea "when i'm 13 years ol"
type textarea "x"
type textarea "when i'm 13 years ols"
type textarea "x"
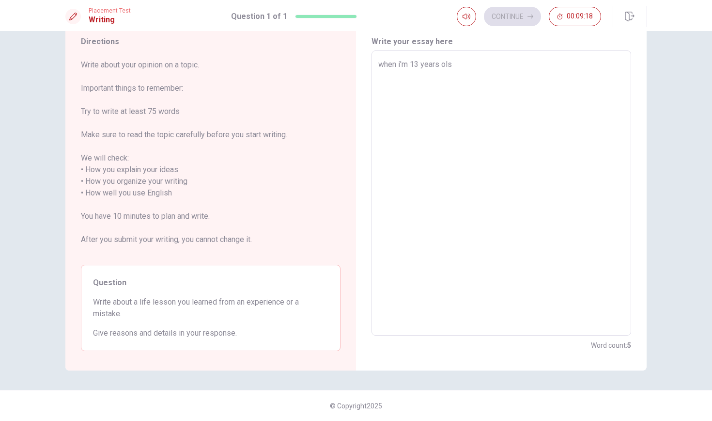
type textarea "when i'm 13 years ols"
type textarea "x"
type textarea "when i'm 13 years ols"
type textarea "x"
type textarea "when i'm 13 years ol"
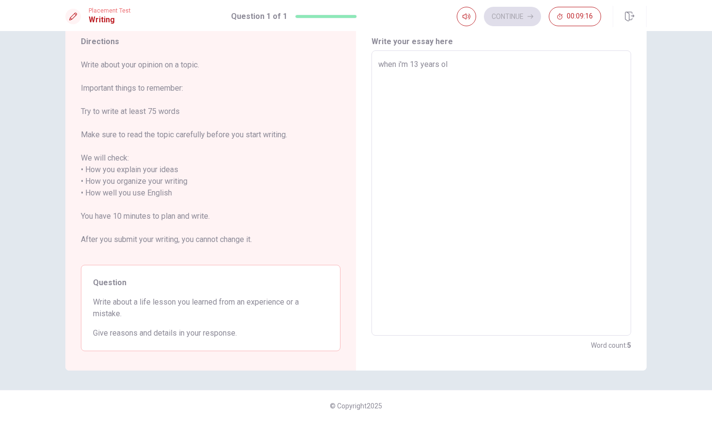
type textarea "x"
type textarea "when i'm [DEMOGRAPHIC_DATA]"
type textarea "x"
type textarea "when i'm [DEMOGRAPHIC_DATA],"
type textarea "x"
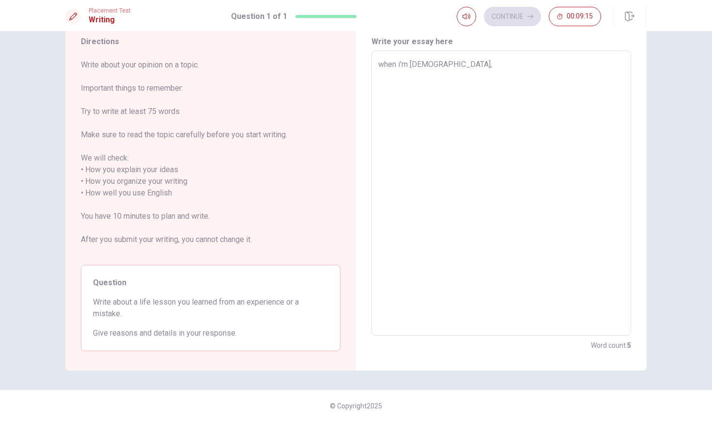
type textarea "when i'm [DEMOGRAPHIC_DATA],"
type textarea "x"
type textarea "when i'm [DEMOGRAPHIC_DATA], i"
type textarea "x"
type textarea "when i'm [DEMOGRAPHIC_DATA], i"
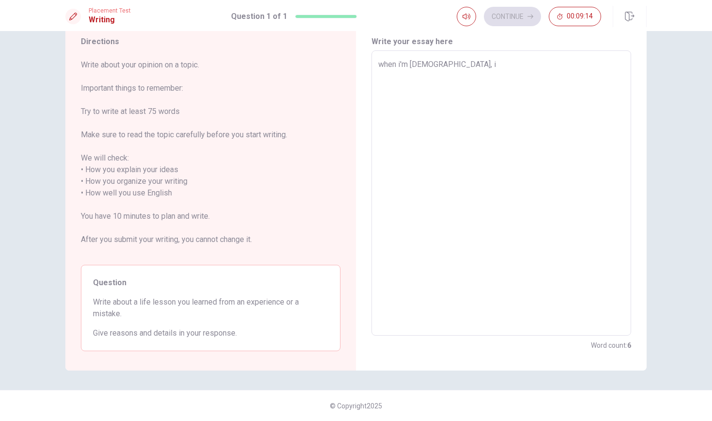
type textarea "x"
type textarea "when i'm [DEMOGRAPHIC_DATA], i f"
type textarea "x"
type textarea "when i'm [DEMOGRAPHIC_DATA], i fa"
type textarea "x"
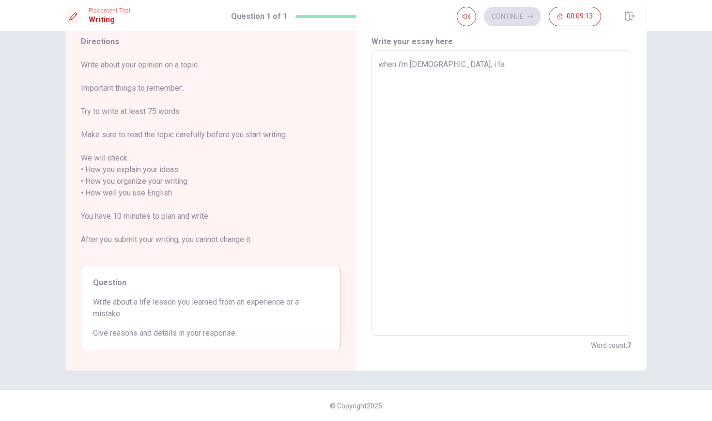
type textarea "when i'm [DEMOGRAPHIC_DATA], i fal"
type textarea "x"
type textarea "when i'm [DEMOGRAPHIC_DATA], i fall"
type textarea "x"
type textarea "when i'm [DEMOGRAPHIC_DATA], i fal"
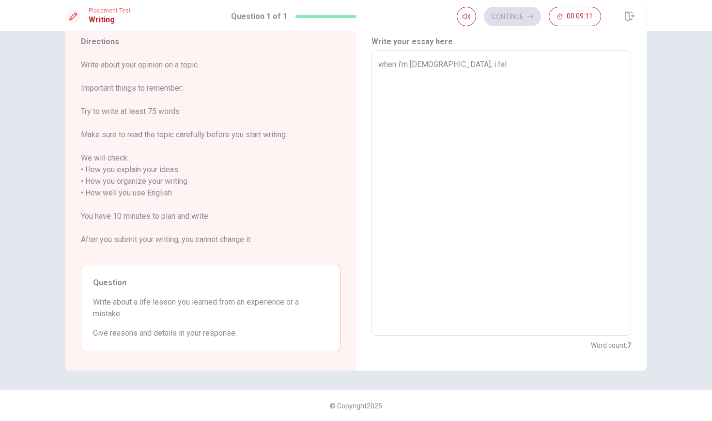
type textarea "x"
type textarea "when i'm [DEMOGRAPHIC_DATA], i fa"
type textarea "x"
type textarea "when i'm [DEMOGRAPHIC_DATA], i f"
type textarea "x"
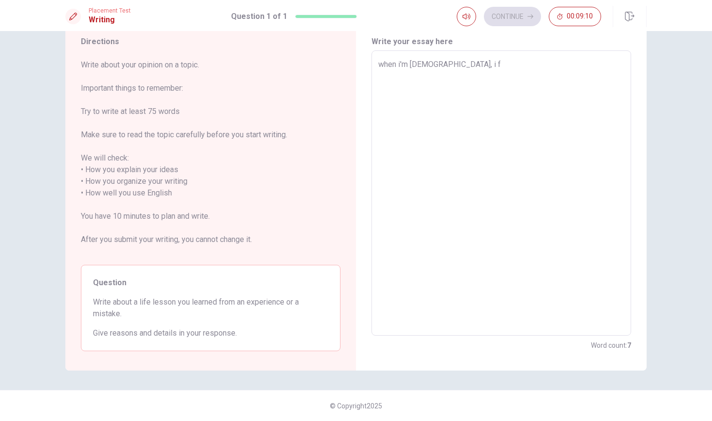
type textarea "when i'm [DEMOGRAPHIC_DATA], i fe"
type textarea "x"
type textarea "when i'm [DEMOGRAPHIC_DATA], i fel"
type textarea "x"
type textarea "when i'm [DEMOGRAPHIC_DATA], i [PERSON_NAME]"
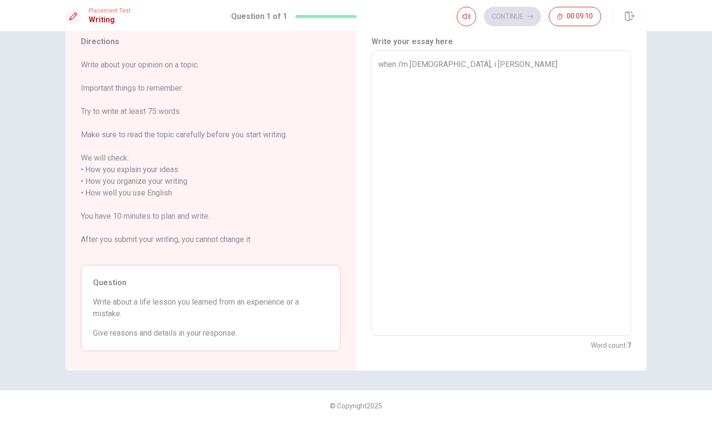
type textarea "x"
type textarea "when i'm [DEMOGRAPHIC_DATA], i fel"
type textarea "x"
type textarea "when i'm [DEMOGRAPHIC_DATA], i felt"
type textarea "x"
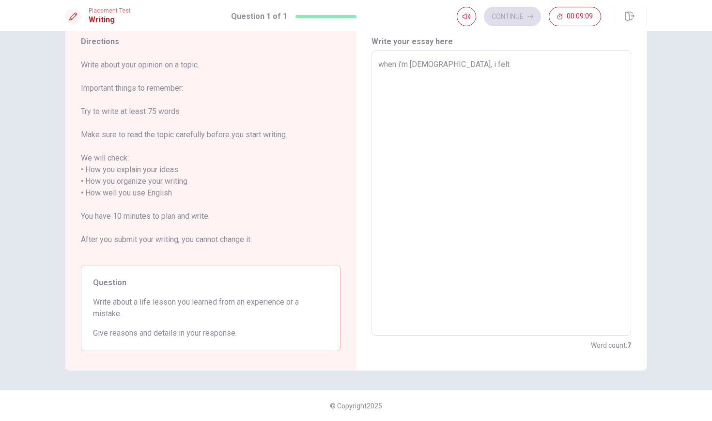
type textarea "when i'm [DEMOGRAPHIC_DATA], i felt"
type textarea "x"
type textarea "when i'm [DEMOGRAPHIC_DATA], i felt i"
type textarea "x"
type textarea "when i'm [DEMOGRAPHIC_DATA], i felt in"
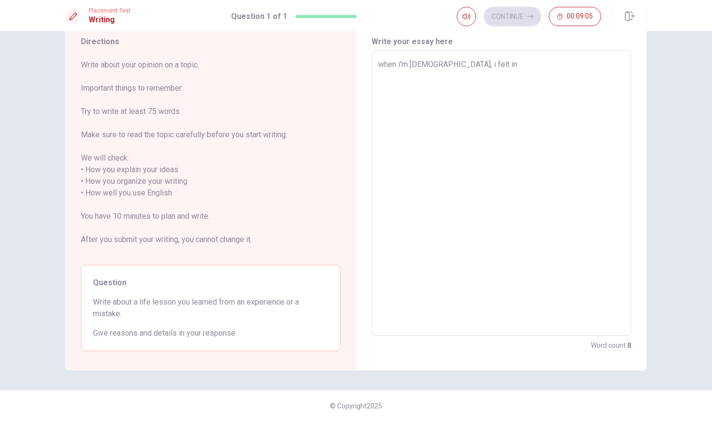
type textarea "x"
type textarea "when i'm [DEMOGRAPHIC_DATA], i felt in"
type textarea "x"
type textarea "when i'm [DEMOGRAPHIC_DATA], i felt in d"
type textarea "x"
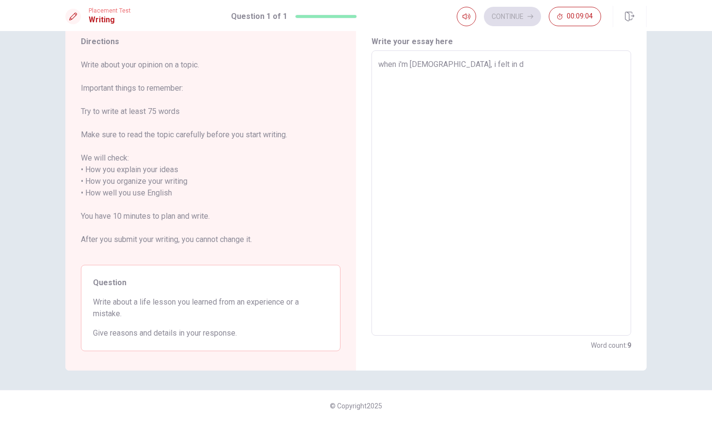
type textarea "when i'm [DEMOGRAPHIC_DATA], i felt in de"
type textarea "x"
type textarea "when i'm [DEMOGRAPHIC_DATA], i felt in dep"
type textarea "x"
type textarea "when i'm [DEMOGRAPHIC_DATA], i felt in depr"
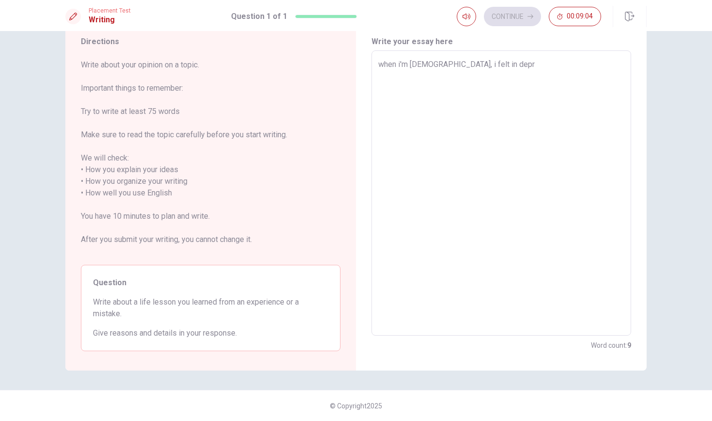
type textarea "x"
type textarea "when i'm [DEMOGRAPHIC_DATA], i felt in depre"
type textarea "x"
type textarea "when i'm [DEMOGRAPHIC_DATA], i felt in depres"
type textarea "x"
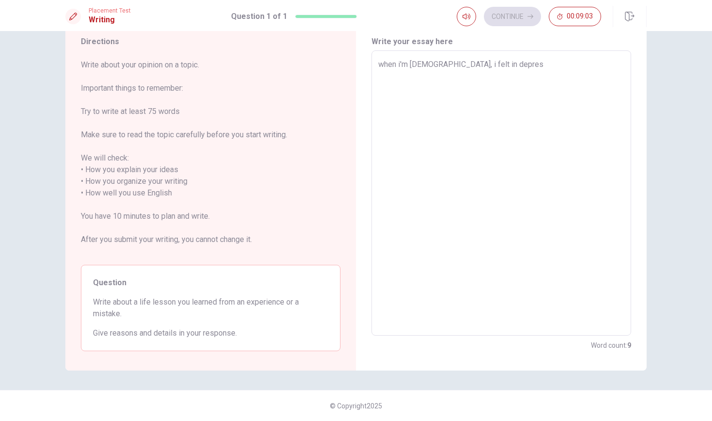
type textarea "when i'm [DEMOGRAPHIC_DATA], i felt in depress"
type textarea "x"
type textarea "when i'm [DEMOGRAPHIC_DATA], i felt in depressi"
type textarea "x"
type textarea "when i'm [DEMOGRAPHIC_DATA], i felt in depressio"
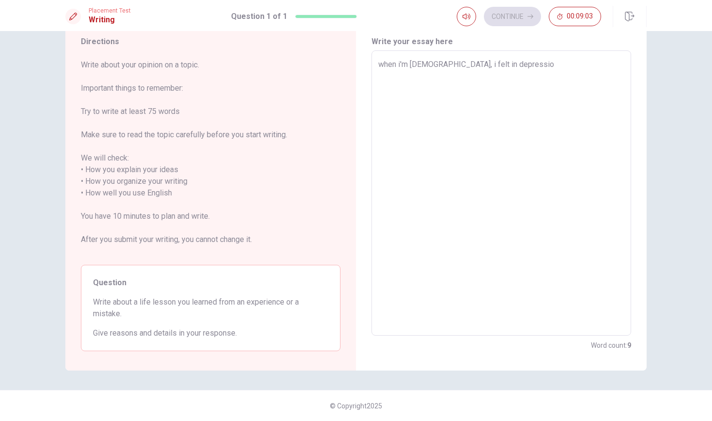
type textarea "x"
type textarea "when i'm [DEMOGRAPHIC_DATA], i felt in depression"
type textarea "x"
type textarea "when i'm [DEMOGRAPHIC_DATA], i felt in depression"
type textarea "x"
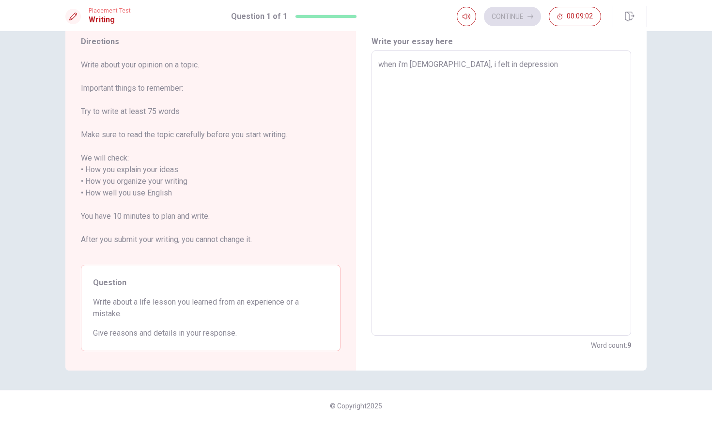
type textarea "when i'm [DEMOGRAPHIC_DATA], i felt in depression a"
type textarea "x"
type textarea "when i'm [DEMOGRAPHIC_DATA], i felt in depression an"
type textarea "x"
type textarea "when i'm [DEMOGRAPHIC_DATA], i felt in depression ans"
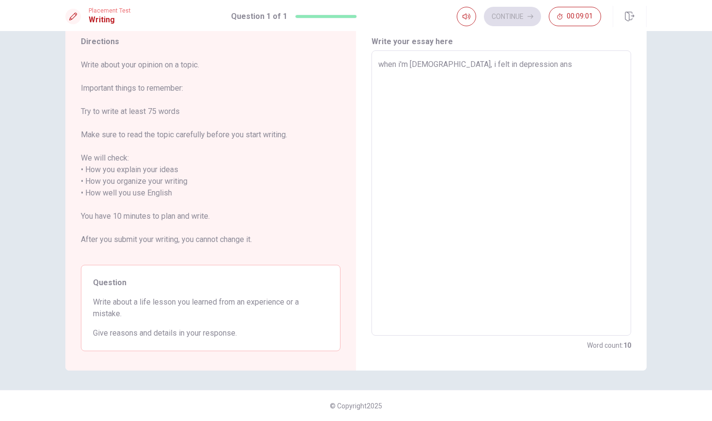
type textarea "x"
type textarea "when i'm [DEMOGRAPHIC_DATA], i felt in depression an"
type textarea "x"
type textarea "when i'm [DEMOGRAPHIC_DATA], i felt in depression and"
type textarea "x"
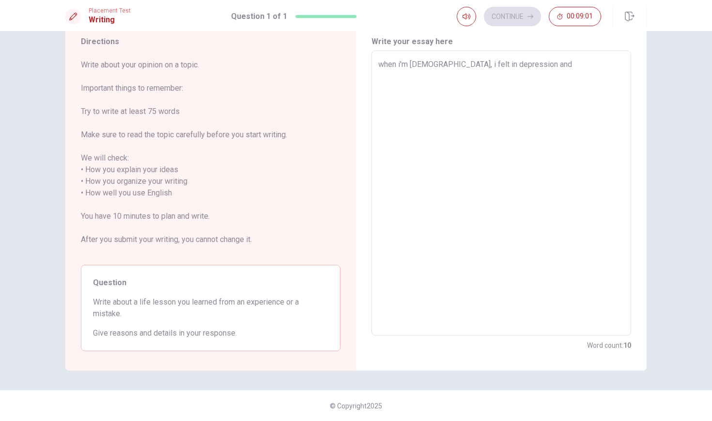
type textarea "when i'm [DEMOGRAPHIC_DATA], i felt in depression and"
type textarea "x"
type textarea "when i'm [DEMOGRAPHIC_DATA], i felt in depression and i"
type textarea "x"
type textarea "when i'm [DEMOGRAPHIC_DATA], i felt in depression and i"
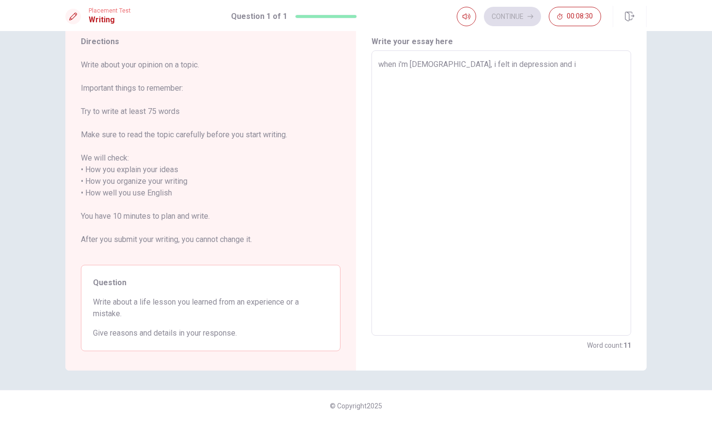
type textarea "x"
type textarea "when i'm [DEMOGRAPHIC_DATA], i felt in depression and i w"
type textarea "x"
type textarea "when i'm [DEMOGRAPHIC_DATA], i felt in depression and i [GEOGRAPHIC_DATA]"
type textarea "x"
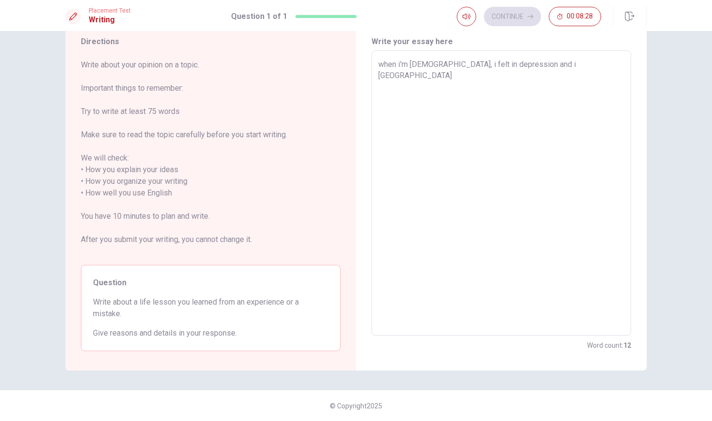
type textarea "when i'm [DEMOGRAPHIC_DATA], i felt in depression and i was"
type textarea "x"
type textarea "when i'm [DEMOGRAPHIC_DATA], i felt in depression and i was"
type textarea "x"
type textarea "when i'm [DEMOGRAPHIC_DATA], i felt in depression and i was a"
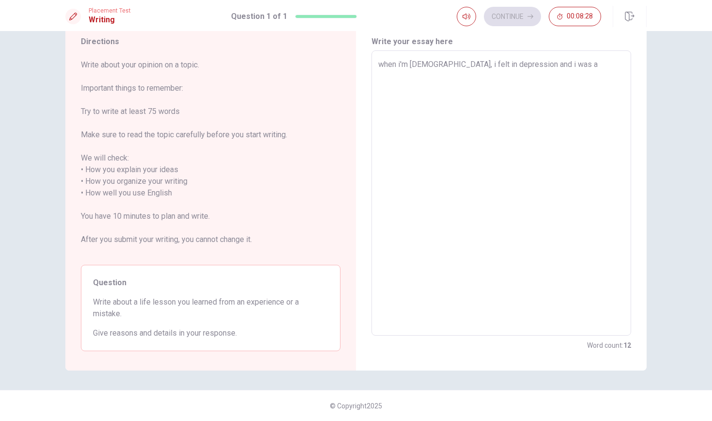
type textarea "x"
type textarea "when i'm [DEMOGRAPHIC_DATA], i felt in depression and i was al"
type textarea "x"
type textarea "when i'm [DEMOGRAPHIC_DATA], i felt in depression and i was alw"
type textarea "x"
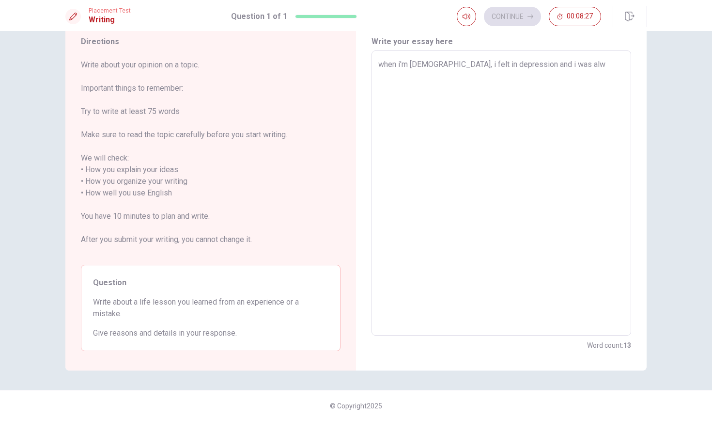
type textarea "when i'm [DEMOGRAPHIC_DATA], i felt in depression and i was alwa"
type textarea "x"
type textarea "when i'm [DEMOGRAPHIC_DATA], i felt in depression and i was alway"
type textarea "x"
type textarea "when i'm [DEMOGRAPHIC_DATA], i felt in depression and i was always"
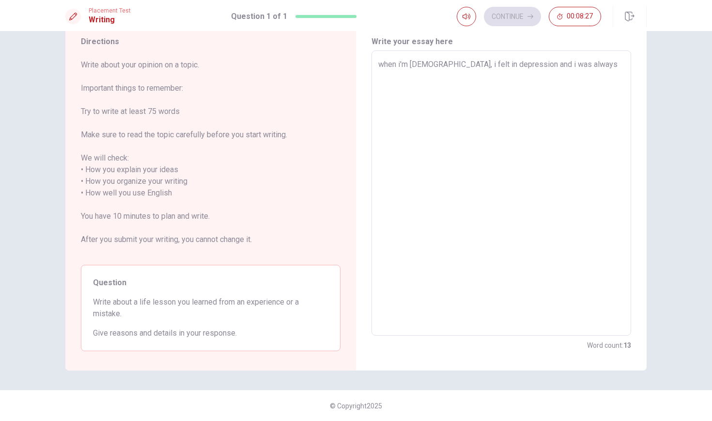
type textarea "x"
type textarea "when i'm [DEMOGRAPHIC_DATA], i felt in depression and i was always"
type textarea "x"
type textarea "when i'm [DEMOGRAPHIC_DATA], i felt in depression and i was always a"
type textarea "x"
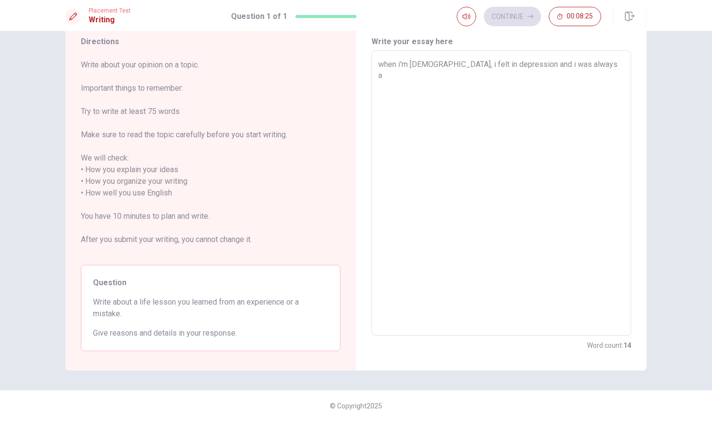
type textarea "when i'm [DEMOGRAPHIC_DATA], i felt in depression and i was always an"
type textarea "x"
type textarea "when i'm [DEMOGRAPHIC_DATA], i felt in depression and i was always ang"
type textarea "x"
type textarea "when i'm [DEMOGRAPHIC_DATA], i felt in depression and i was always angr"
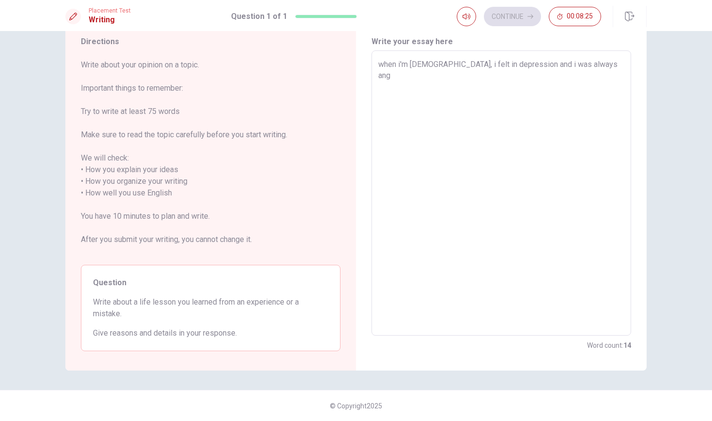
type textarea "x"
type textarea "when i'm [DEMOGRAPHIC_DATA], i felt in depression and i was always angry"
type textarea "x"
type textarea "when i'm [DEMOGRAPHIC_DATA], i felt in depression and i was always angry"
type textarea "x"
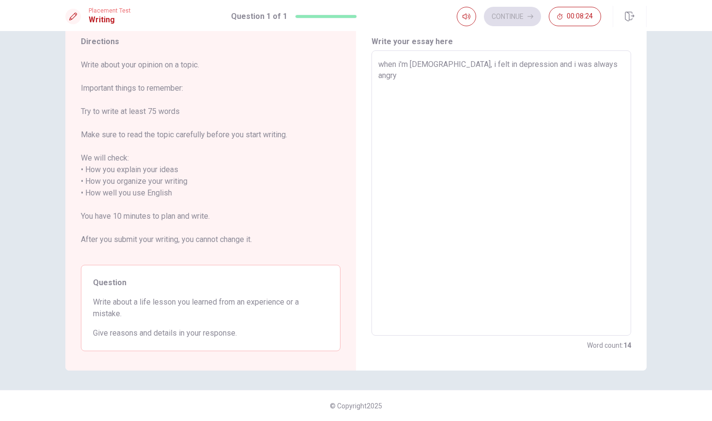
type textarea "when i'm [DEMOGRAPHIC_DATA], i felt in depression and i was always angry a"
type textarea "x"
type textarea "when i'm [DEMOGRAPHIC_DATA], i felt in depression and i was always angry an"
type textarea "x"
type textarea "when i'm [DEMOGRAPHIC_DATA], i felt in depression and i was always angry and"
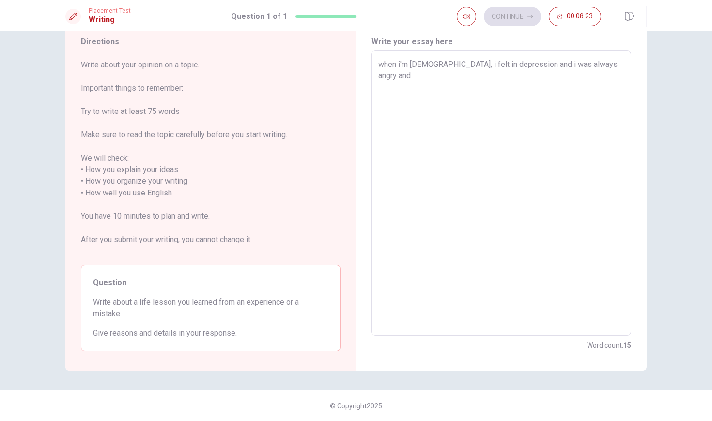
type textarea "x"
type textarea "when i'm [DEMOGRAPHIC_DATA], i felt in depression and i was always angry and"
type textarea "x"
type textarea "when i'm [DEMOGRAPHIC_DATA], i felt in depression and i was always angry and s"
type textarea "x"
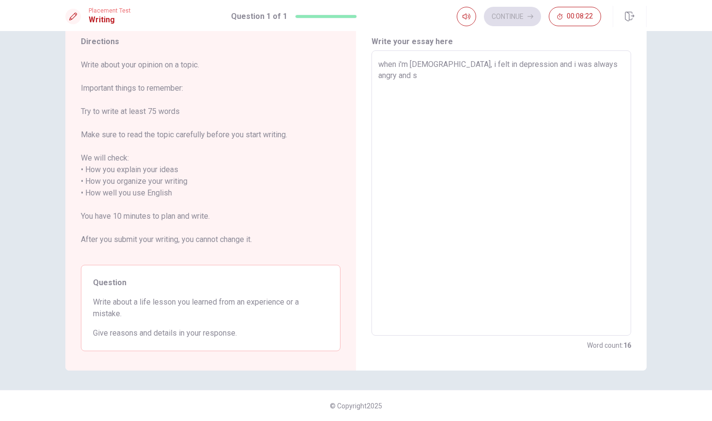
type textarea "when i'm [DEMOGRAPHIC_DATA], i felt in depression and i was always angry and sa"
type textarea "x"
type textarea "when i'm [DEMOGRAPHIC_DATA], i felt in depression and i was always angry and sad"
type textarea "x"
type textarea "when i'm [DEMOGRAPHIC_DATA], i felt in depression and i was always angry and sad"
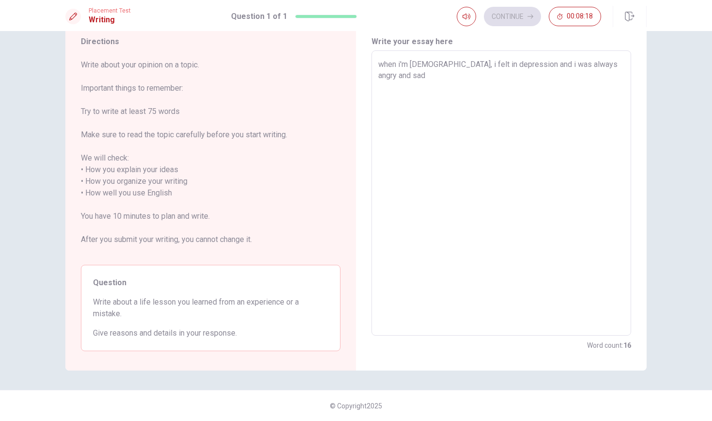
type textarea "x"
type textarea "when i'm [DEMOGRAPHIC_DATA], i felt in depression and i was always angry and sa…"
type textarea "x"
type textarea "when i'm [DEMOGRAPHIC_DATA], i felt in depression and i was always angry and sa…"
type textarea "x"
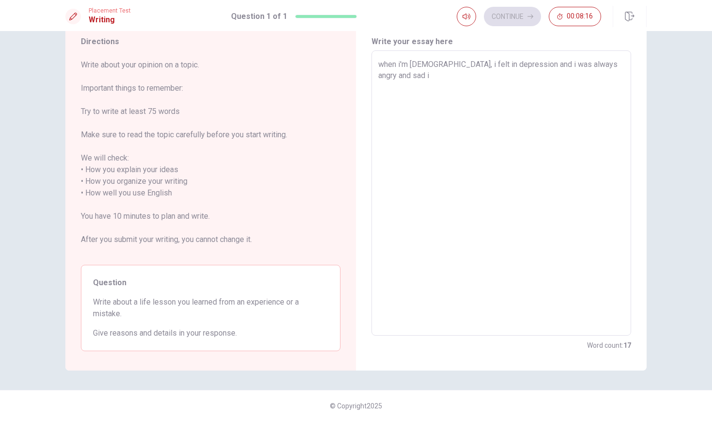
type textarea "when i'm [DEMOGRAPHIC_DATA], i felt in depression and i was always angry and sa…"
type textarea "x"
type textarea "when i'm [DEMOGRAPHIC_DATA], i felt in depression and i was always angry and sa…"
click at [469, 65] on textarea "when i'm [DEMOGRAPHIC_DATA], i felt in depression and i was always angry and sa…" at bounding box center [501, 193] width 246 height 269
click at [470, 65] on textarea "when i'm [DEMOGRAPHIC_DATA], i felt in depression and i was always angry and sa…" at bounding box center [501, 193] width 246 height 269
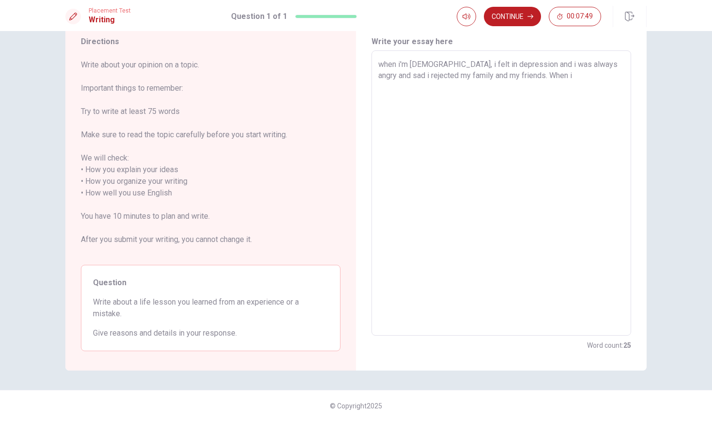
drag, startPoint x: 470, startPoint y: 65, endPoint x: 463, endPoint y: 66, distance: 6.8
click at [463, 66] on textarea "when i'm [DEMOGRAPHIC_DATA], i felt in depression and i was always angry and sa…" at bounding box center [501, 193] width 246 height 269
click at [561, 83] on textarea "when i'm [DEMOGRAPHIC_DATA], i as fall in depression and i was always angry and…" at bounding box center [501, 193] width 246 height 269
click at [468, 88] on textarea "when i'm [DEMOGRAPHIC_DATA], i as fall in depression and i was always angry and…" at bounding box center [501, 193] width 246 height 269
click at [513, 86] on textarea "when i'm [DEMOGRAPHIC_DATA], i as fall in depression and i was always angry and…" at bounding box center [501, 193] width 246 height 269
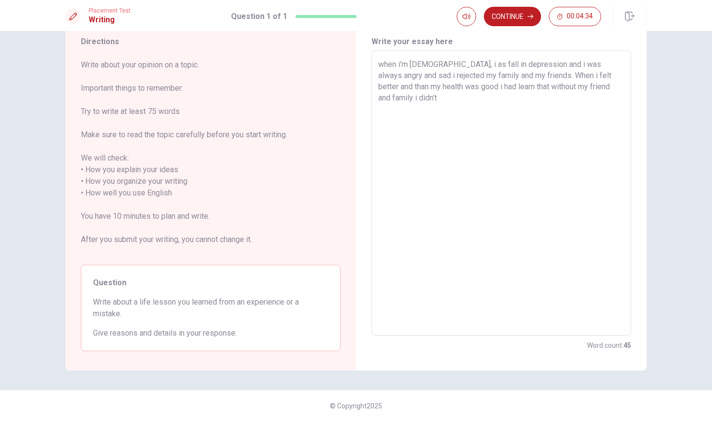
click at [458, 66] on textarea "when i'm [DEMOGRAPHIC_DATA], i as fall in depression and i was always angry and…" at bounding box center [501, 193] width 246 height 269
click at [404, 76] on textarea "when i'm [DEMOGRAPHIC_DATA], i was fall in depression and i was always angry an…" at bounding box center [501, 193] width 246 height 269
click at [411, 75] on textarea "when i'm [DEMOGRAPHIC_DATA], i was fall in depression and i was always angry an…" at bounding box center [501, 193] width 246 height 269
click at [457, 65] on textarea "when i'm [DEMOGRAPHIC_DATA], i was fall in depression and i was always angry an…" at bounding box center [501, 193] width 246 height 269
click at [551, 65] on textarea "when i'm [DEMOGRAPHIC_DATA], I was fall in depression and i was always angry an…" at bounding box center [501, 193] width 246 height 269
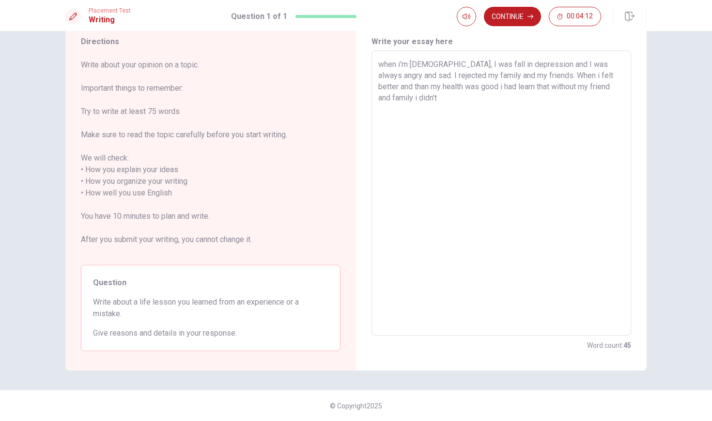
click at [556, 76] on textarea "when i'm [DEMOGRAPHIC_DATA], I was fall in depression and I was always angry an…" at bounding box center [501, 193] width 246 height 269
click at [467, 87] on textarea "when i'm [DEMOGRAPHIC_DATA], I was fall in depression and I was always angry an…" at bounding box center [501, 193] width 246 height 269
click at [379, 99] on textarea "when i'm [DEMOGRAPHIC_DATA], I was fall in depression and I was always angry an…" at bounding box center [501, 193] width 246 height 269
click at [405, 97] on textarea "when i'm [DEMOGRAPHIC_DATA], I was fall in depression and I was always angry an…" at bounding box center [501, 193] width 246 height 269
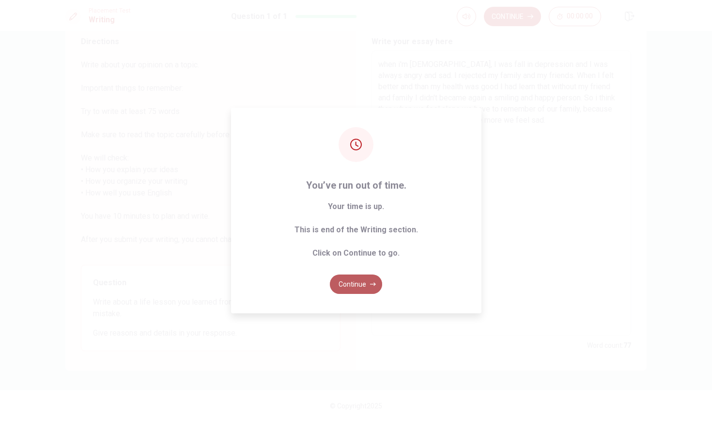
click at [350, 284] on button "Continue" at bounding box center [356, 283] width 52 height 19
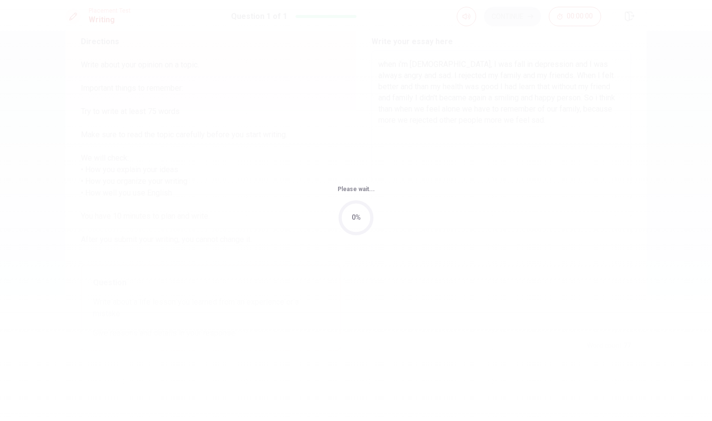
scroll to position [0, 0]
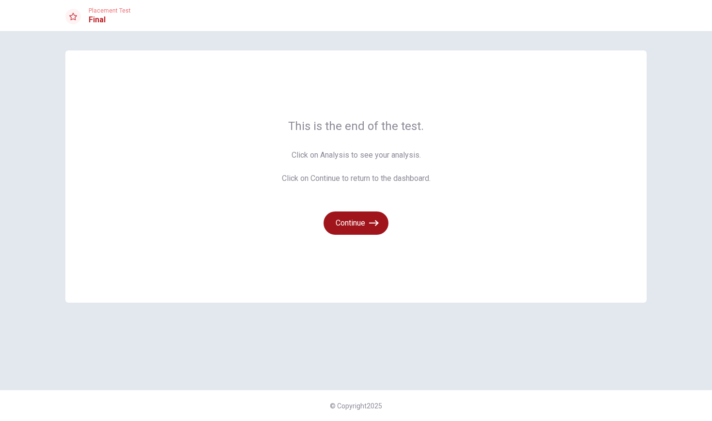
click at [362, 229] on button "Continue" at bounding box center [356, 222] width 65 height 23
